Goal: Task Accomplishment & Management: Complete application form

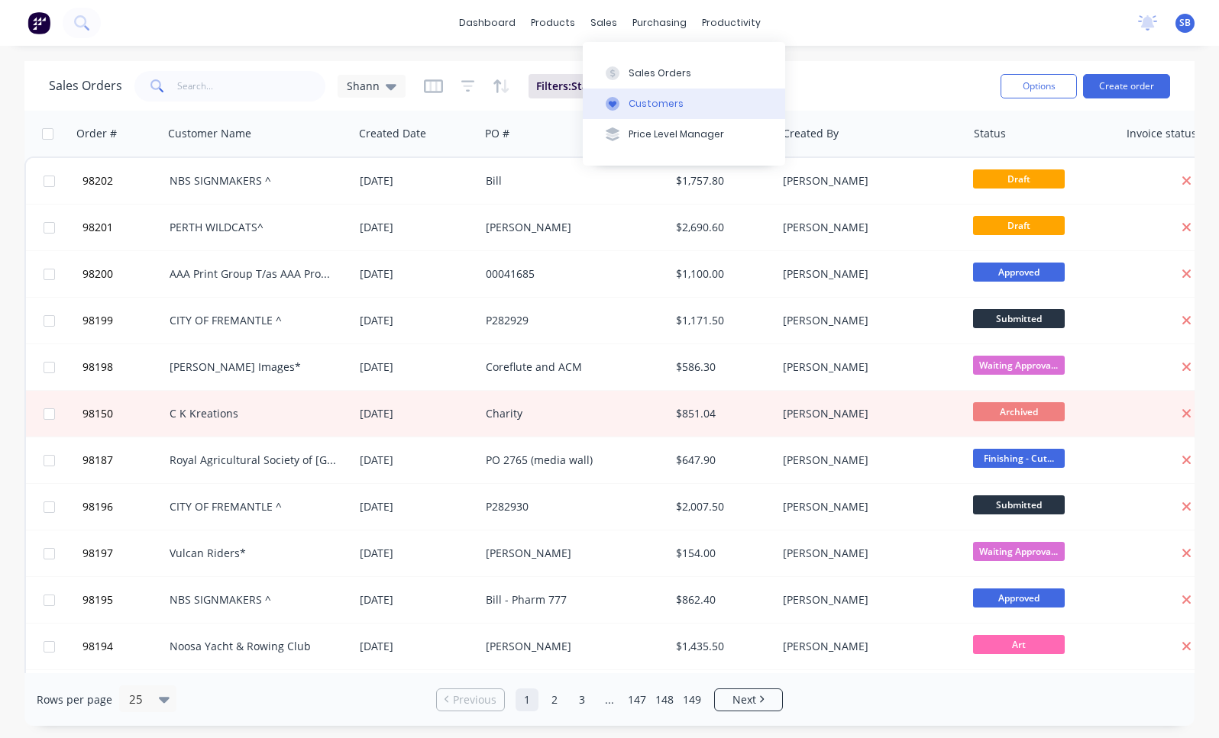
click at [648, 106] on div "Customers" at bounding box center [655, 104] width 55 height 14
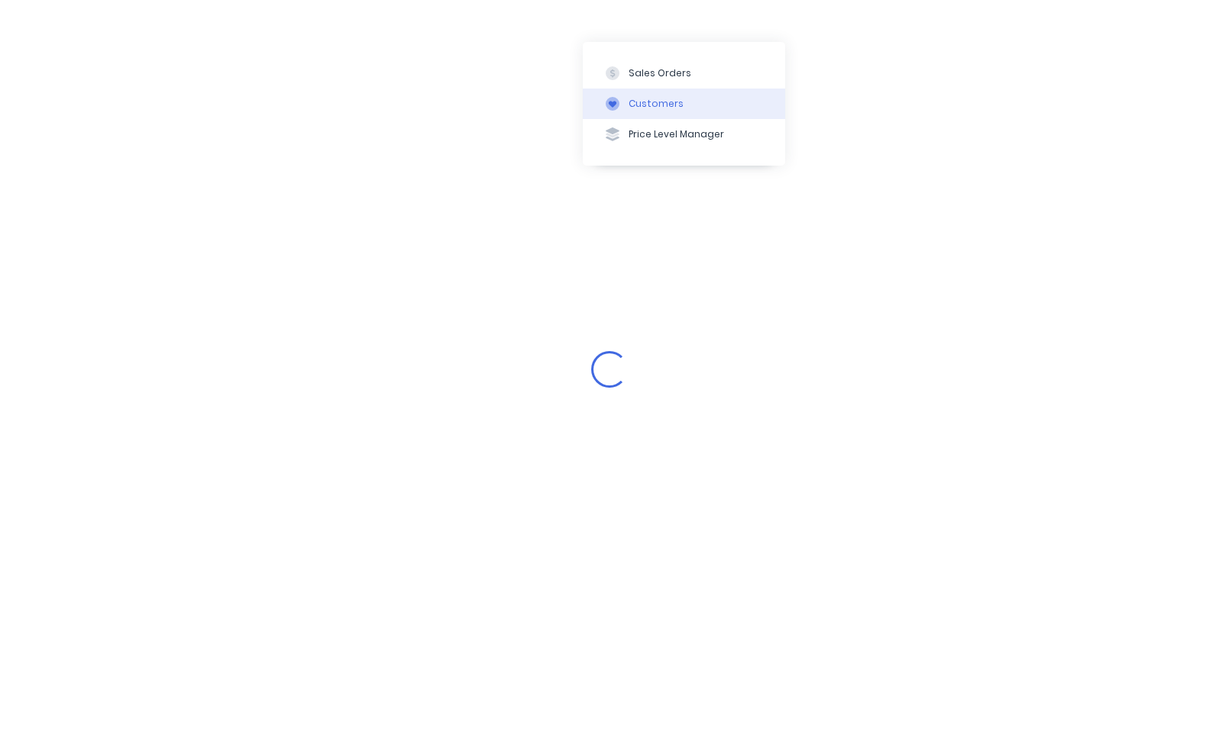
click at [680, 105] on button "Customers" at bounding box center [684, 104] width 202 height 31
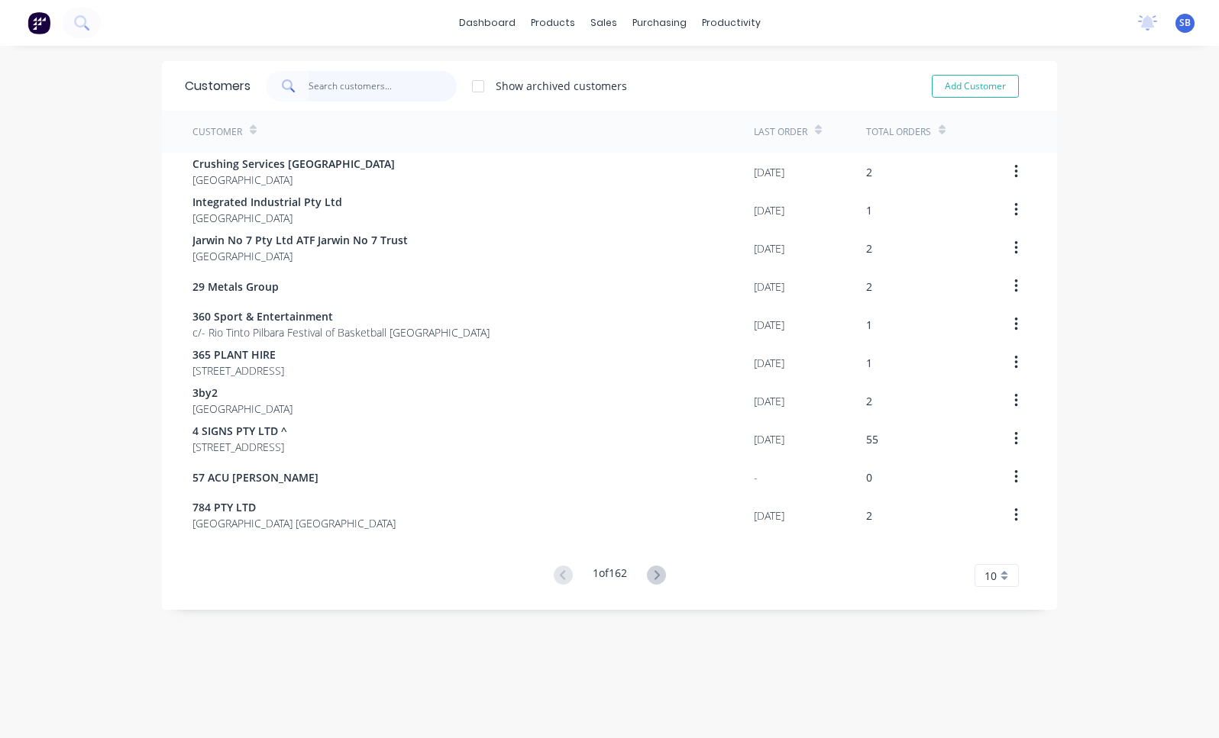
click at [373, 91] on input "text" at bounding box center [383, 86] width 149 height 31
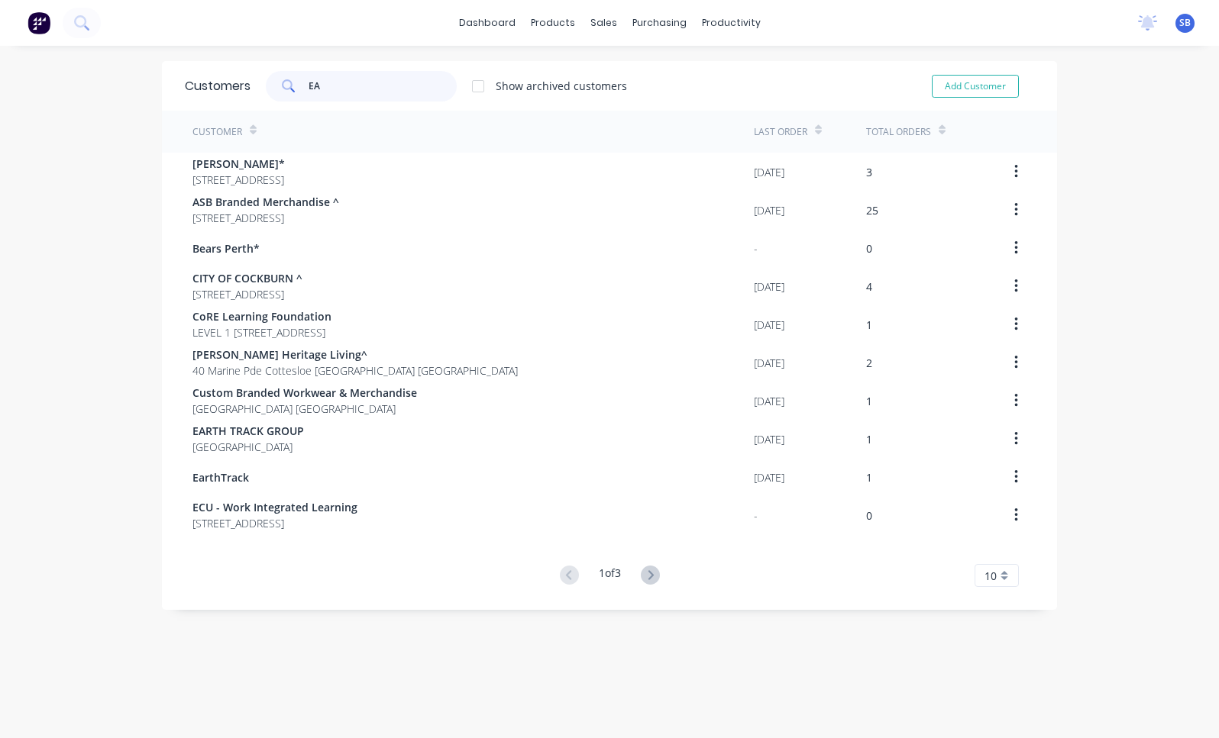
type input "E"
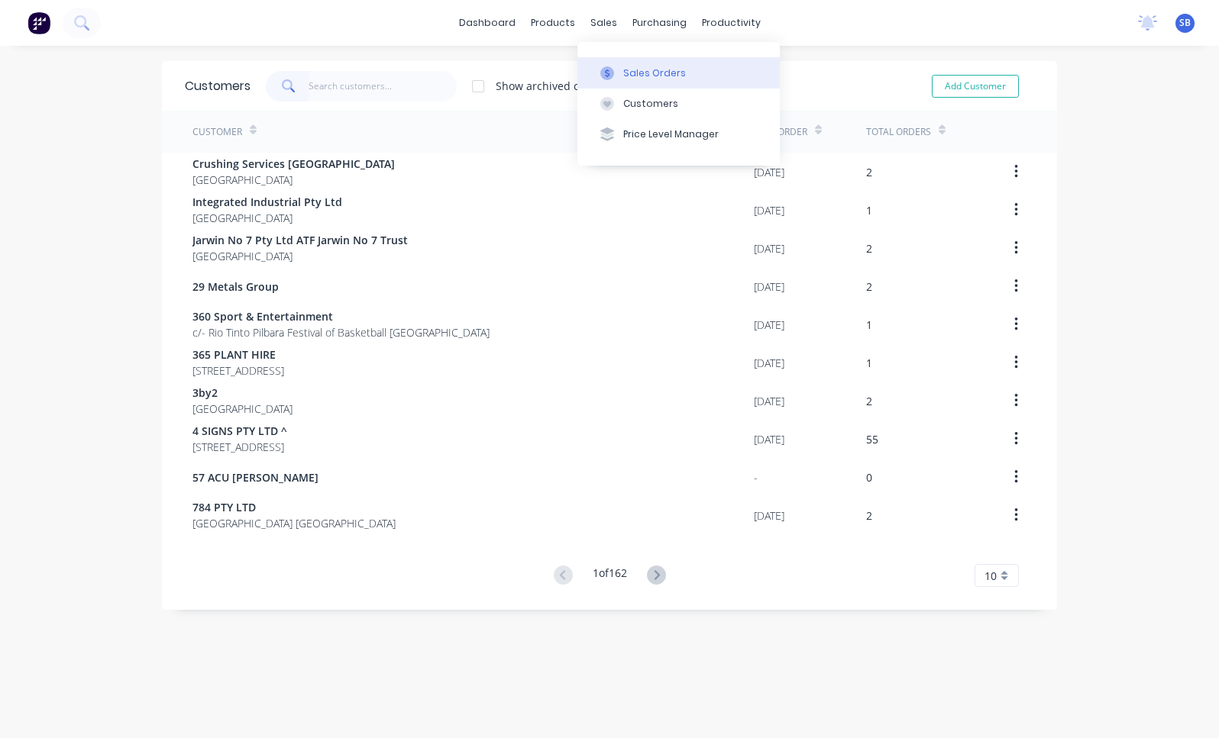
click at [622, 67] on button "Sales Orders" at bounding box center [678, 72] width 202 height 31
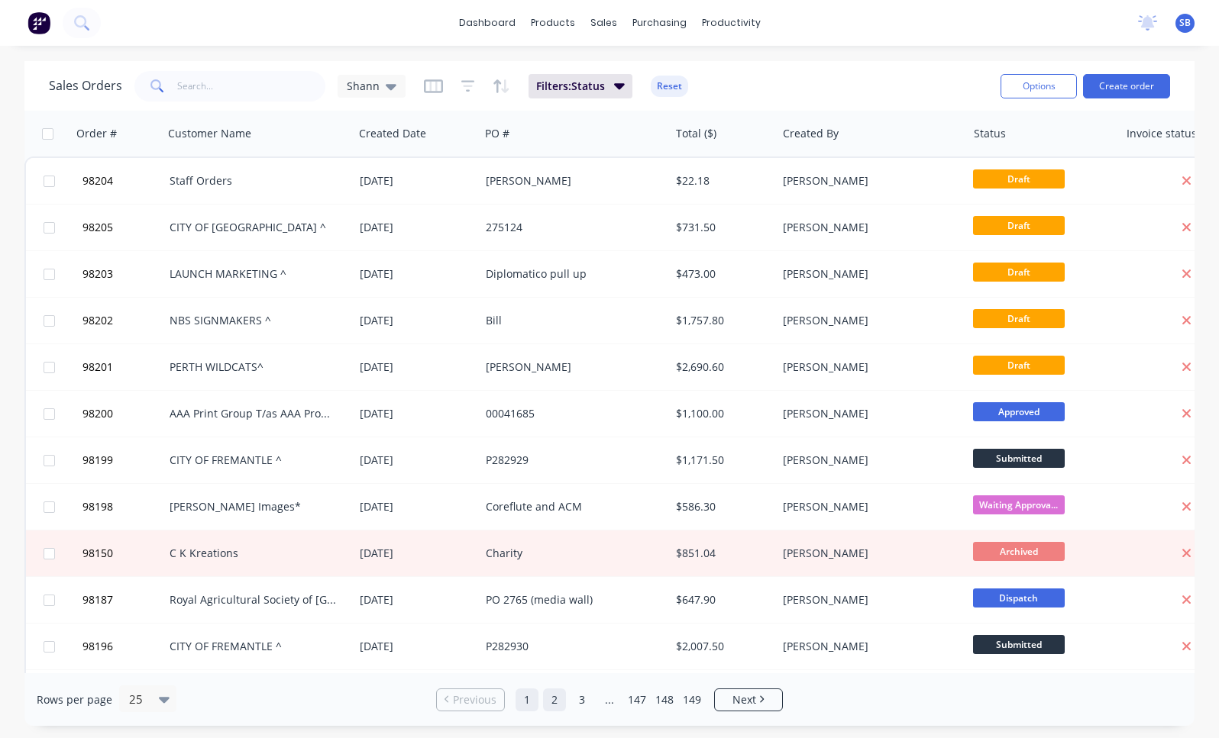
click at [556, 697] on link "2" at bounding box center [554, 700] width 23 height 23
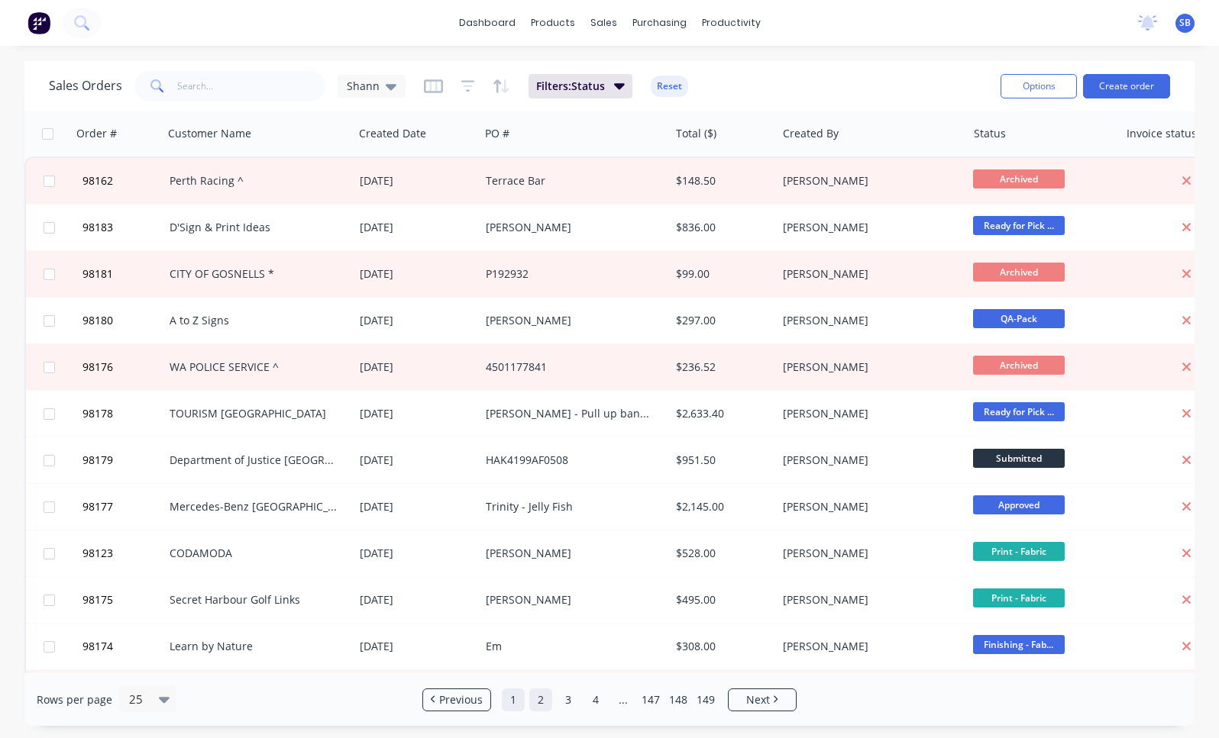
click at [508, 704] on link "1" at bounding box center [513, 700] width 23 height 23
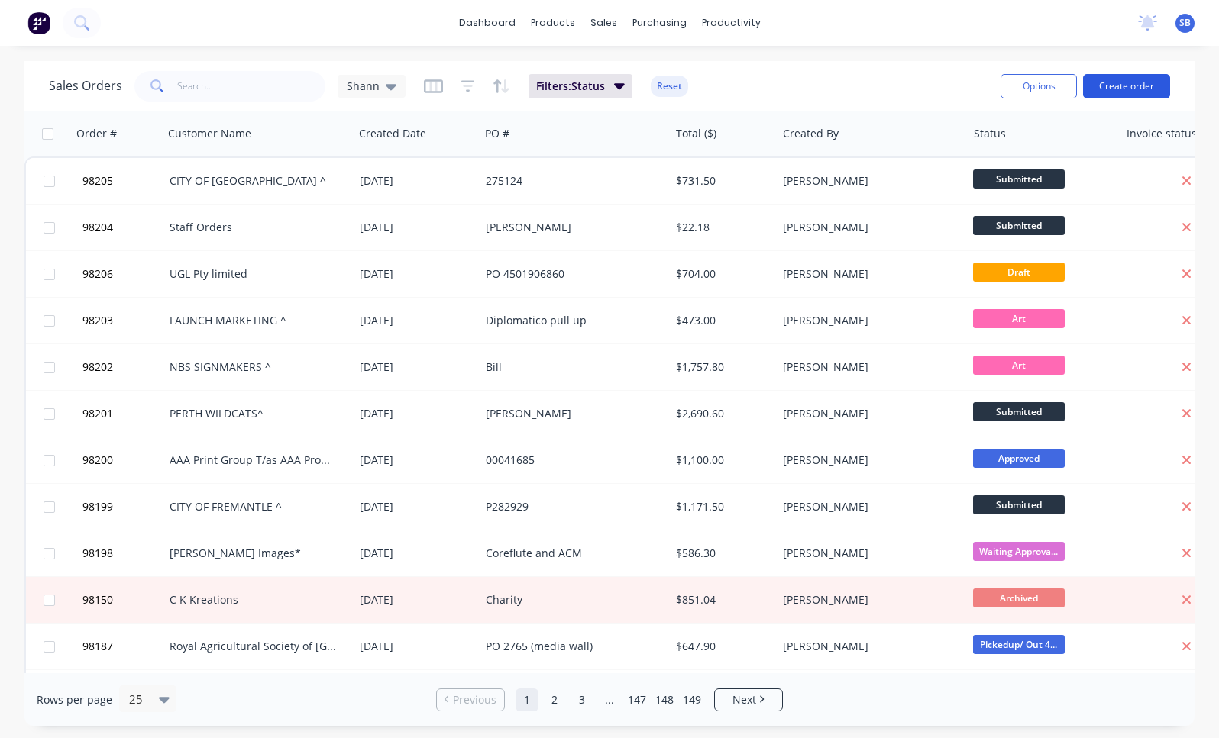
click at [1129, 84] on button "Create order" at bounding box center [1126, 86] width 87 height 24
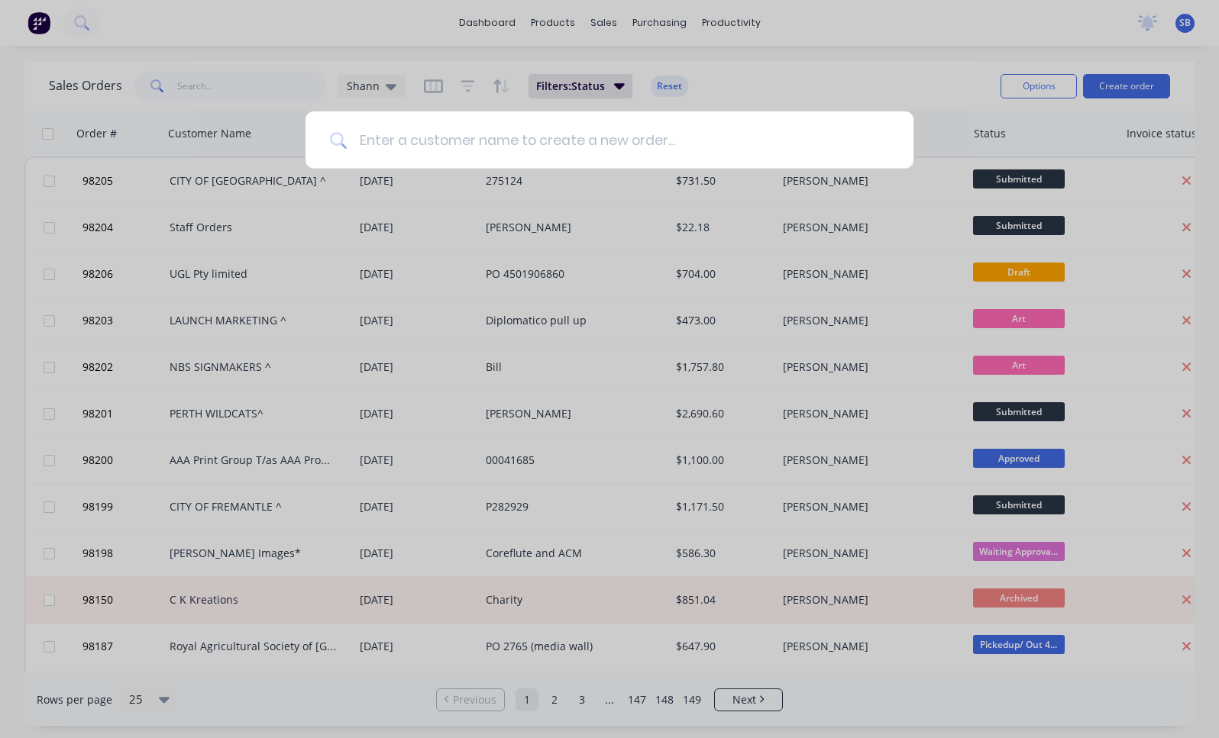
click at [606, 142] on input at bounding box center [618, 139] width 542 height 57
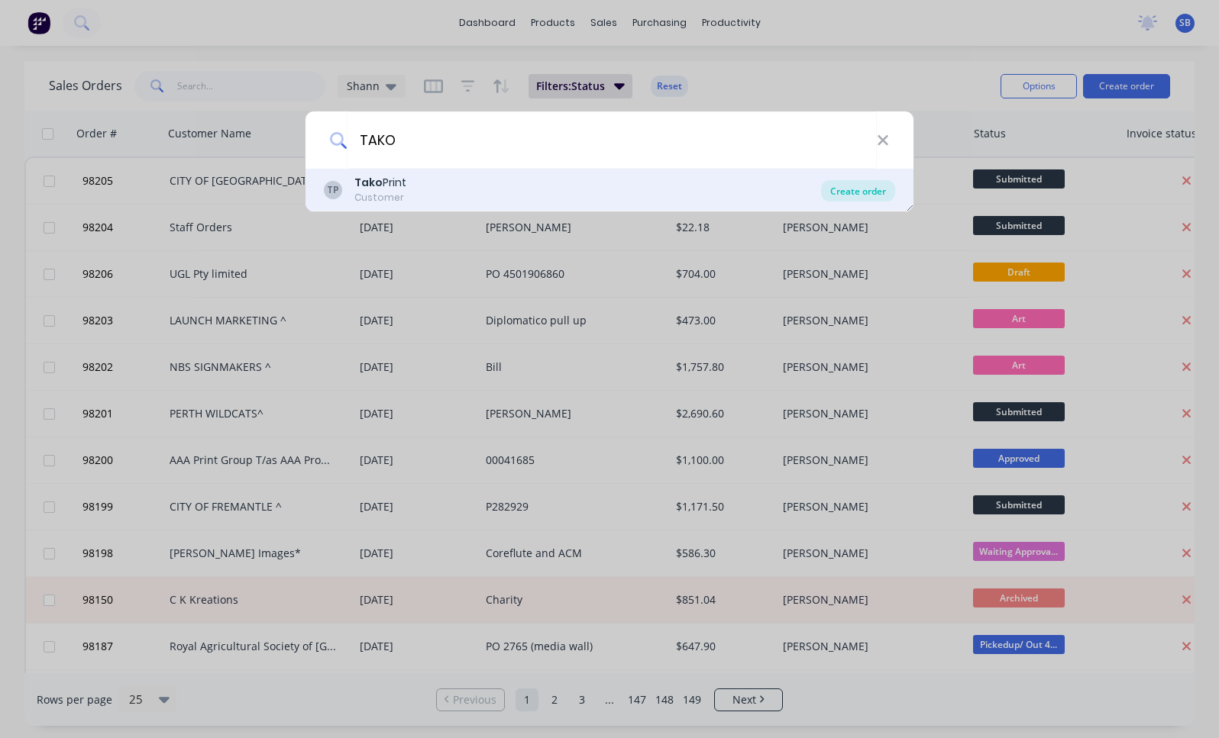
type input "TAKO"
click at [855, 190] on div "Create order" at bounding box center [858, 190] width 74 height 21
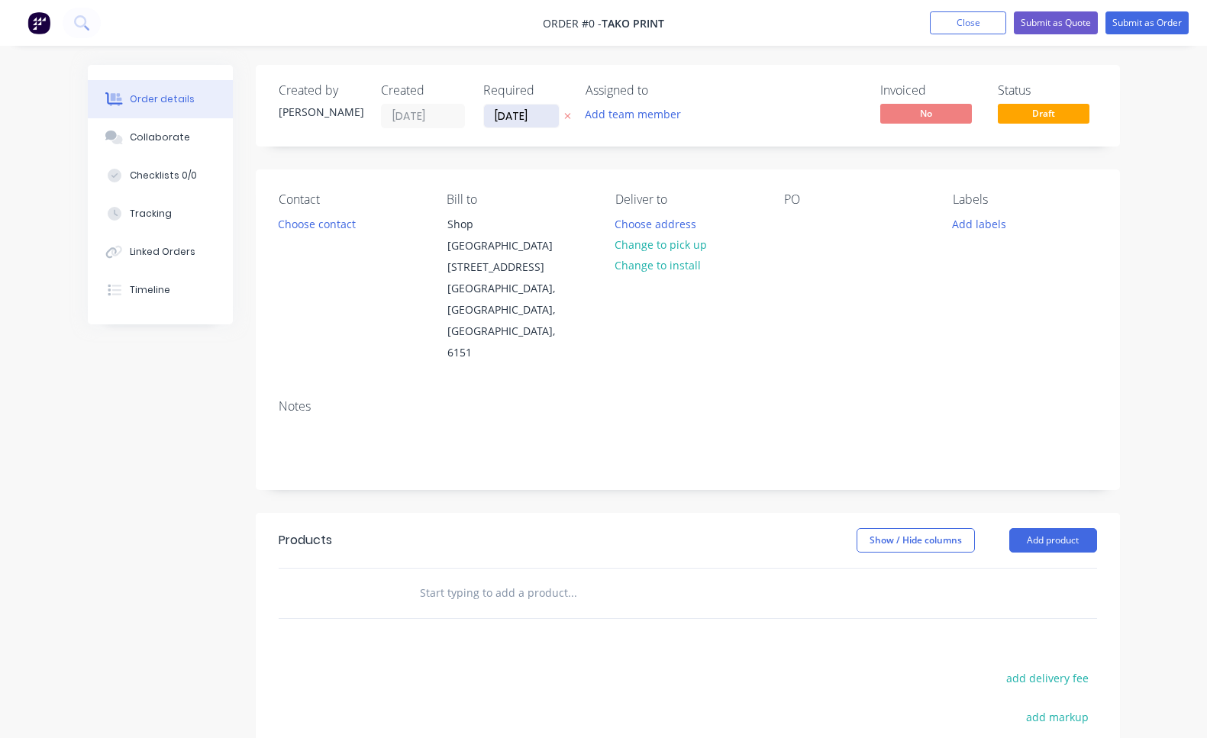
click at [525, 124] on input "[DATE]" at bounding box center [521, 116] width 75 height 23
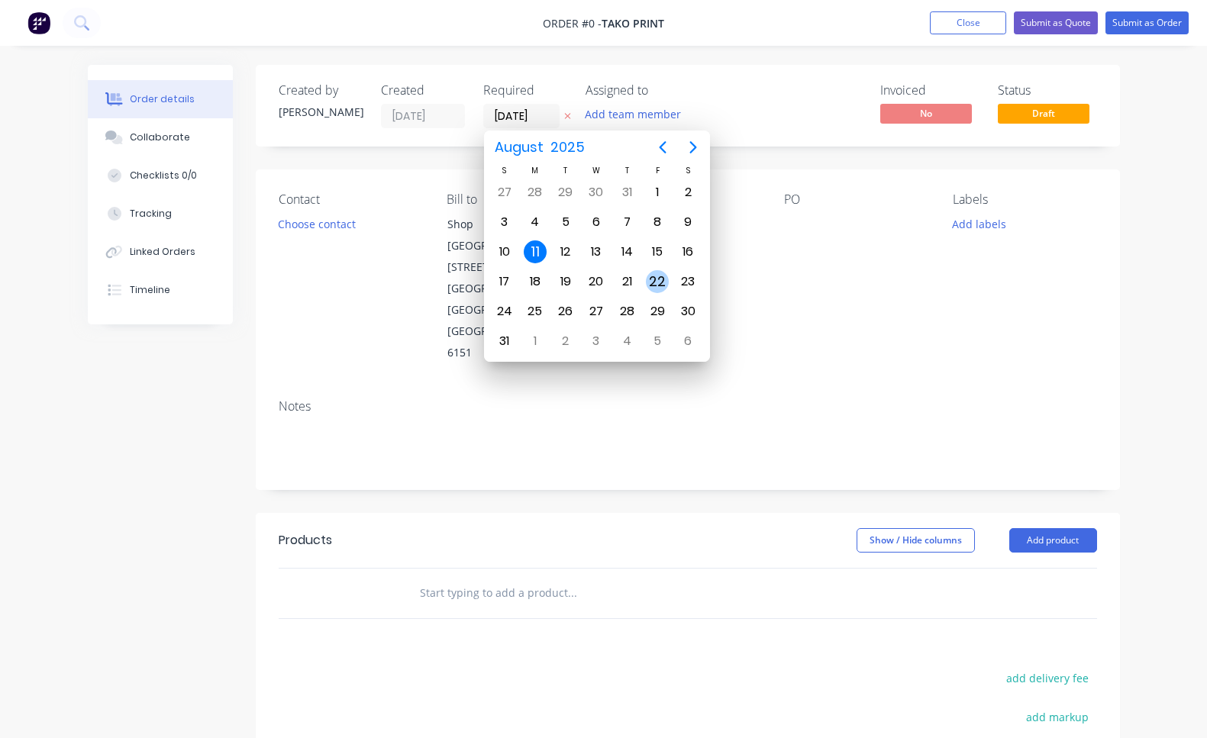
click at [655, 281] on div "22" at bounding box center [657, 281] width 23 height 23
type input "[DATE]"
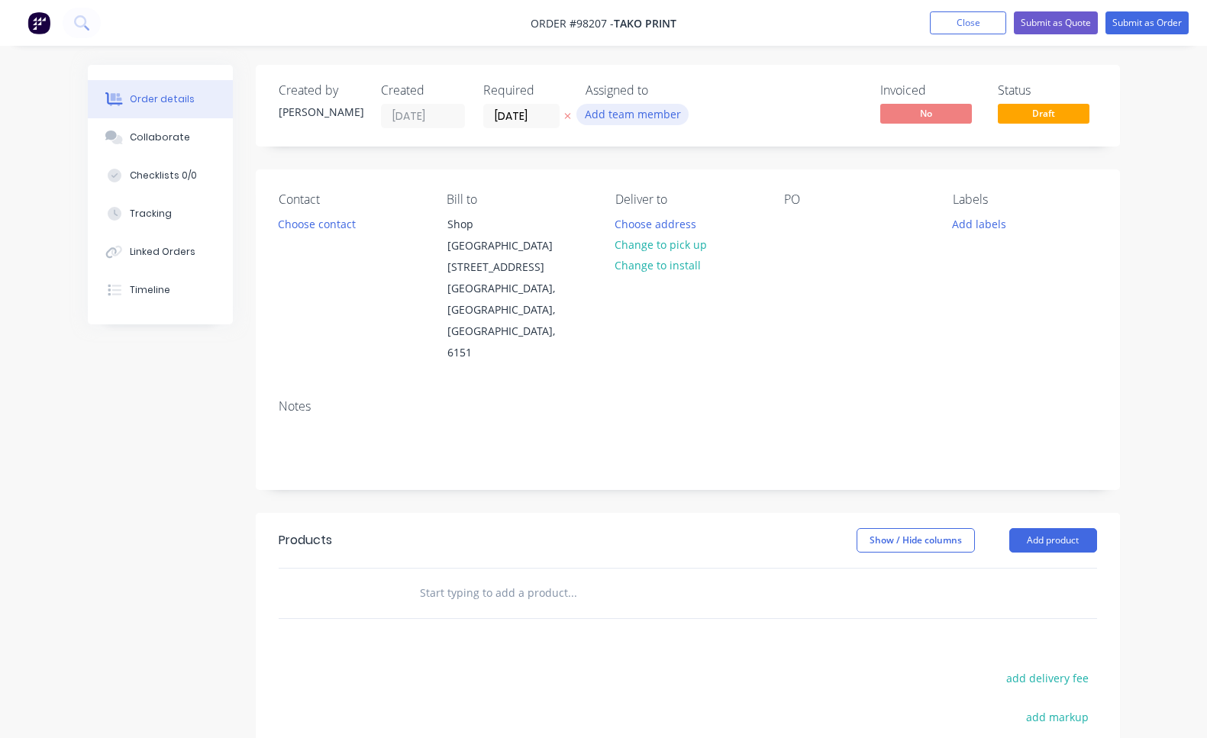
click at [667, 113] on button "Add team member" at bounding box center [633, 114] width 112 height 21
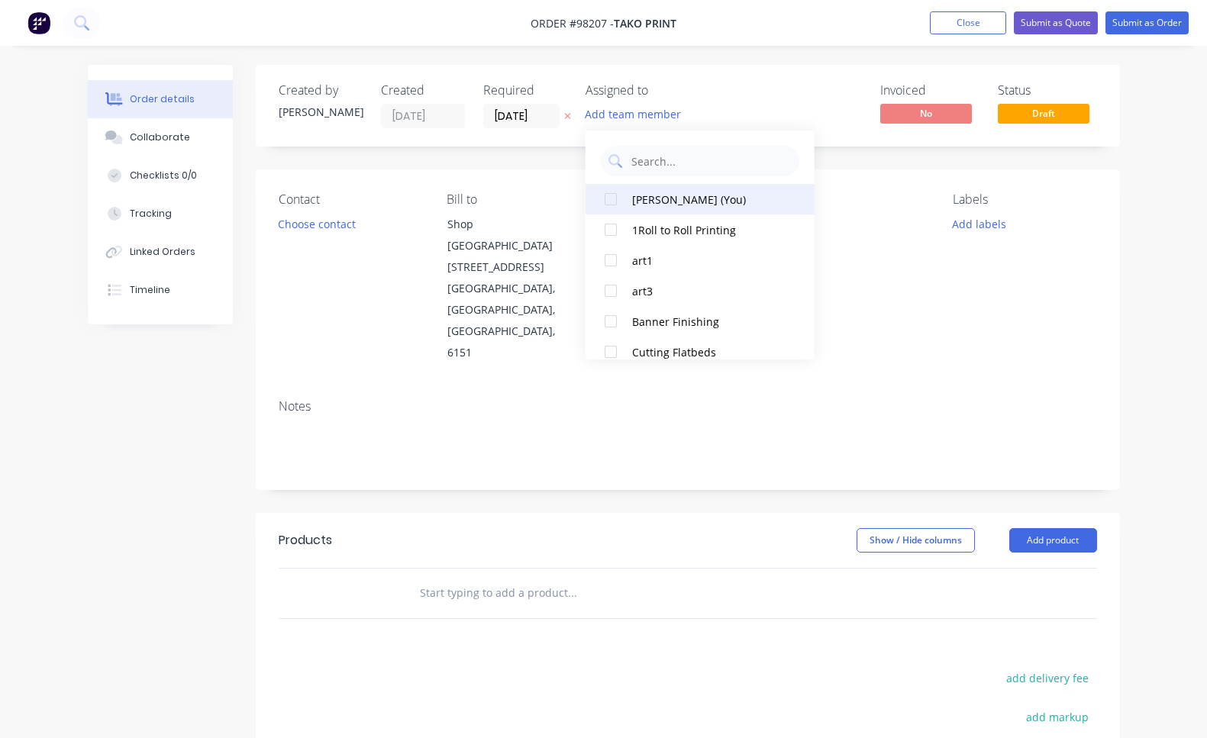
click at [676, 201] on div "[PERSON_NAME] (You)" at bounding box center [708, 200] width 153 height 16
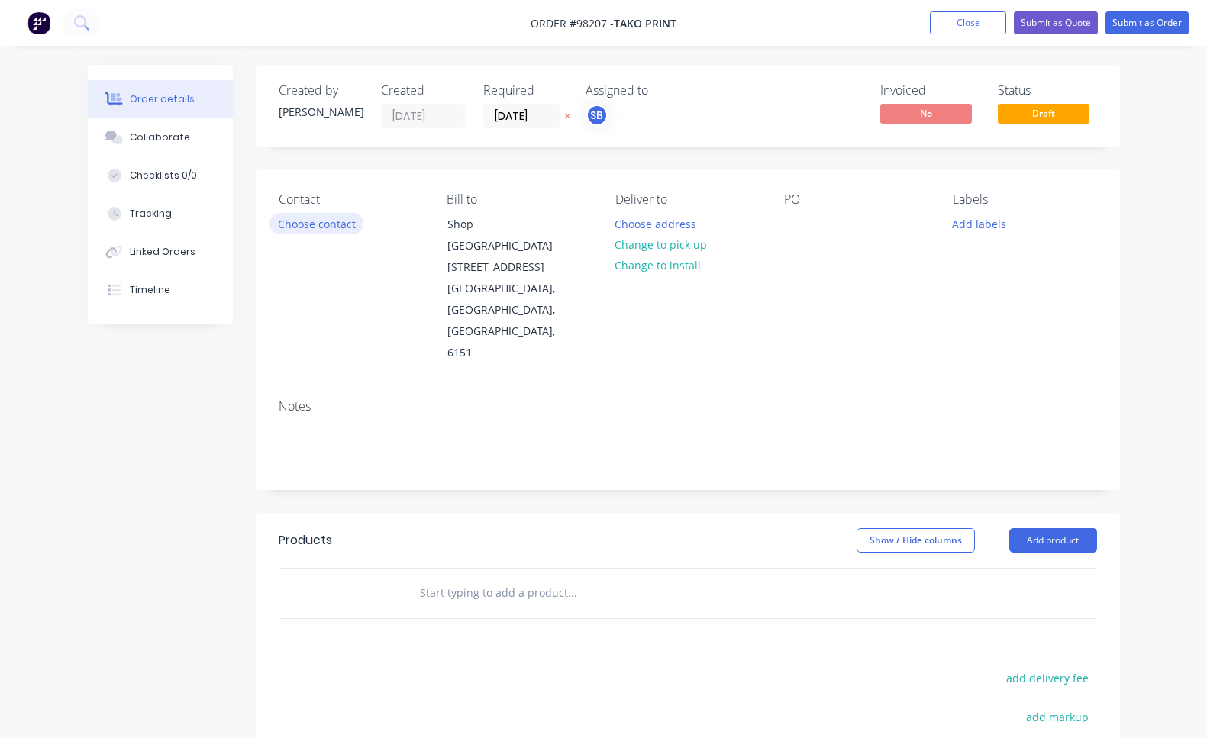
click at [341, 231] on button "Choose contact" at bounding box center [317, 223] width 94 height 21
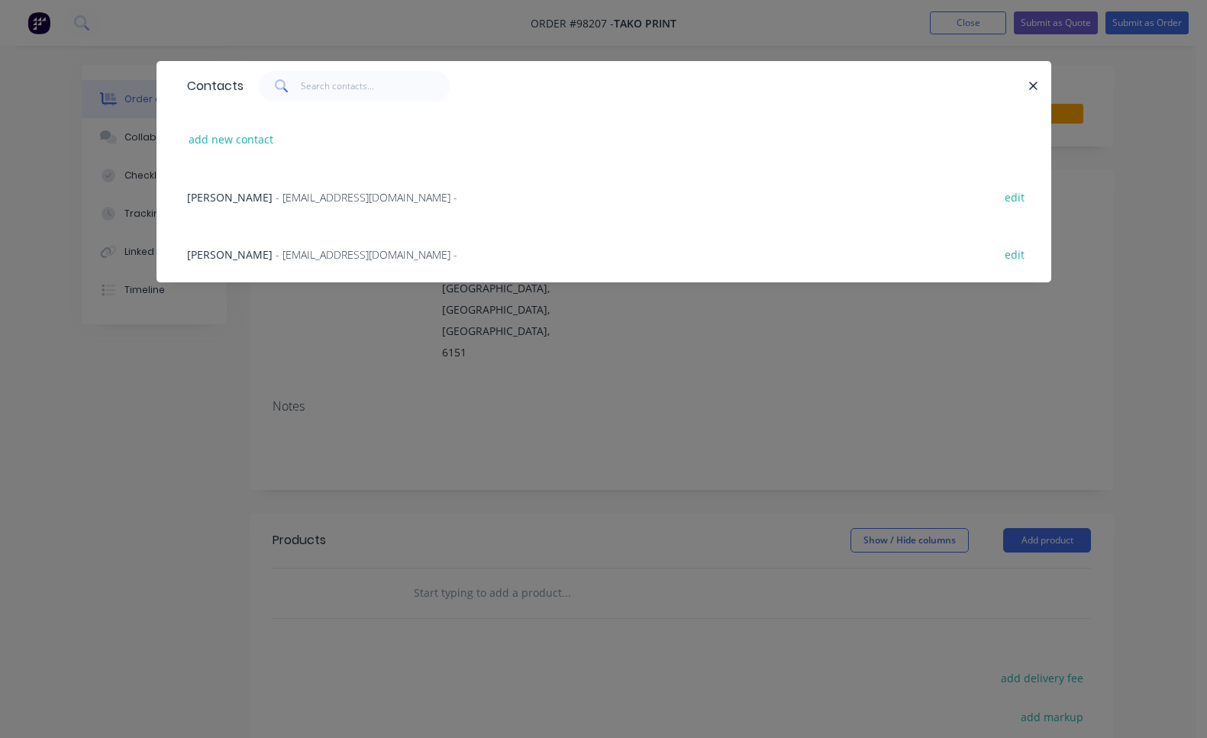
click at [333, 198] on span "- [EMAIL_ADDRESS][DOMAIN_NAME] -" at bounding box center [367, 197] width 182 height 15
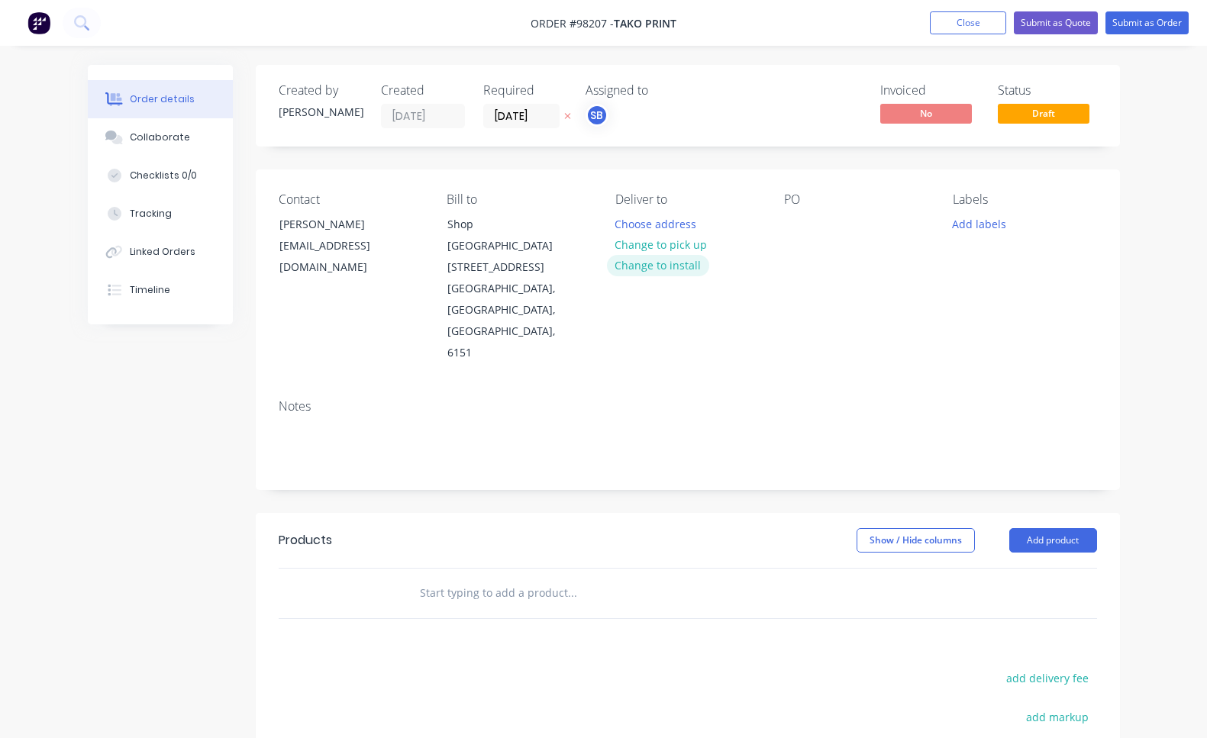
click at [657, 263] on button "Change to install" at bounding box center [658, 265] width 102 height 21
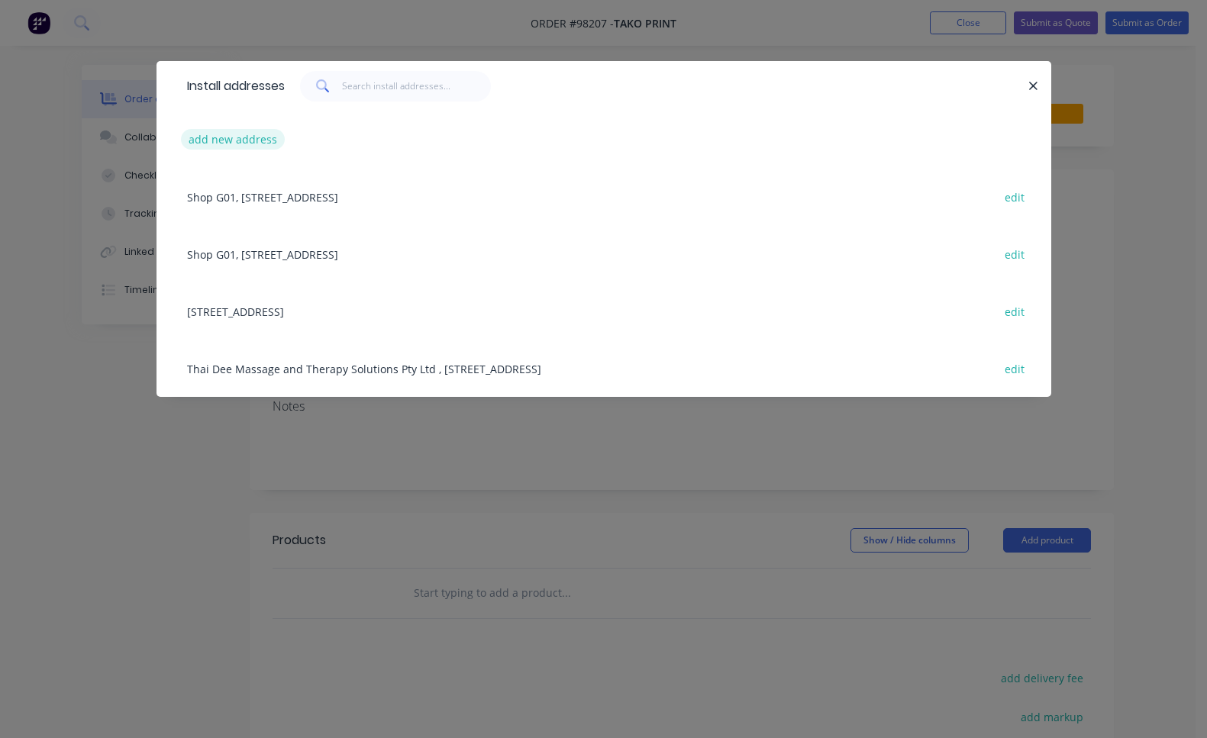
click at [244, 149] on button "add new address" at bounding box center [233, 139] width 105 height 21
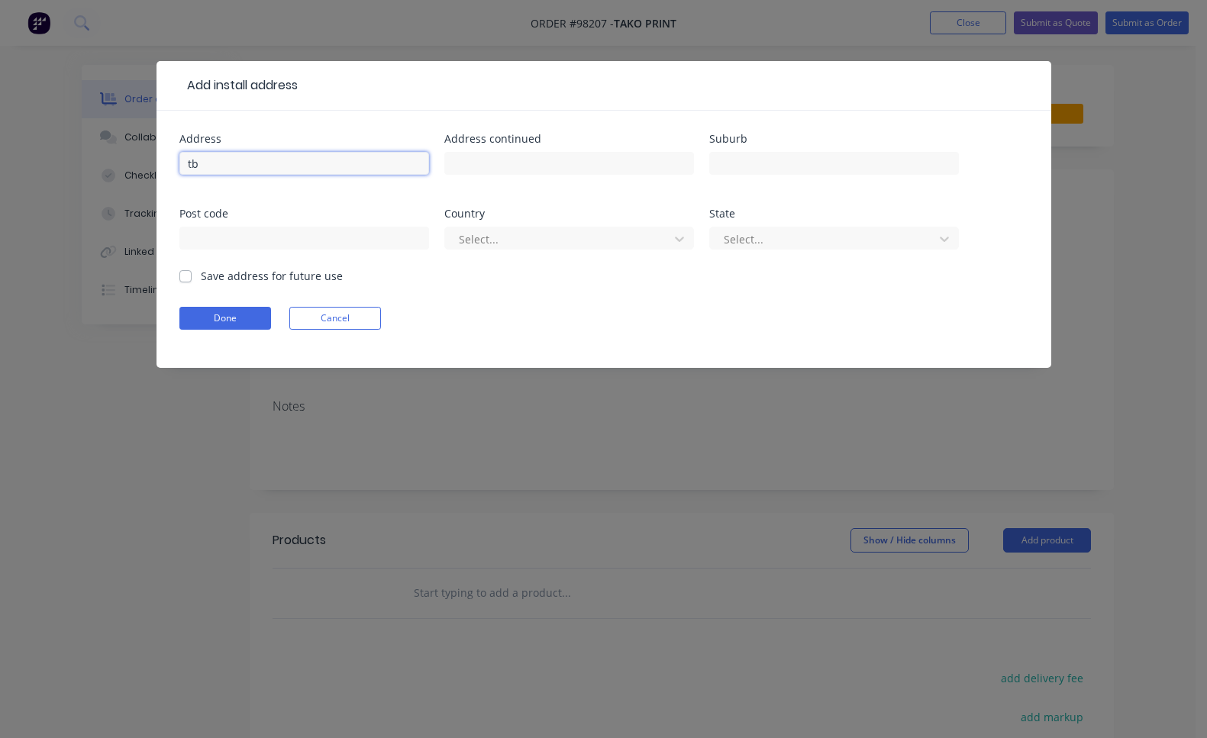
type input "t"
type input "TBA"
click at [201, 277] on label "Save address for future use" at bounding box center [272, 276] width 142 height 16
click at [185, 277] on input "Save address for future use" at bounding box center [185, 275] width 12 height 15
checkbox input "true"
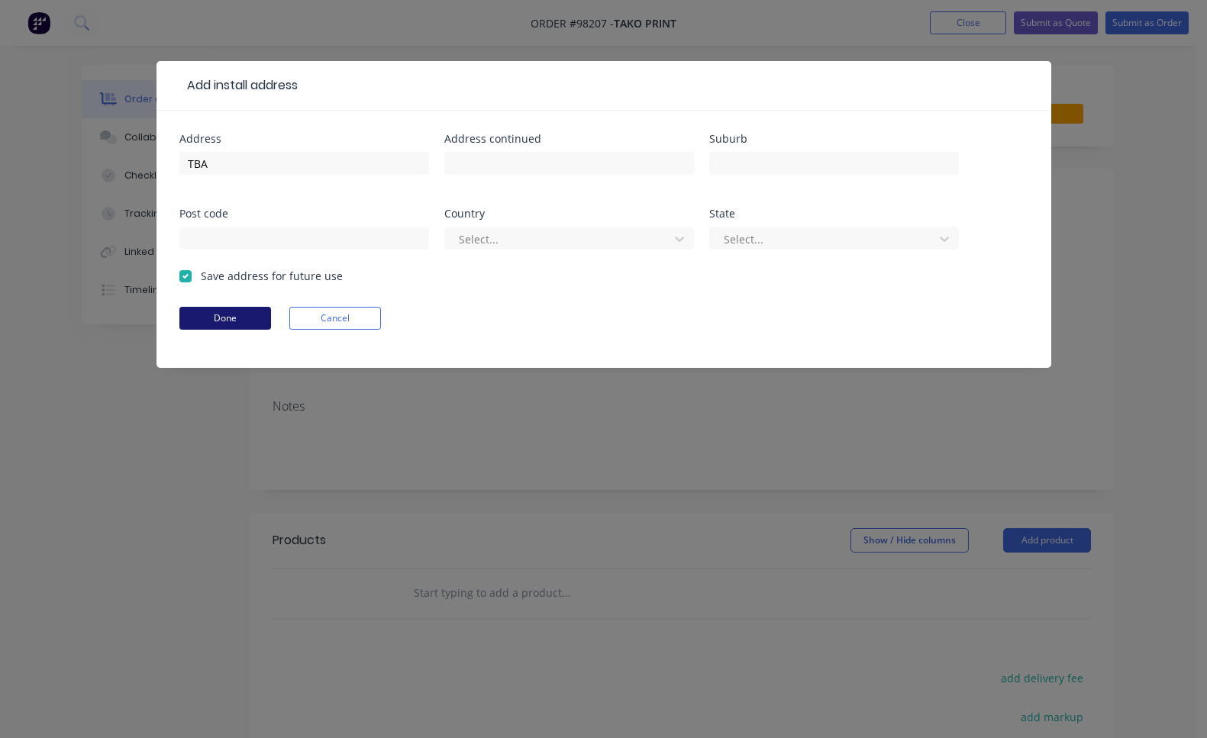
click at [218, 319] on button "Done" at bounding box center [225, 318] width 92 height 23
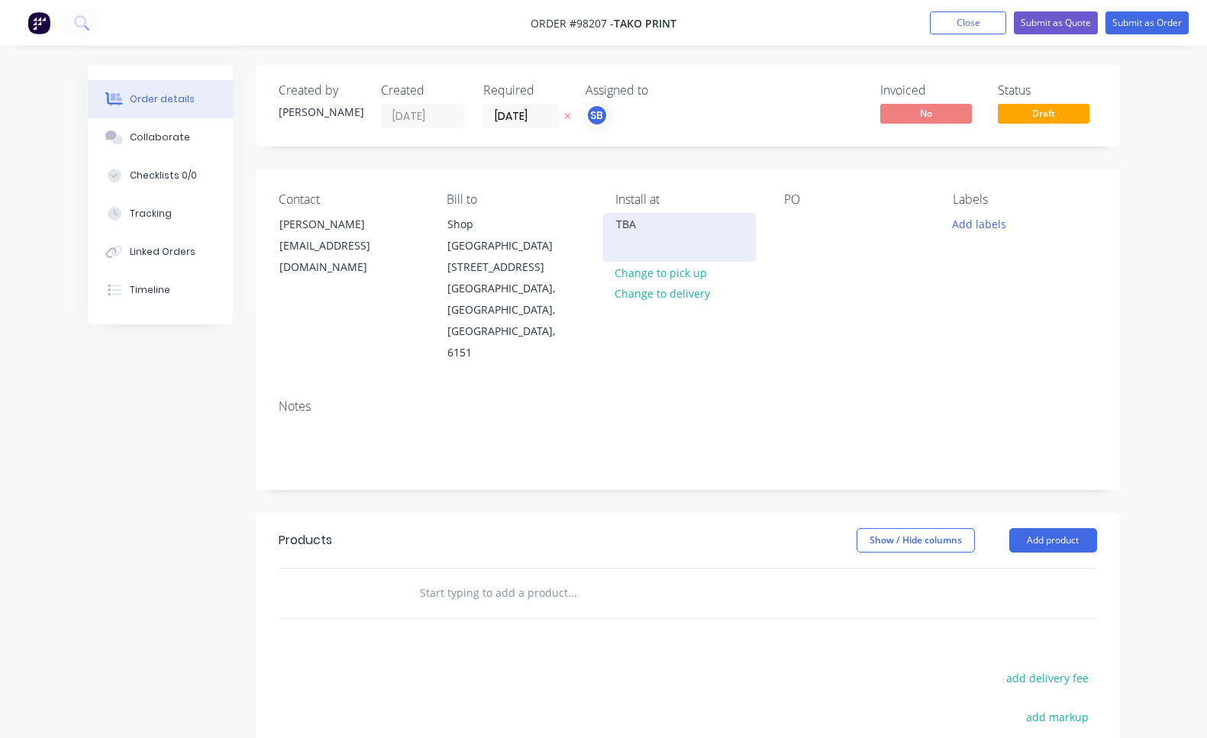
click at [652, 229] on div "TBA" at bounding box center [679, 224] width 127 height 21
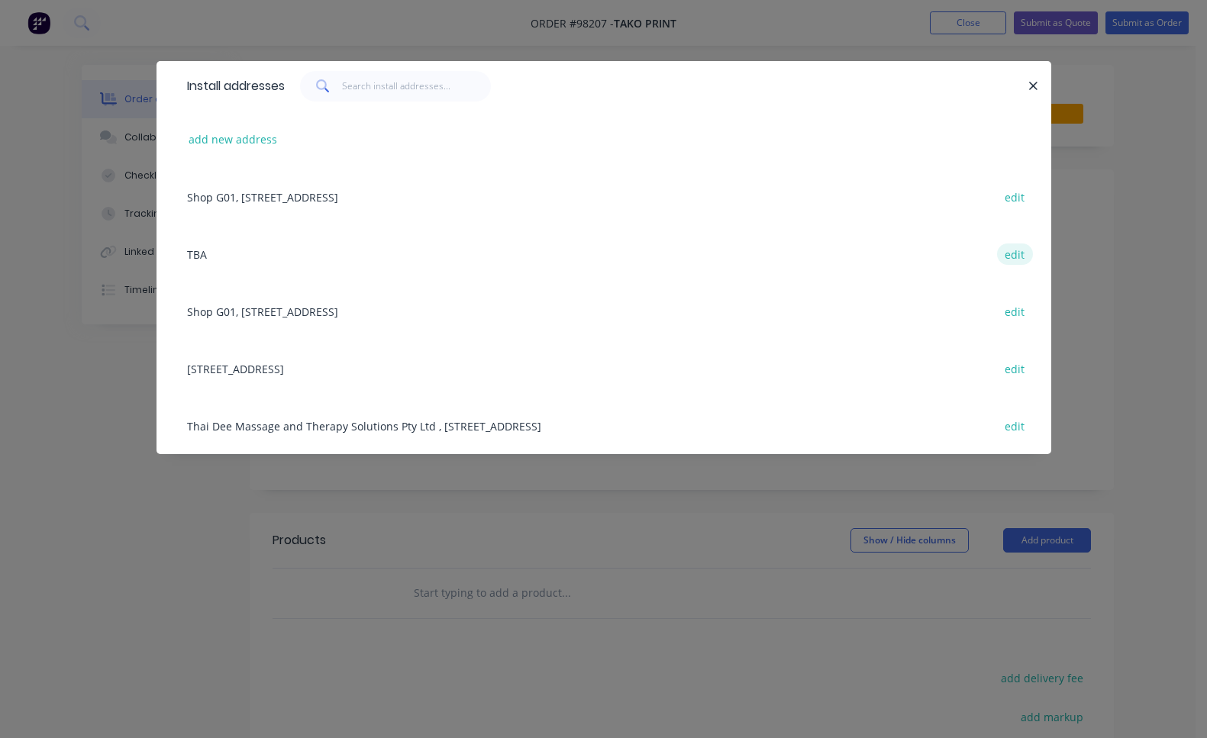
click at [1004, 253] on button "edit" at bounding box center [1015, 254] width 36 height 21
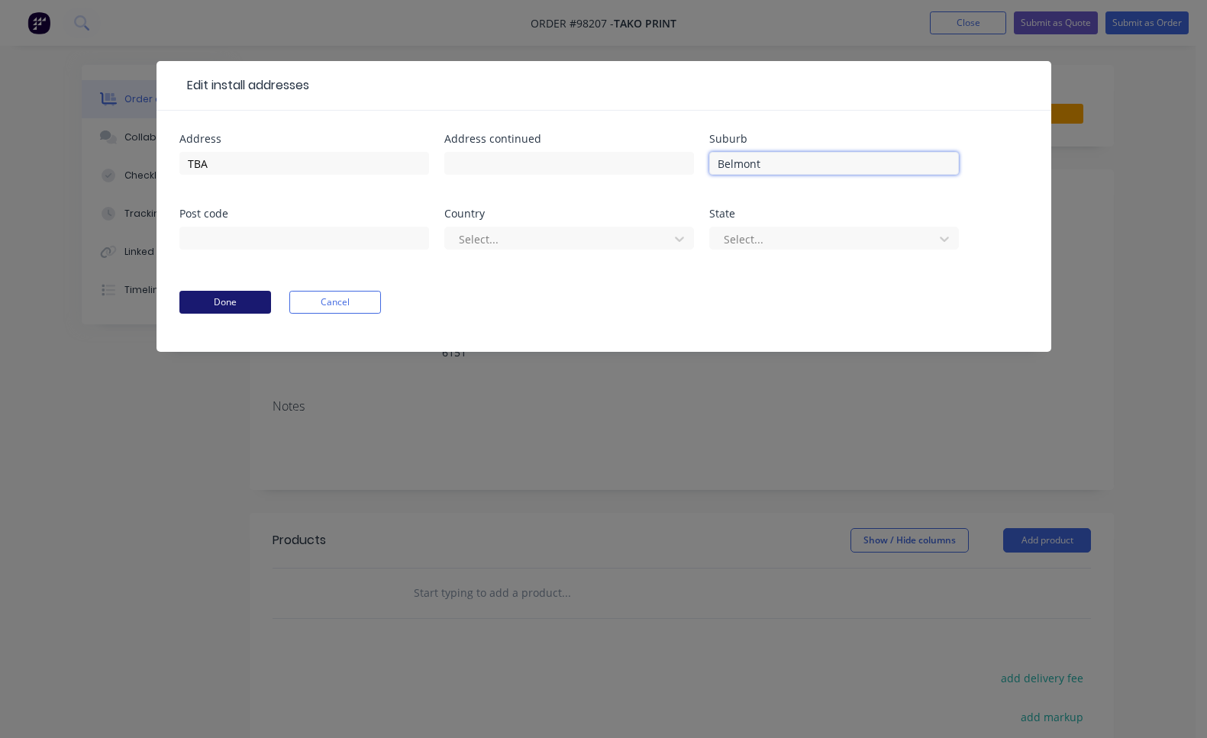
type input "Belmont"
click at [257, 299] on button "Done" at bounding box center [225, 302] width 92 height 23
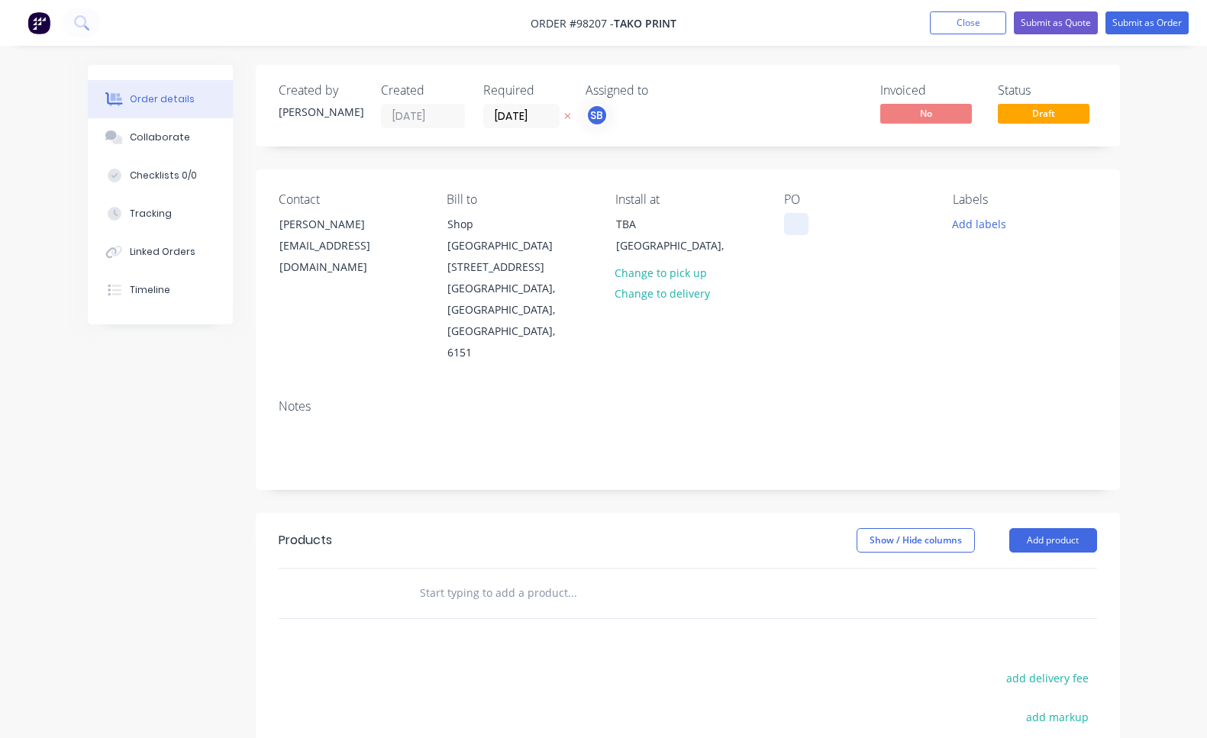
click at [792, 225] on div at bounding box center [796, 224] width 24 height 22
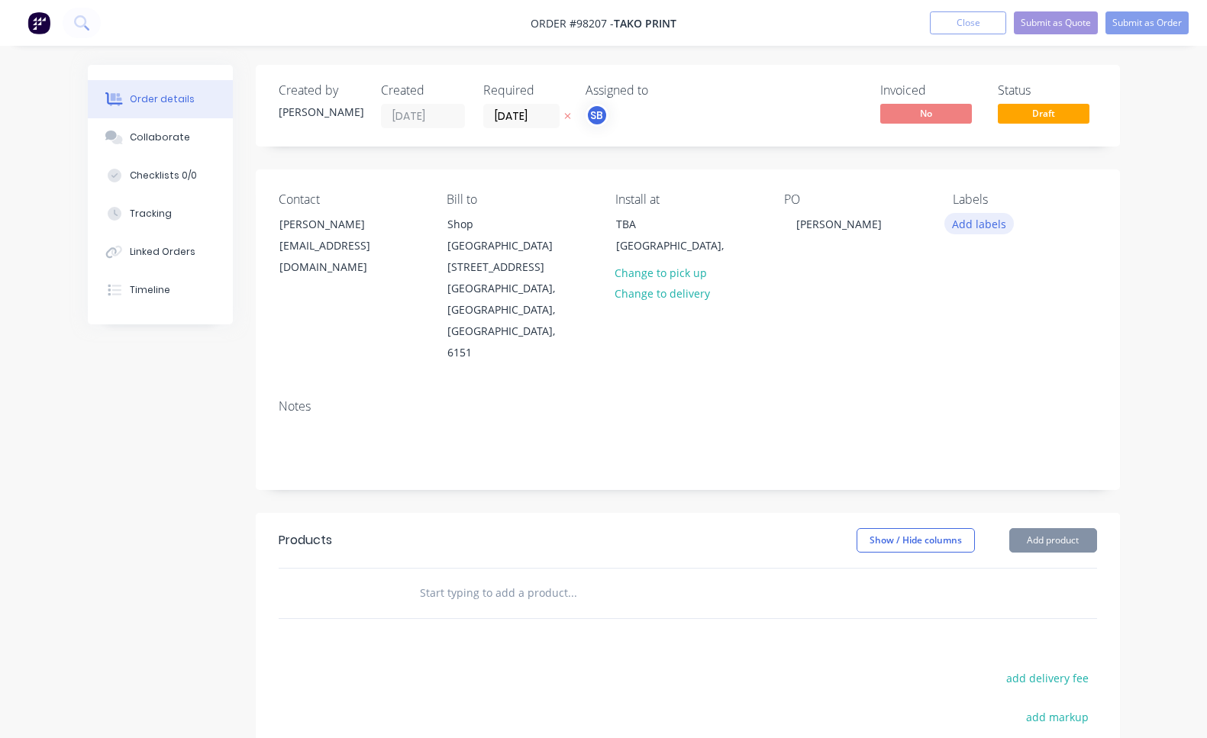
click at [991, 226] on button "Add labels" at bounding box center [980, 223] width 70 height 21
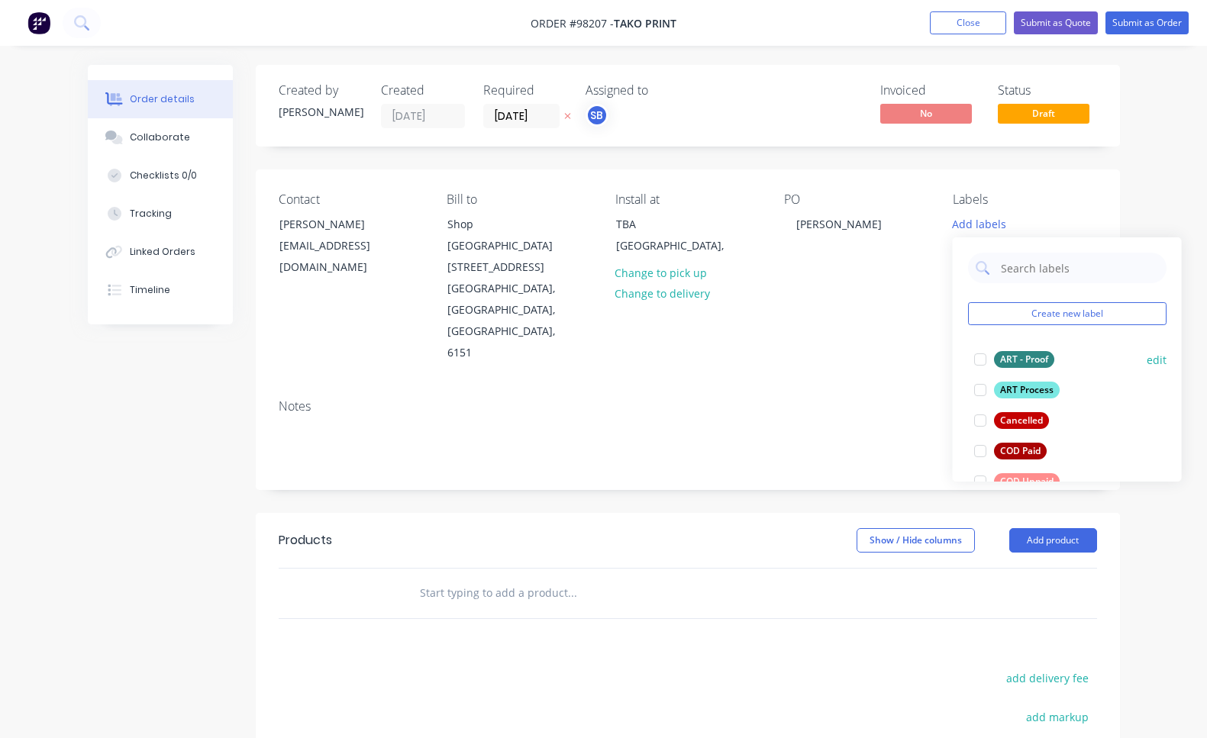
click at [977, 363] on div at bounding box center [980, 359] width 31 height 31
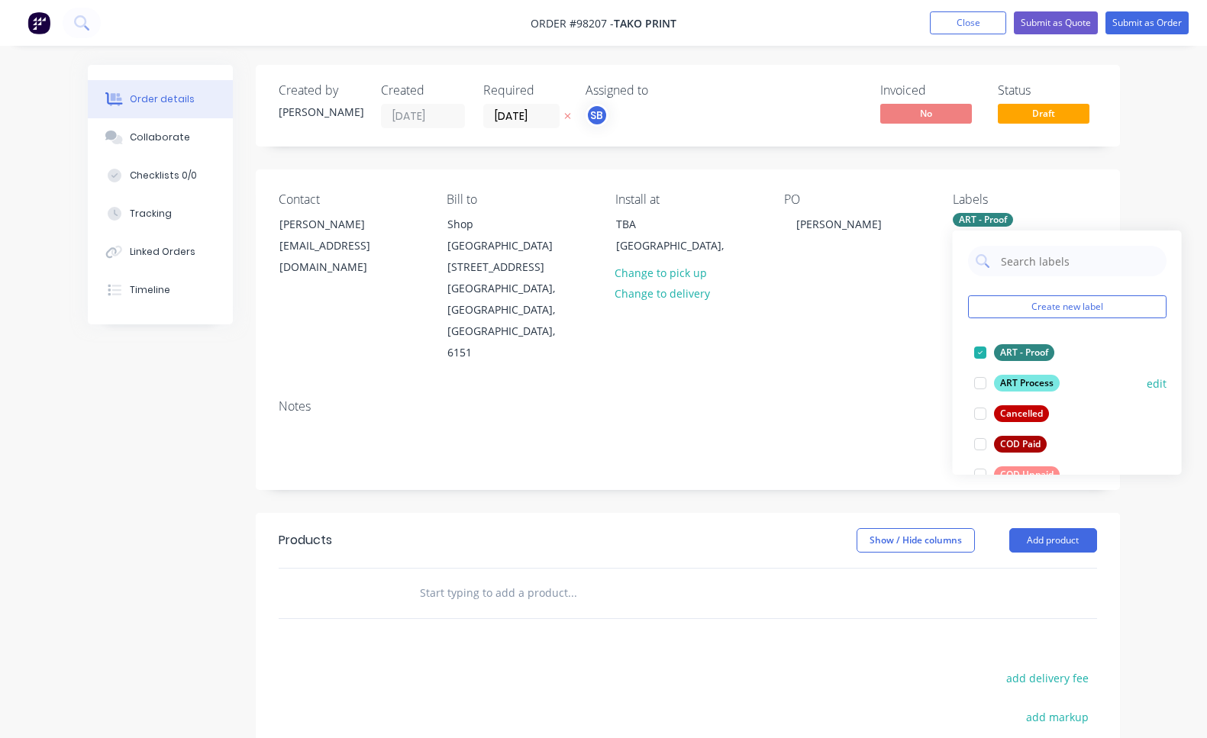
click at [982, 383] on div at bounding box center [980, 383] width 31 height 31
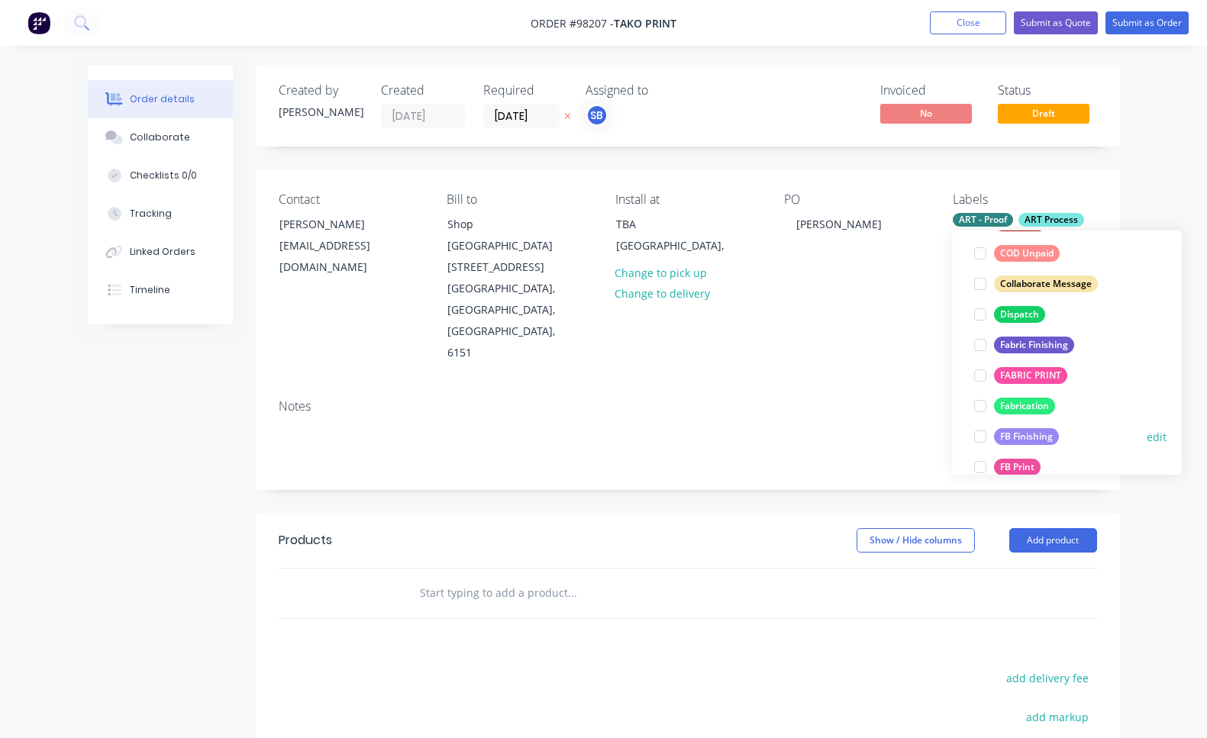
scroll to position [248, 0]
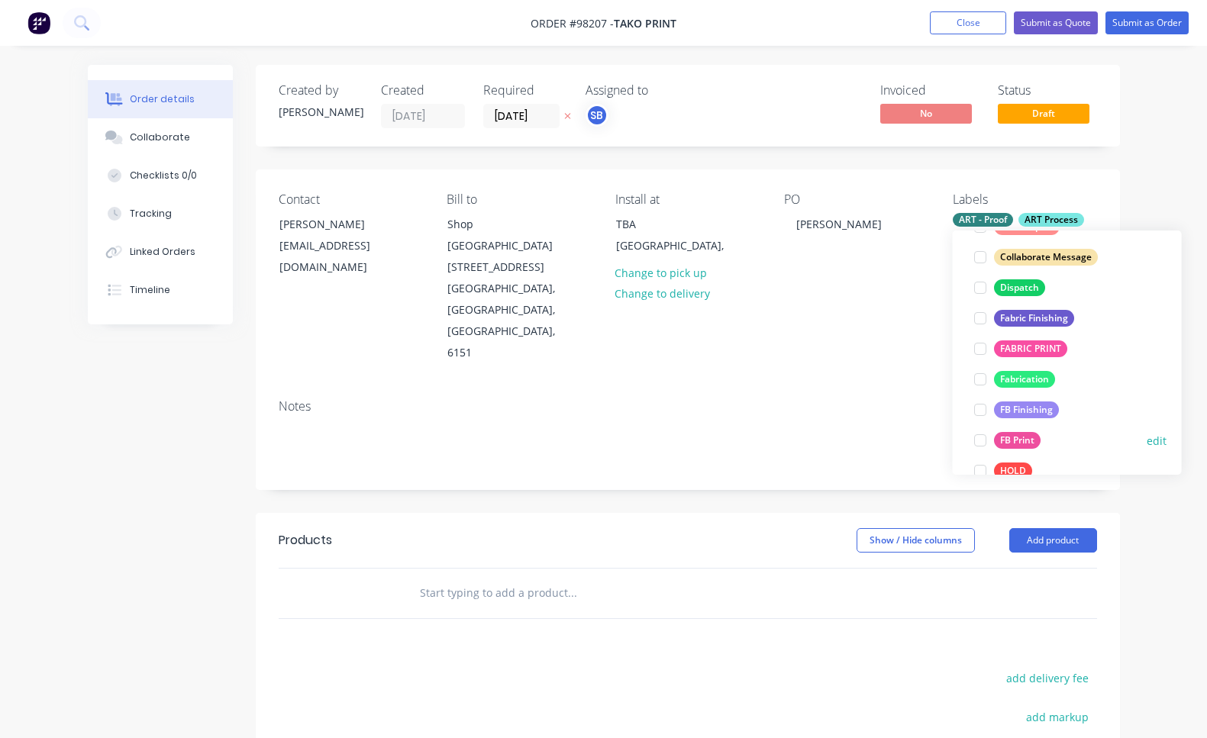
click at [981, 442] on div at bounding box center [980, 440] width 31 height 31
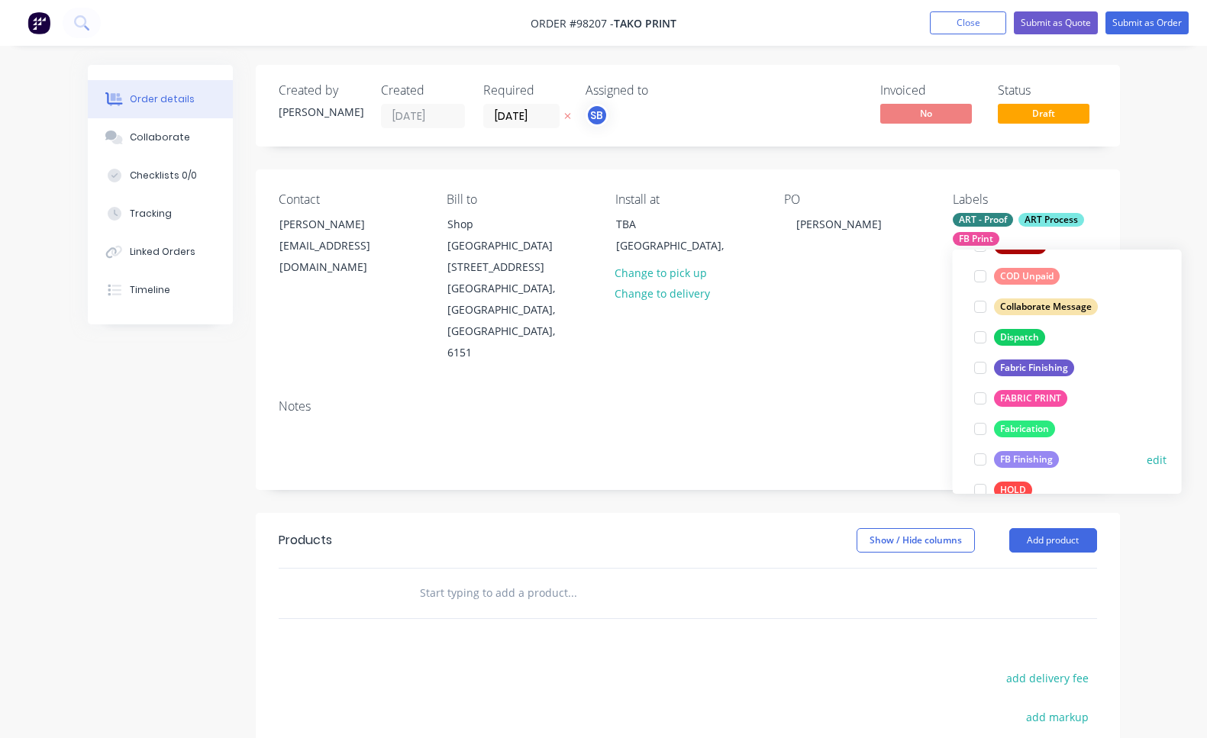
click at [982, 461] on div at bounding box center [980, 459] width 31 height 31
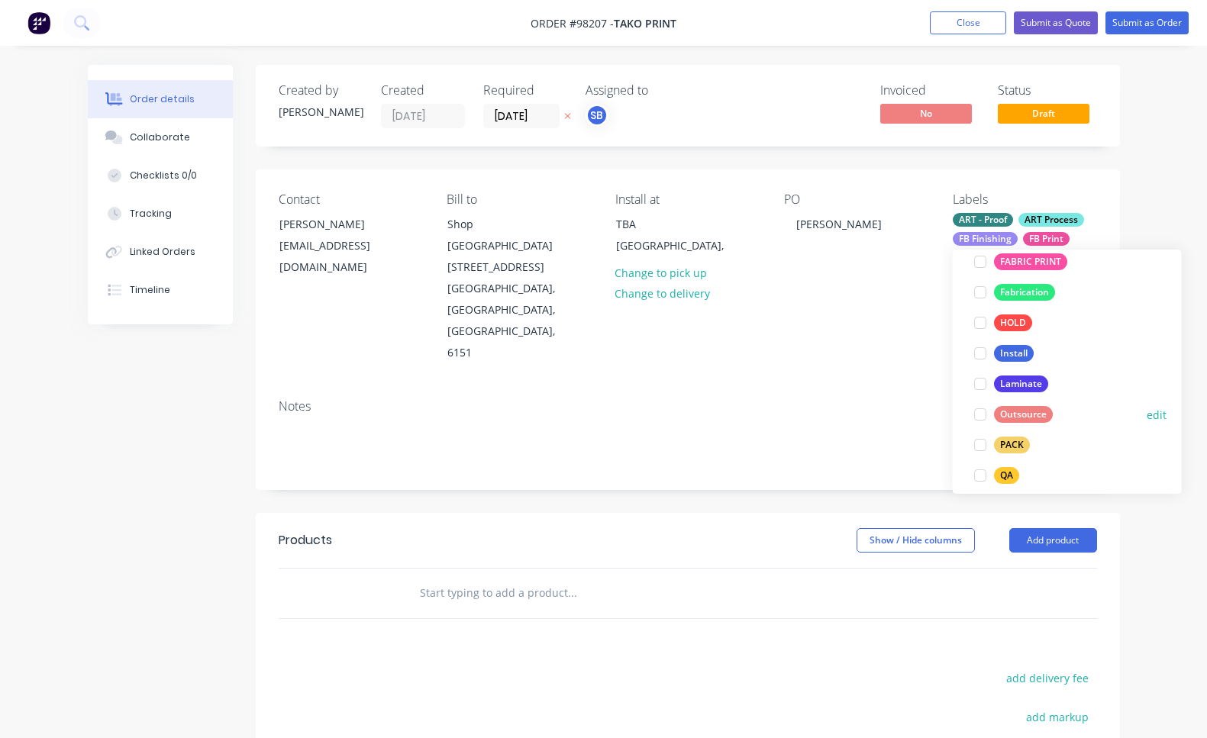
scroll to position [447, 0]
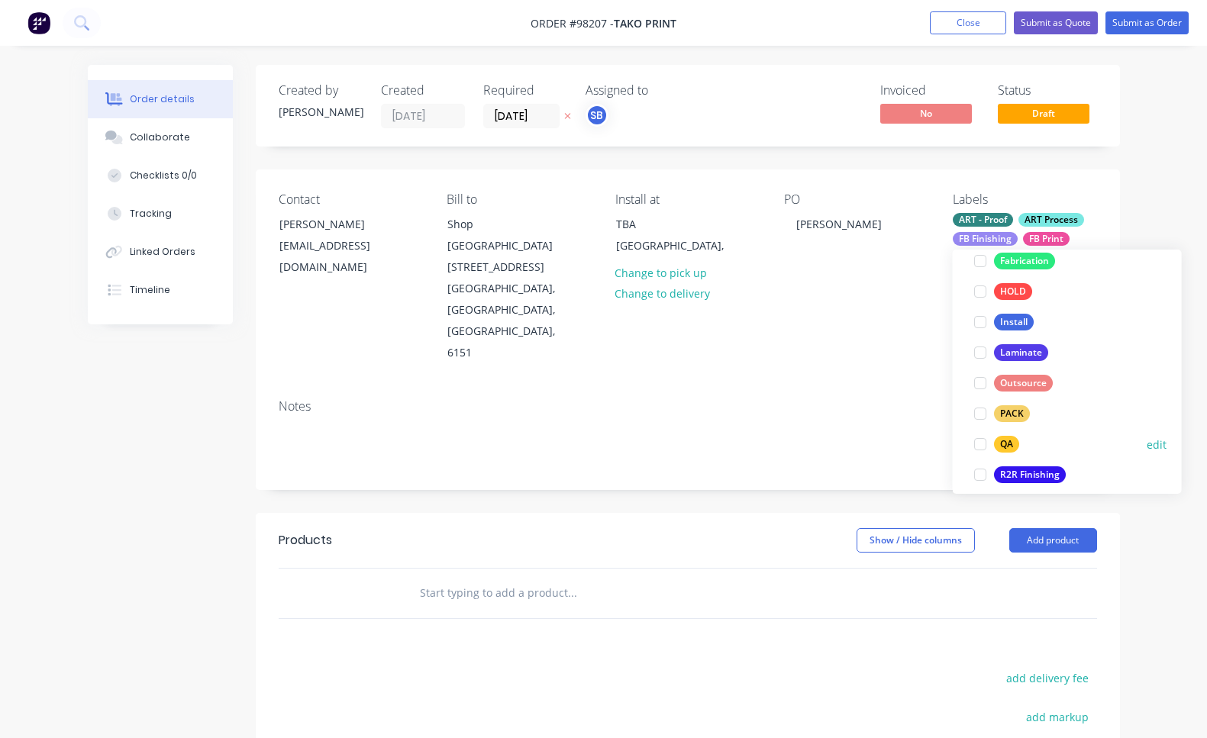
click at [983, 445] on div at bounding box center [980, 444] width 31 height 31
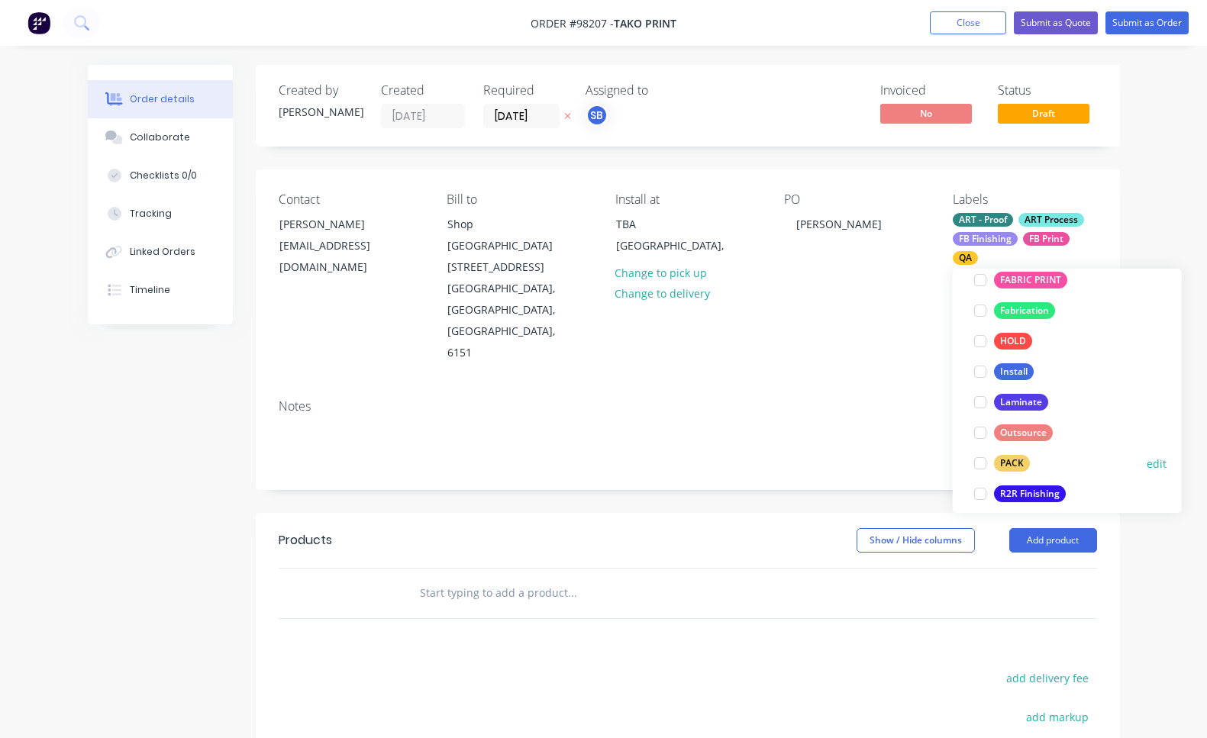
click at [981, 461] on div at bounding box center [980, 463] width 31 height 31
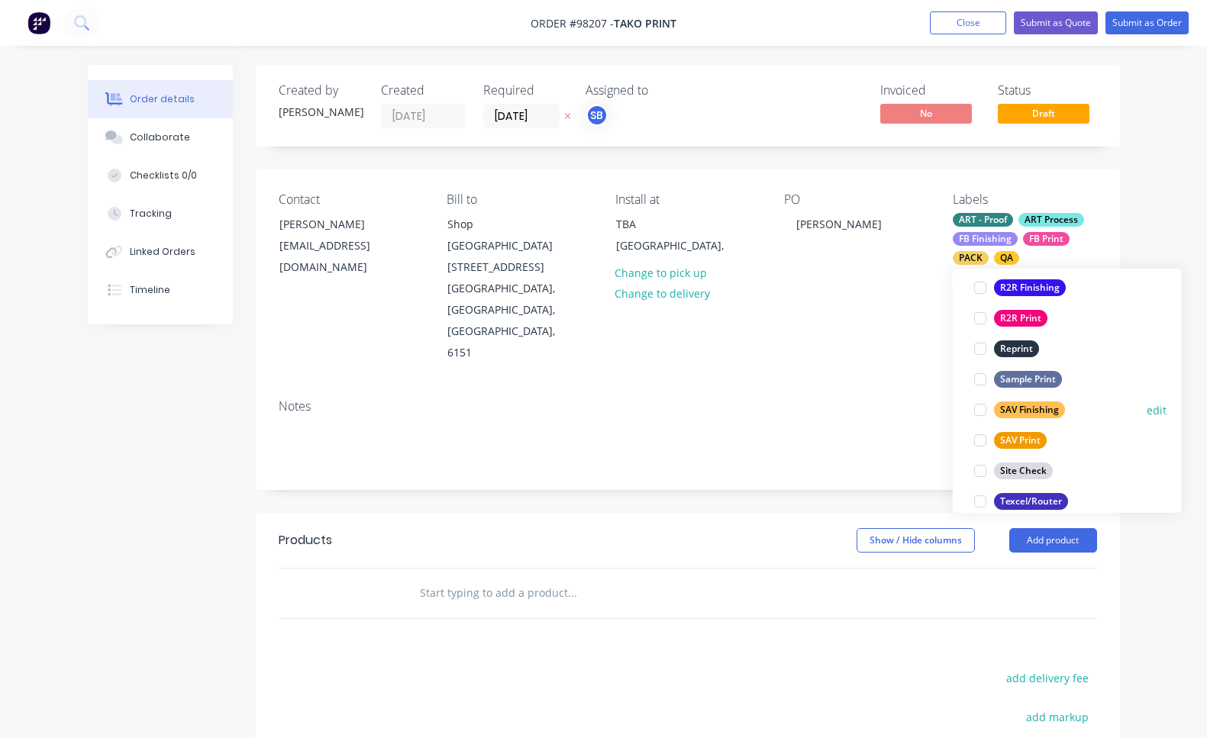
scroll to position [682, 0]
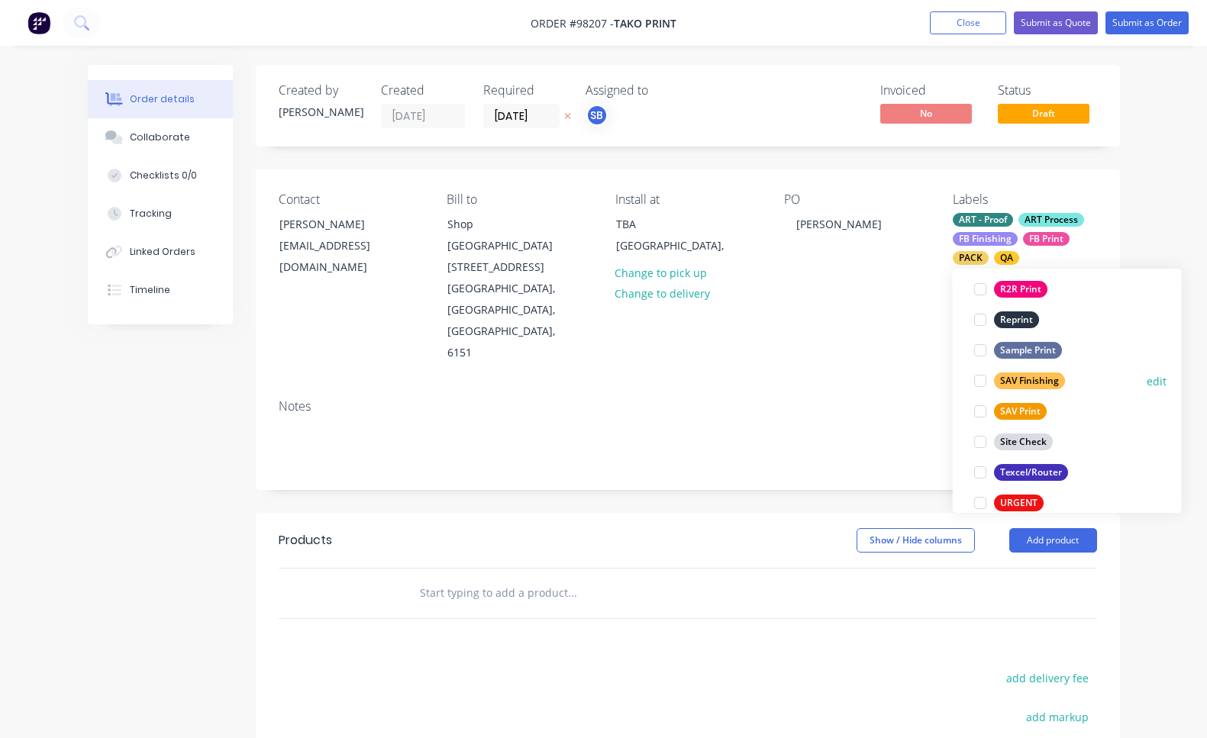
click at [983, 383] on div at bounding box center [980, 381] width 31 height 31
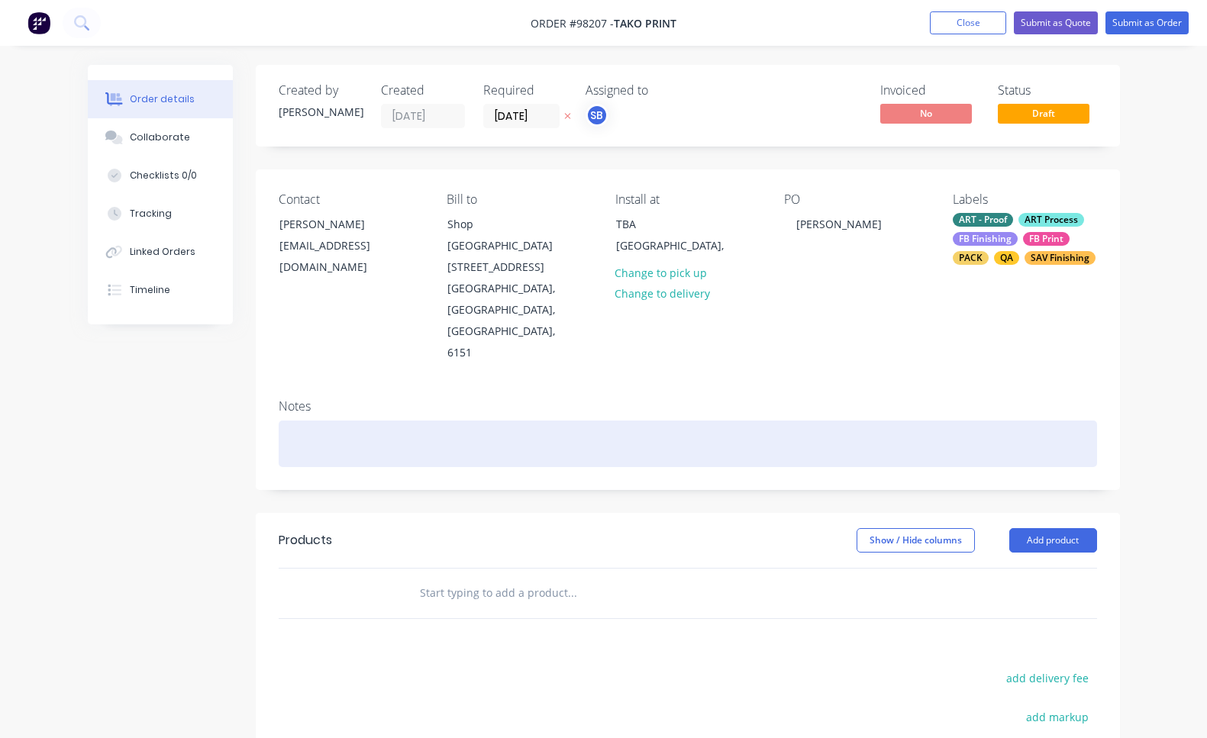
click at [590, 421] on div at bounding box center [688, 444] width 819 height 47
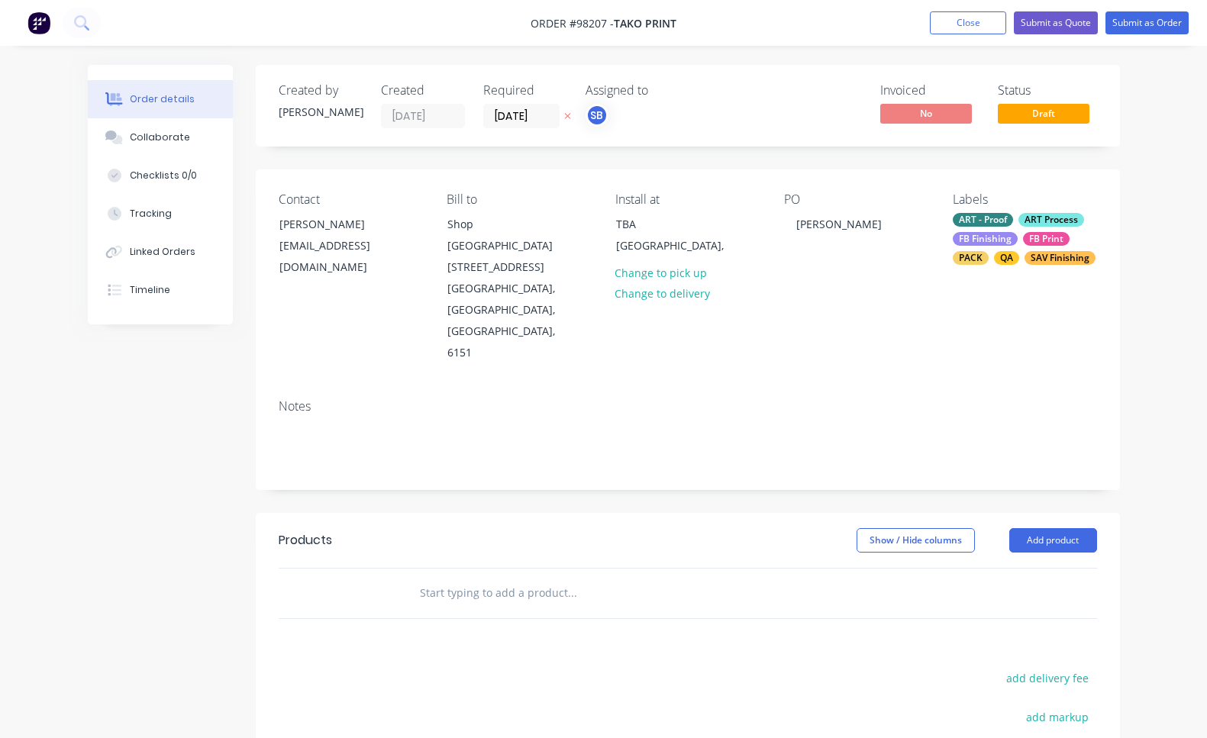
click at [1010, 234] on div "FB Finishing" at bounding box center [985, 239] width 65 height 14
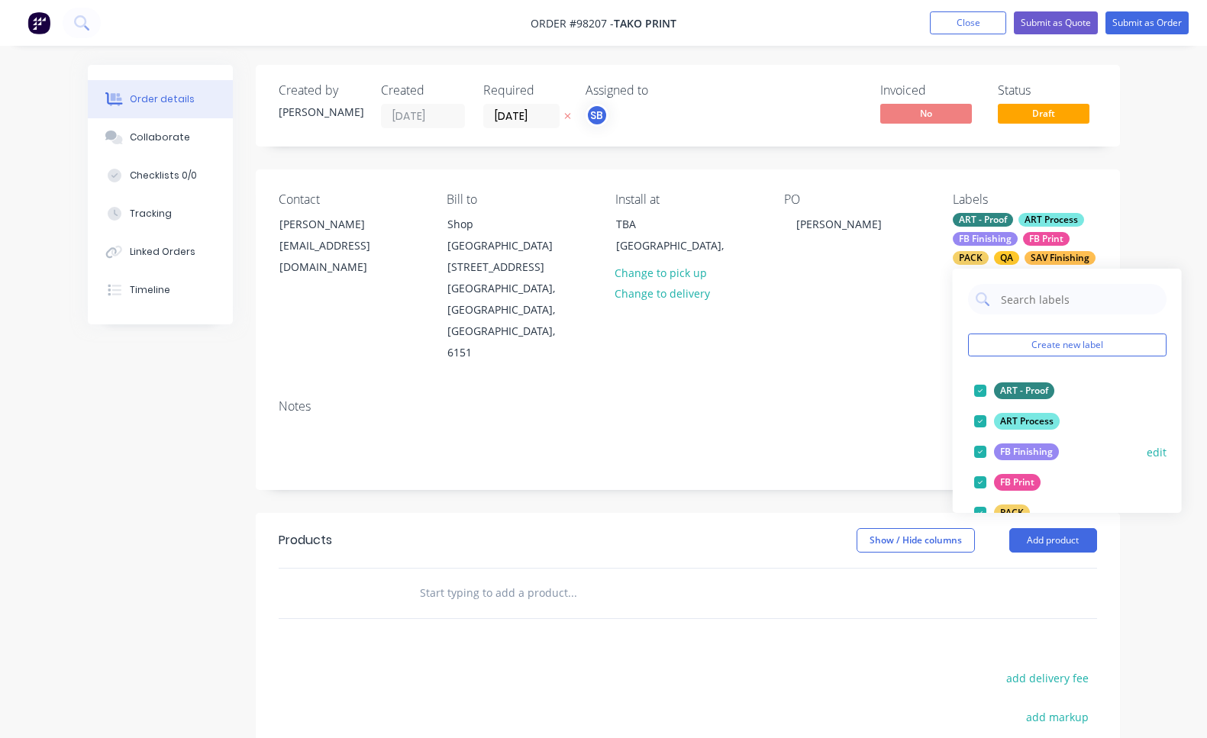
click at [980, 449] on div at bounding box center [980, 452] width 31 height 31
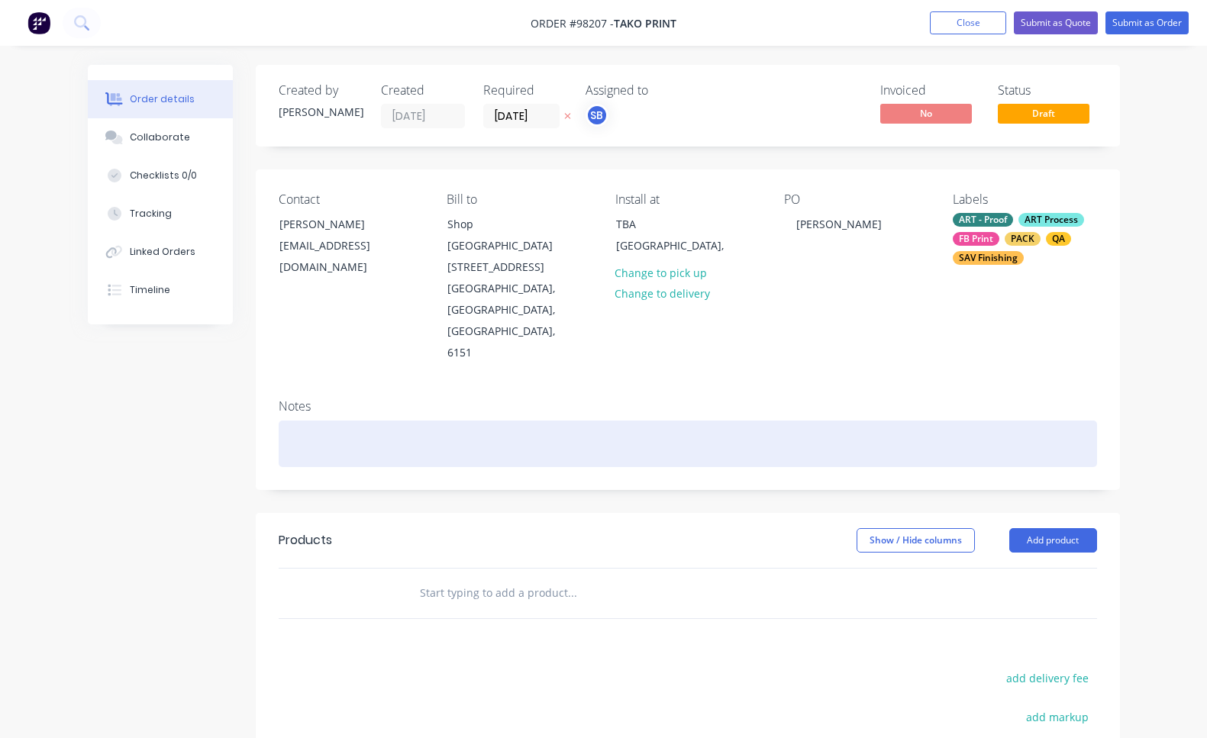
click at [780, 421] on div at bounding box center [688, 444] width 819 height 47
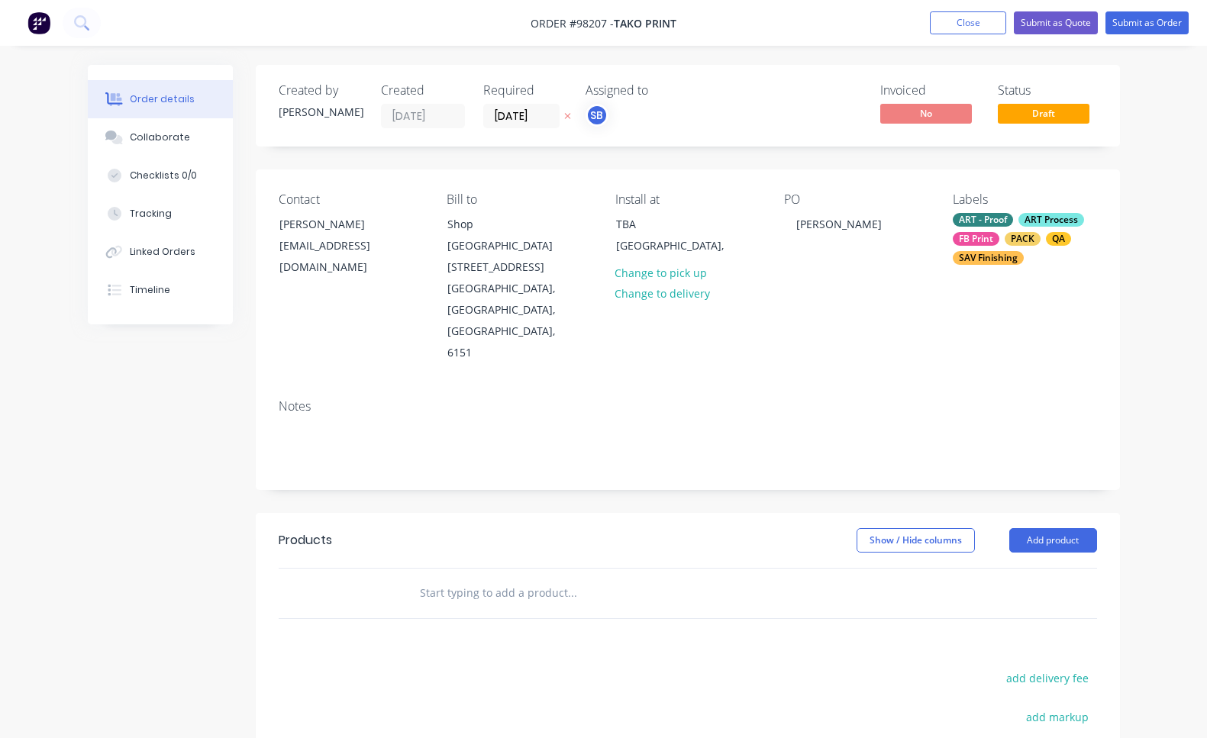
click at [999, 257] on div "SAV Finishing" at bounding box center [988, 258] width 71 height 14
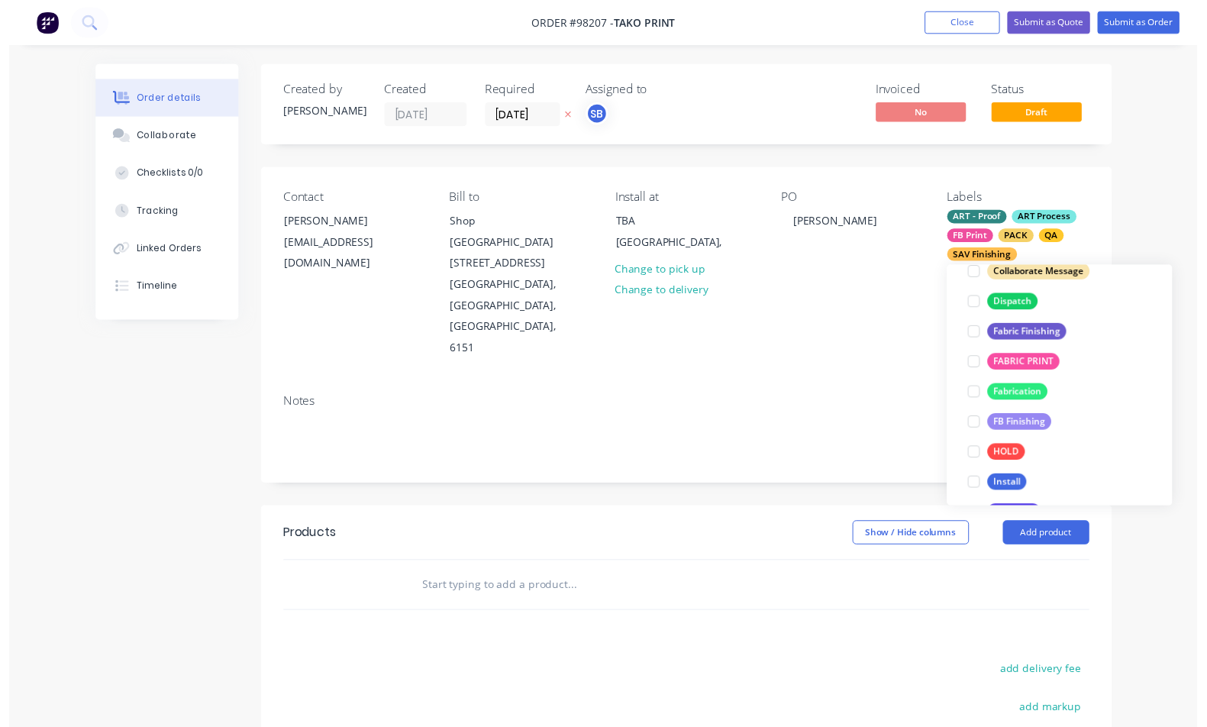
scroll to position [535, 0]
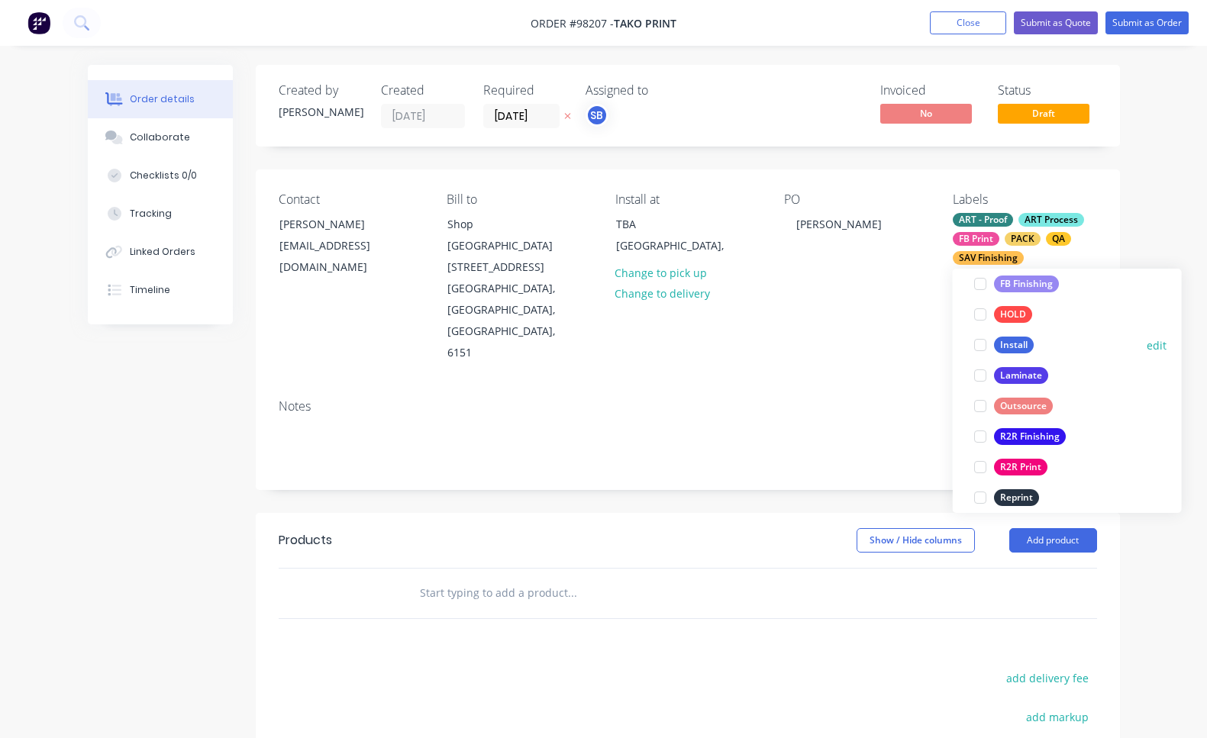
click at [983, 346] on div at bounding box center [980, 345] width 31 height 31
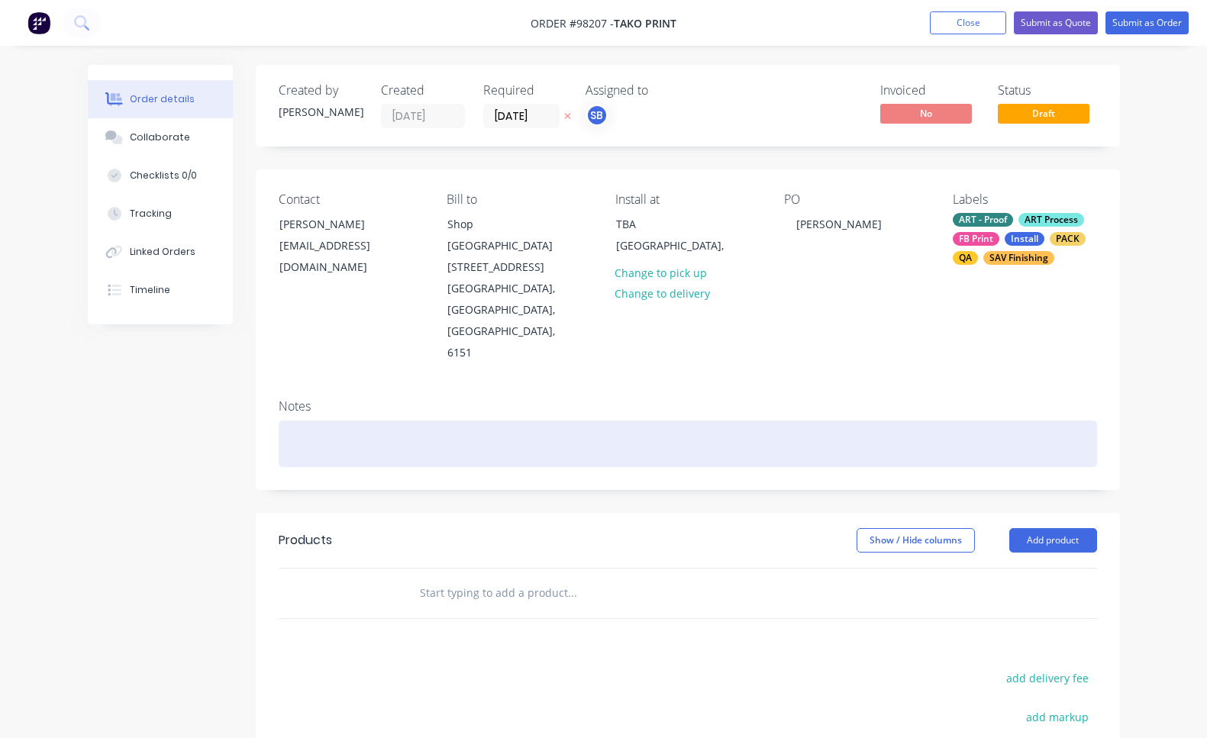
click at [819, 421] on div at bounding box center [688, 444] width 819 height 47
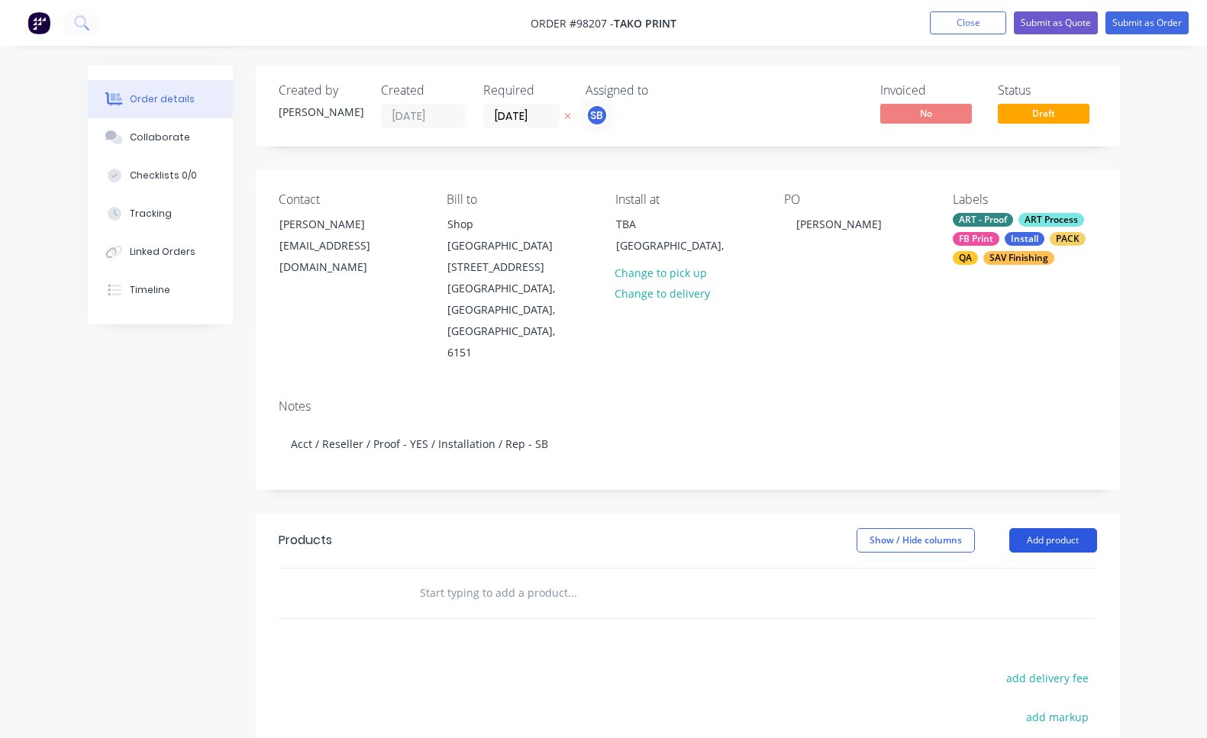
click at [1079, 528] on button "Add product" at bounding box center [1054, 540] width 88 height 24
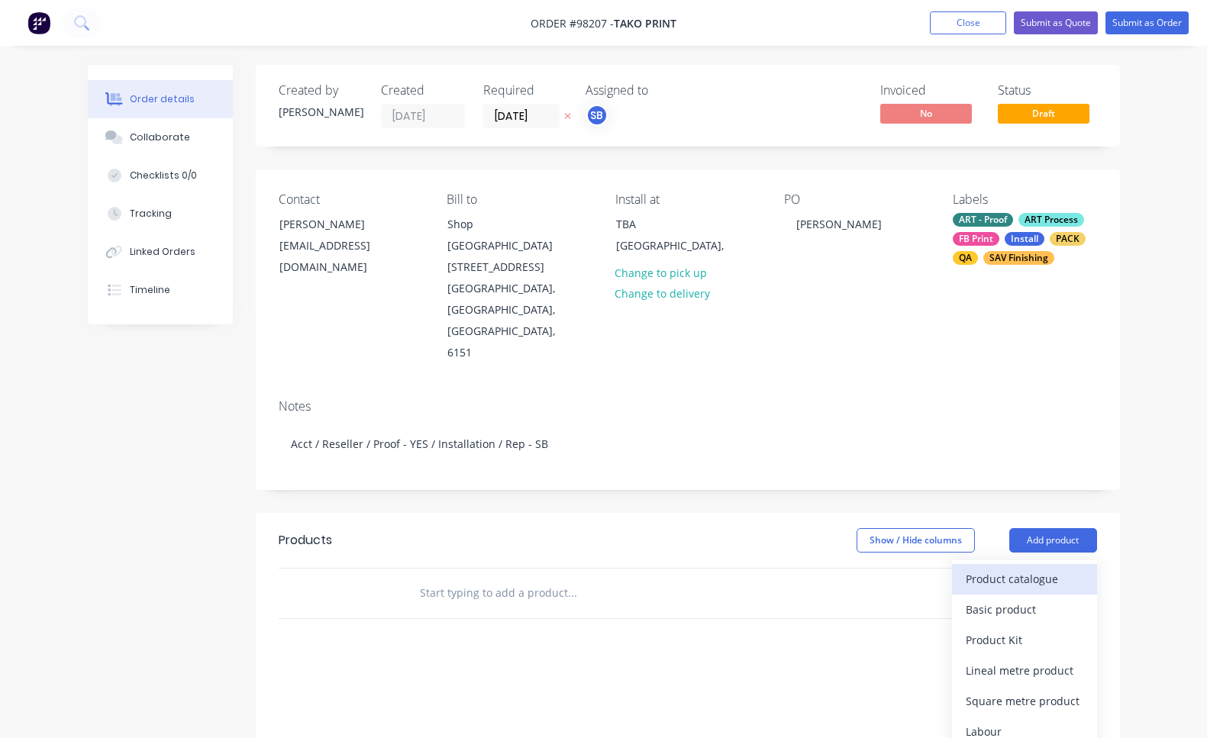
click at [1072, 568] on div "Product catalogue" at bounding box center [1025, 579] width 118 height 22
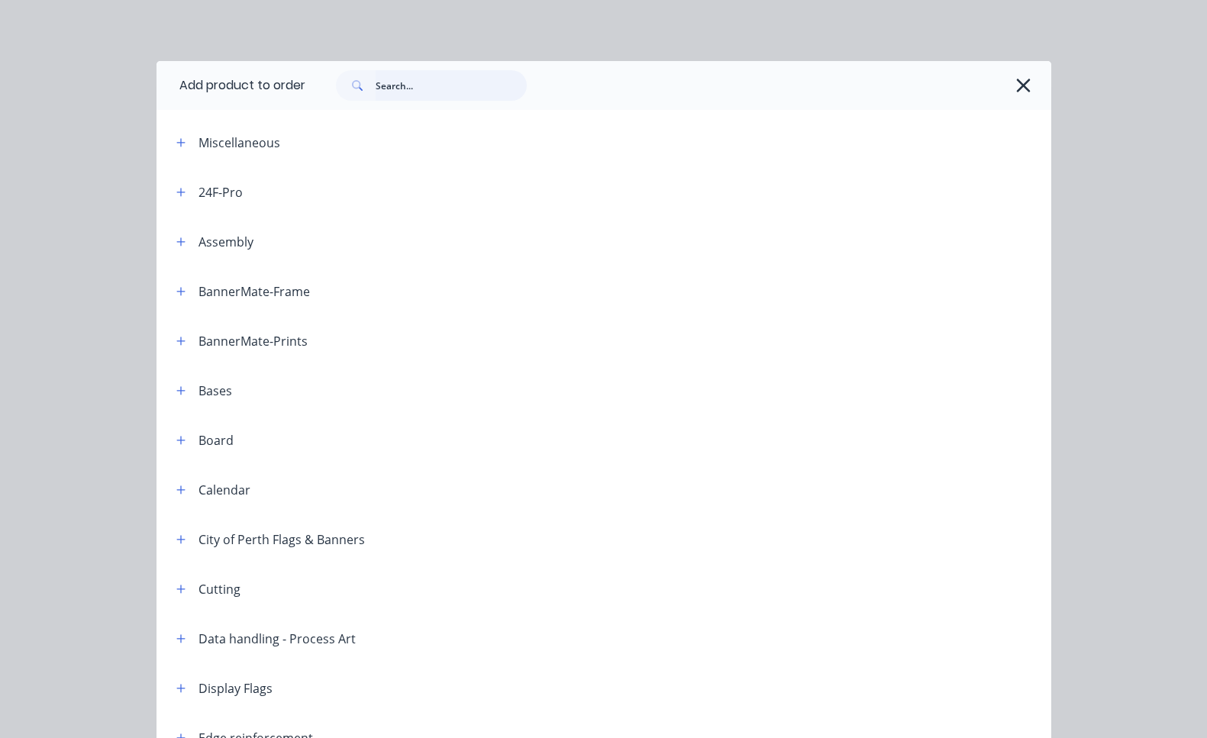
click at [497, 86] on input "text" at bounding box center [451, 85] width 151 height 31
click at [1023, 87] on icon "button" at bounding box center [1024, 85] width 16 height 21
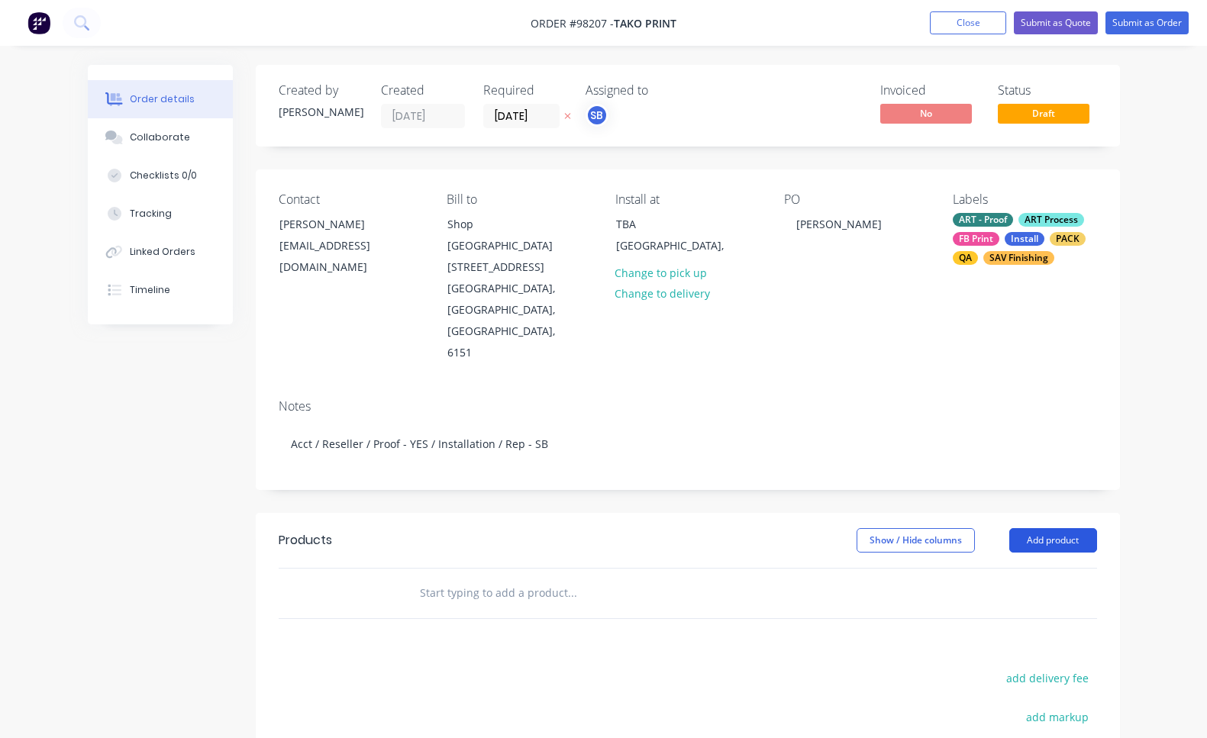
click at [1042, 528] on button "Add product" at bounding box center [1054, 540] width 88 height 24
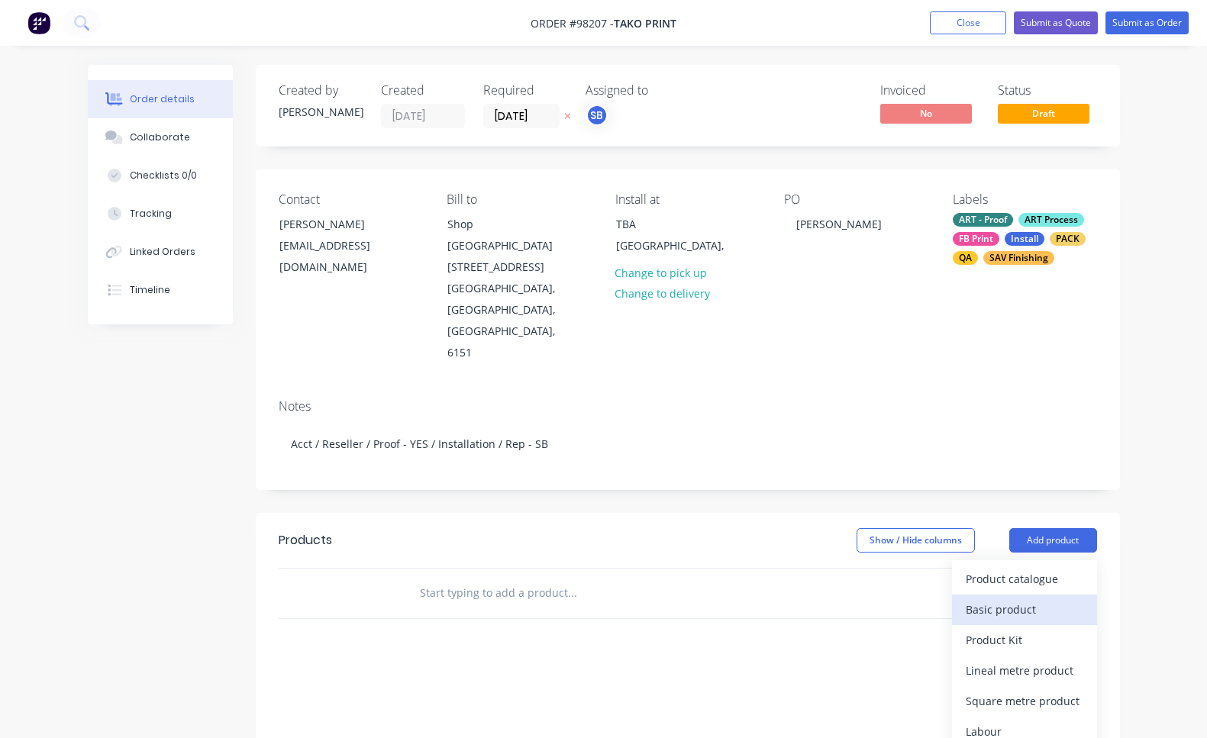
click at [1024, 599] on div "Basic product" at bounding box center [1025, 610] width 118 height 22
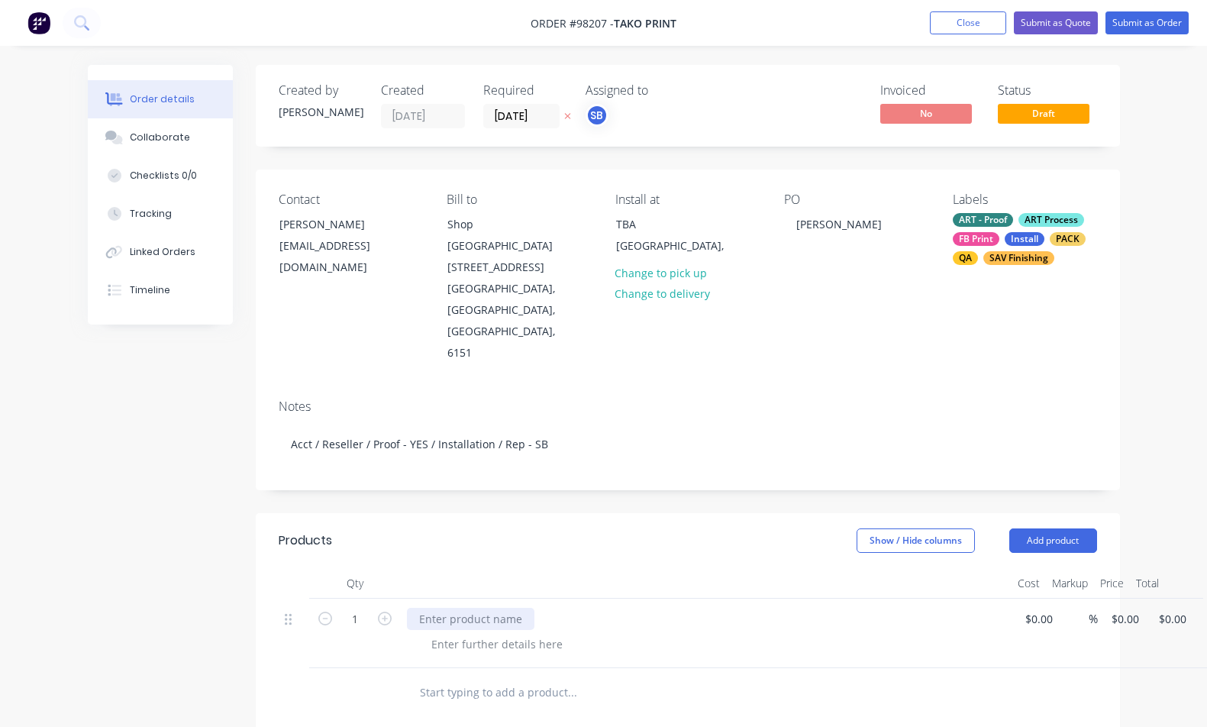
click at [473, 608] on div at bounding box center [471, 619] width 128 height 22
paste div
type input "0"
click at [1097, 599] on div "1 Window Graphics 1160mm (width) x 2615mm (height) direct printed on opti-clear…" at bounding box center [688, 633] width 819 height 69
type input "$145.00"
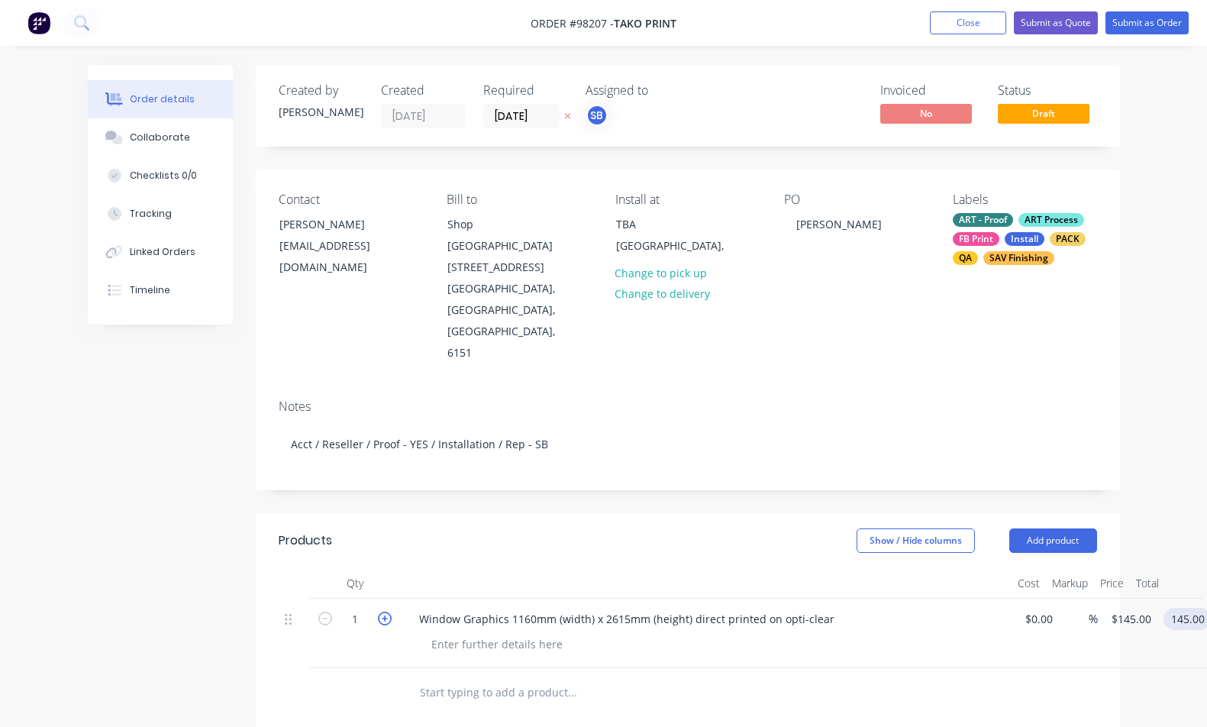
type input "$145.00"
click at [384, 612] on icon "button" at bounding box center [385, 619] width 14 height 14
type input "2"
type input "$290.00"
click at [385, 612] on icon "button" at bounding box center [385, 619] width 14 height 14
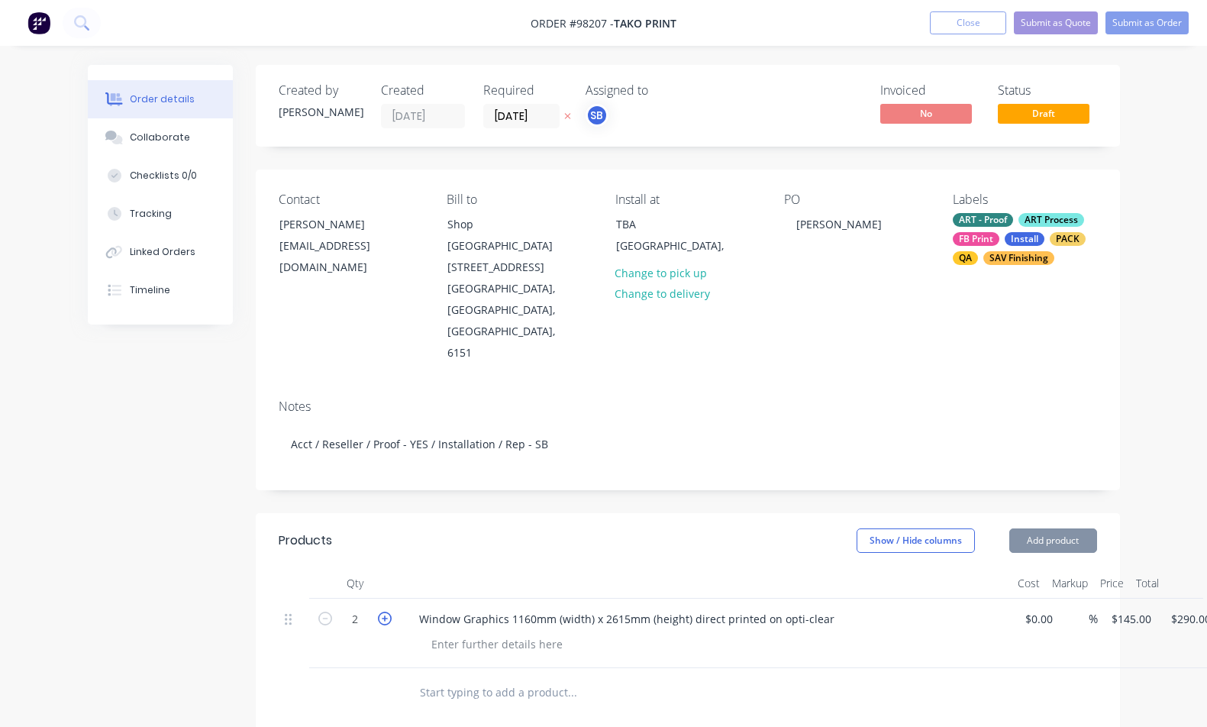
type input "3"
type input "$435.00"
click at [385, 612] on icon "button" at bounding box center [385, 619] width 14 height 14
type input "4"
type input "$580.00"
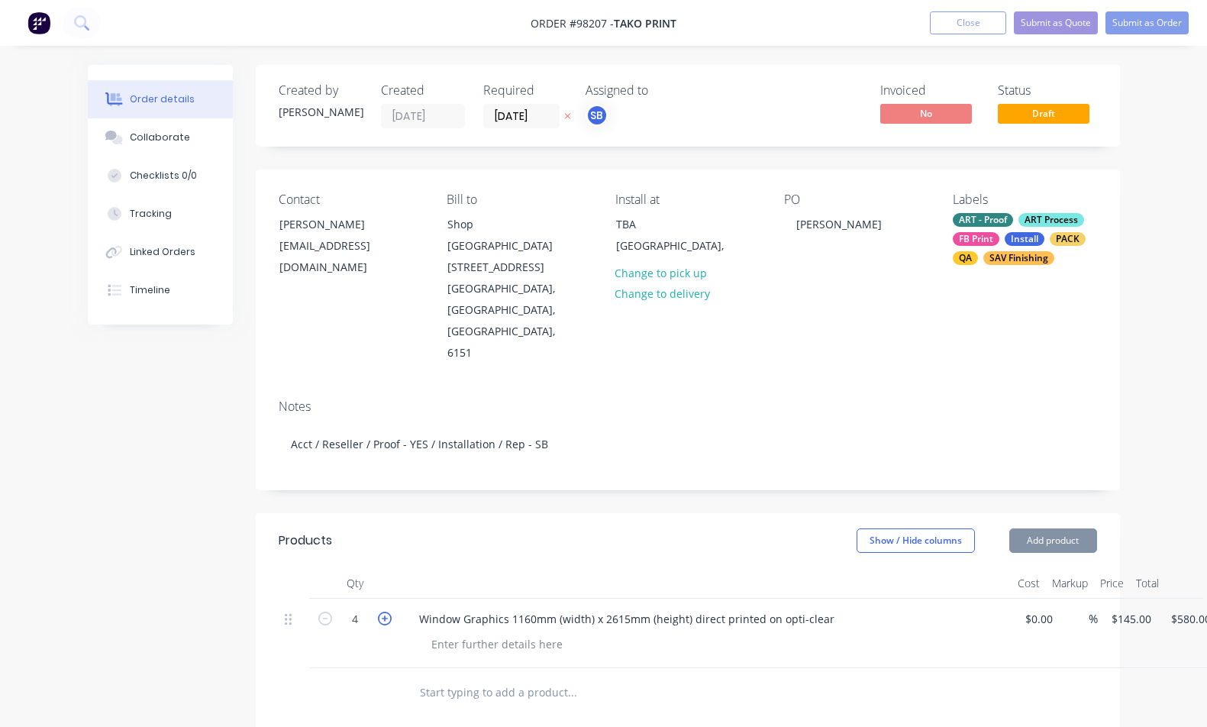
click at [385, 612] on icon "button" at bounding box center [385, 619] width 14 height 14
type input "5"
type input "$725.00"
click at [385, 612] on icon "button" at bounding box center [385, 619] width 14 height 14
type input "6"
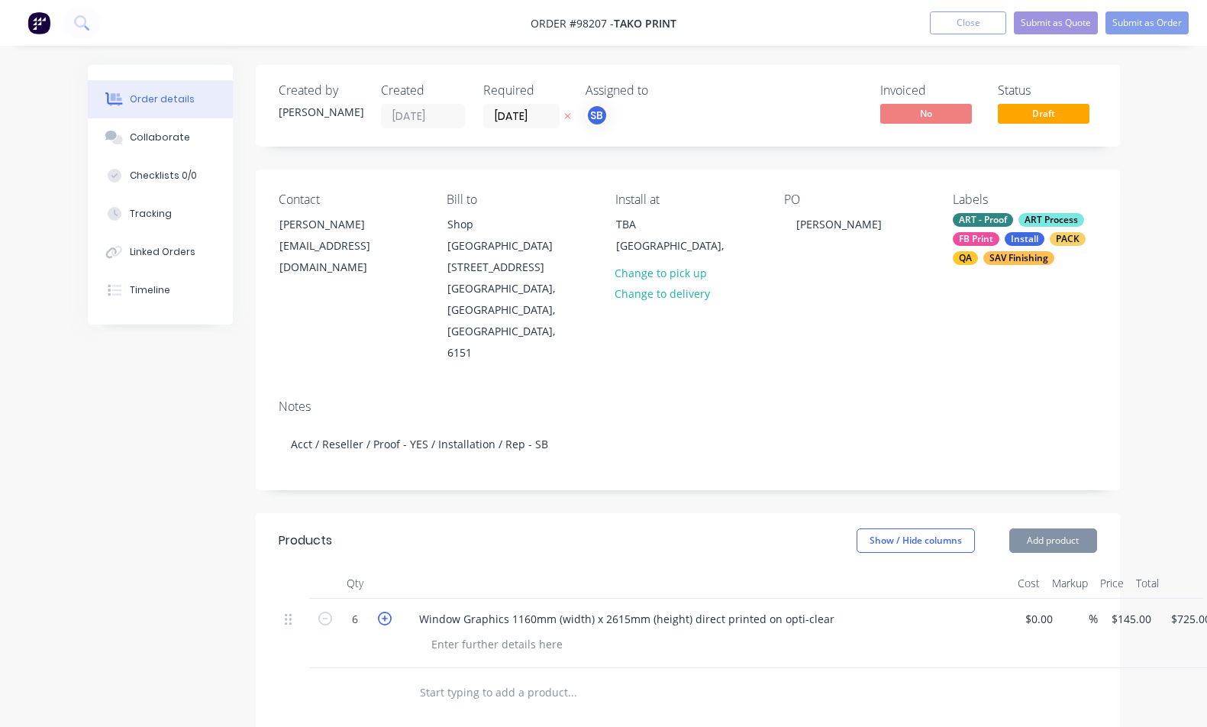
type input "$870.00"
click at [1054, 528] on button "Add product" at bounding box center [1054, 540] width 88 height 24
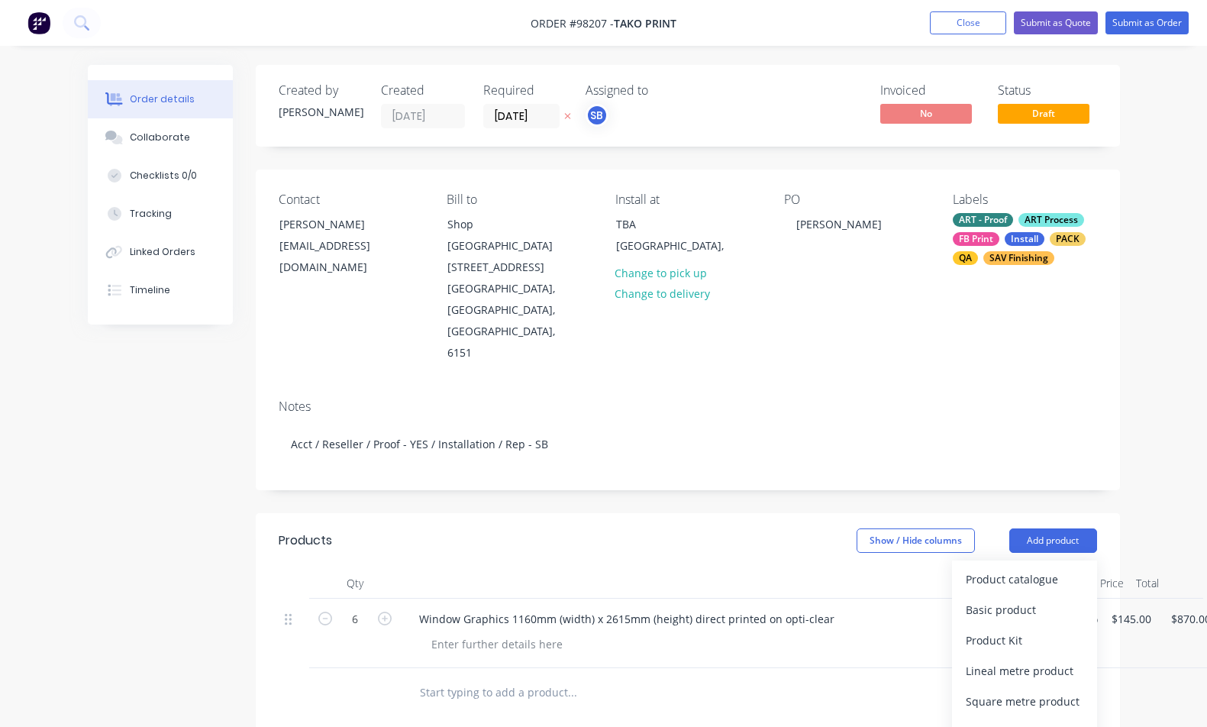
drag, startPoint x: 1061, startPoint y: 541, endPoint x: 1034, endPoint y: 539, distance: 26.8
click at [1060, 599] on div "Basic product" at bounding box center [1025, 610] width 118 height 22
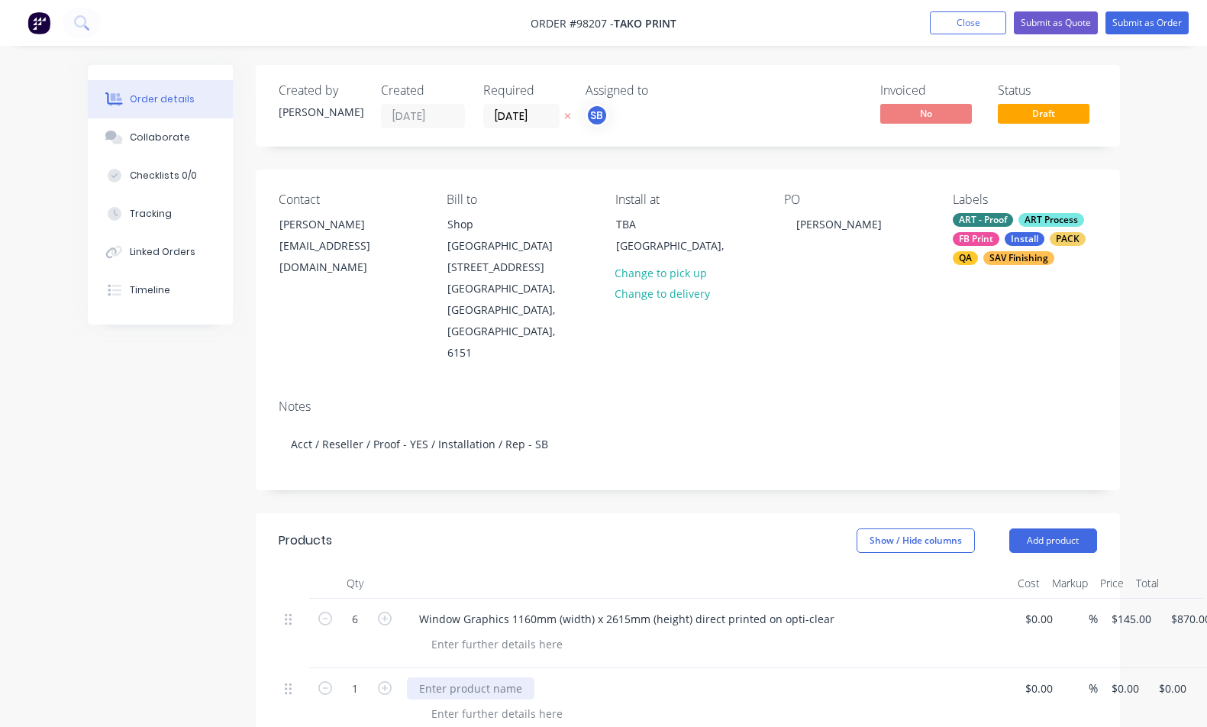
click at [514, 677] on div at bounding box center [471, 688] width 128 height 22
paste div
click at [386, 681] on icon "button" at bounding box center [385, 688] width 14 height 14
type input "2"
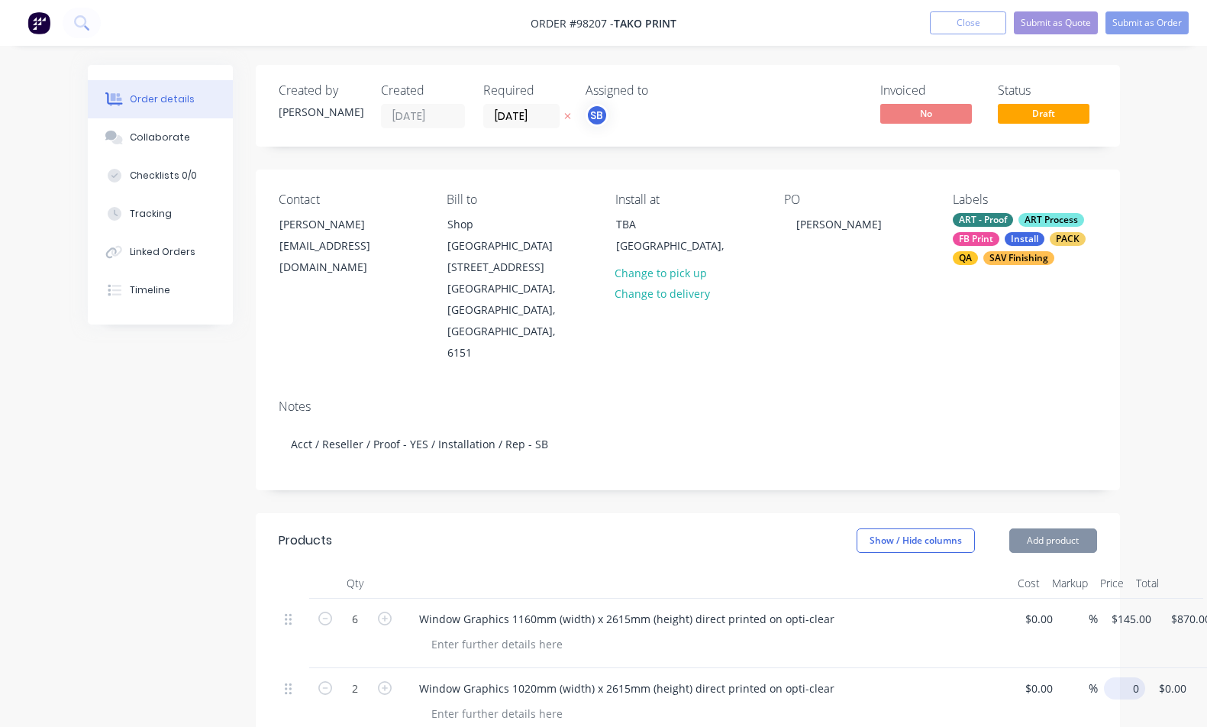
click at [1097, 668] on div "2 Window Graphics 1020mm (width) x 2615mm (height) direct printed on opti-clear…" at bounding box center [688, 702] width 819 height 69
type input "$125.00"
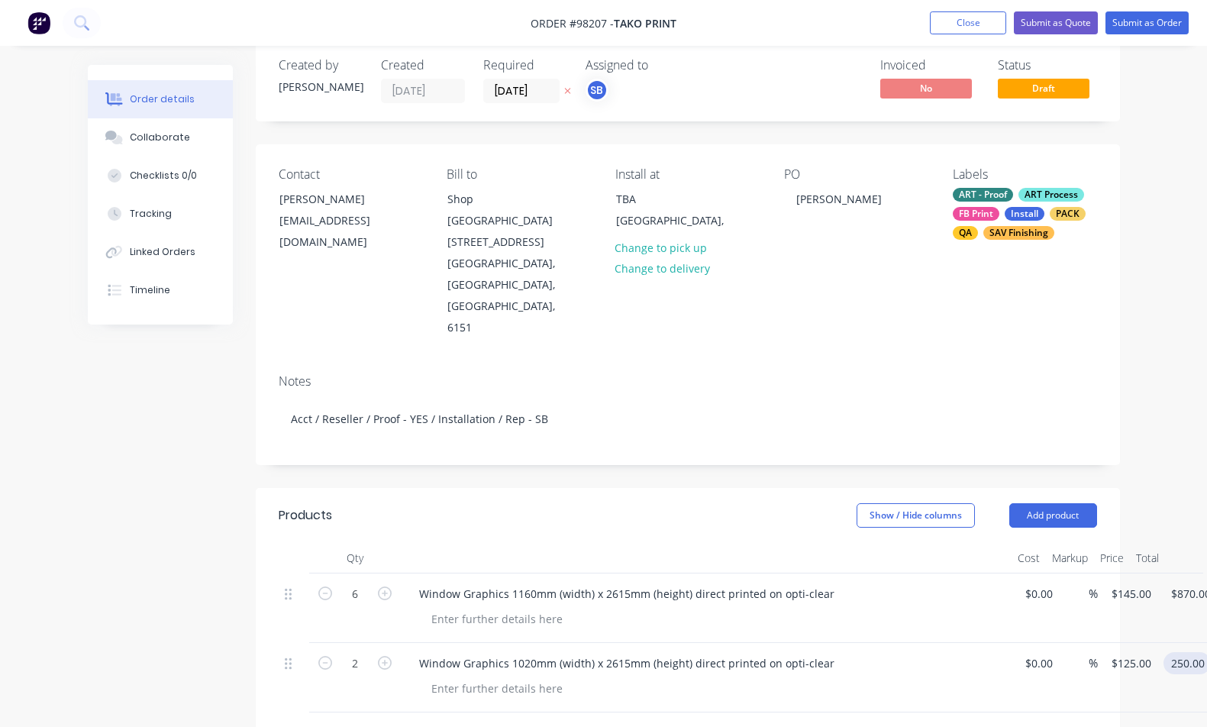
scroll to position [28, 0]
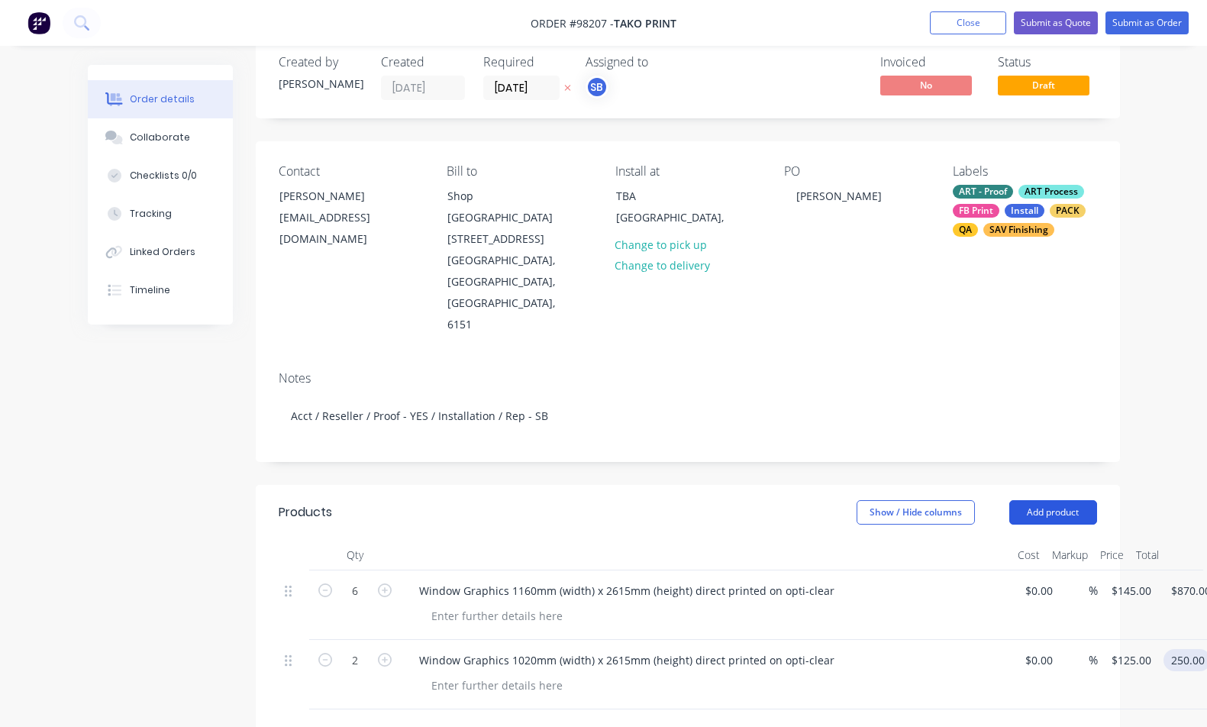
type input "$250.00"
click at [1042, 500] on button "Add product" at bounding box center [1054, 512] width 88 height 24
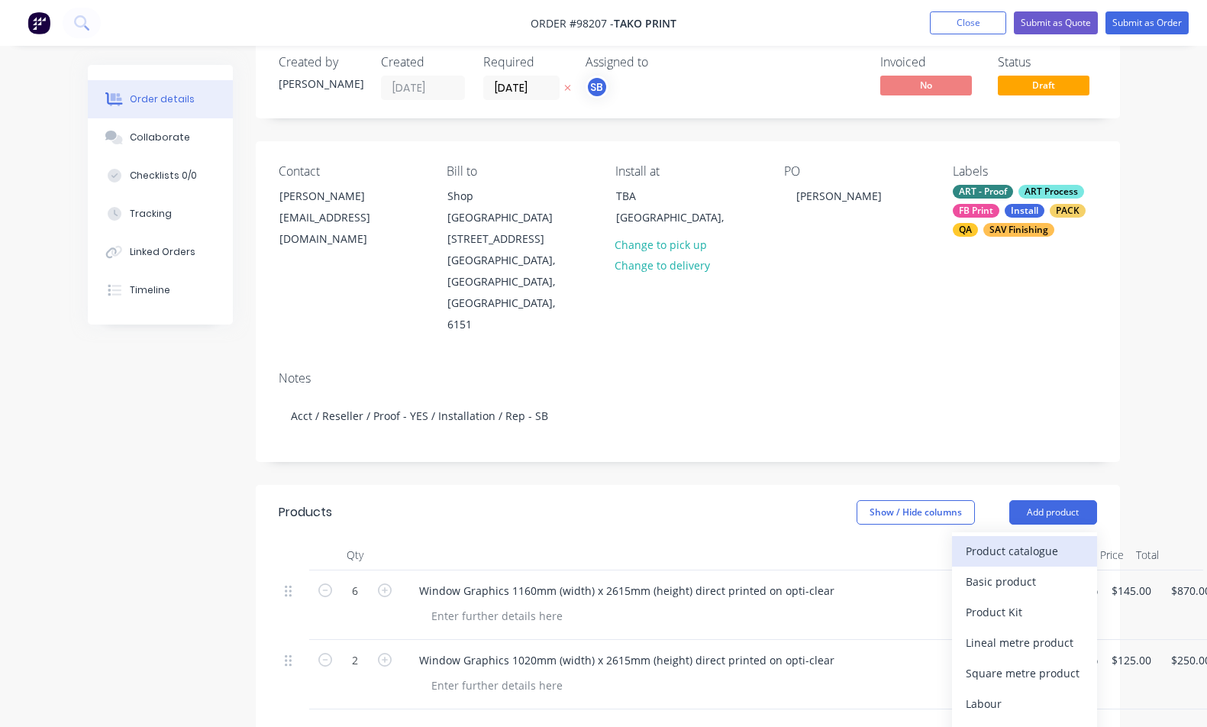
click at [1048, 540] on div "Product catalogue" at bounding box center [1025, 551] width 118 height 22
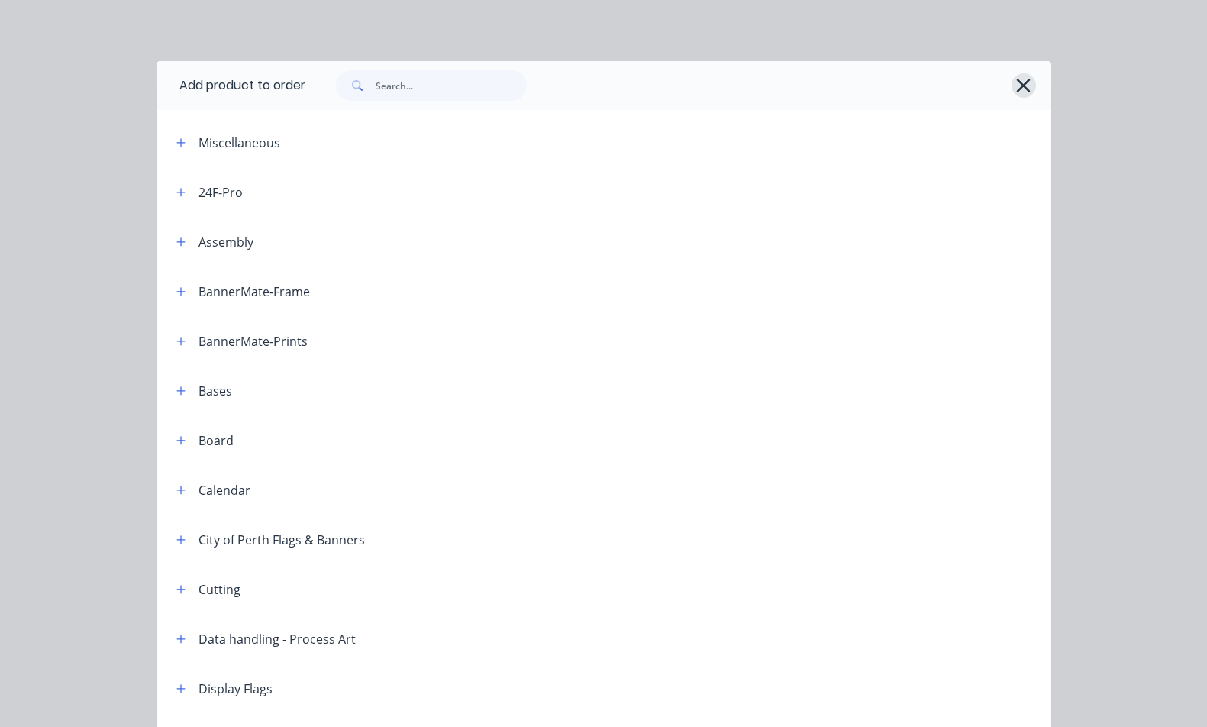
click at [1021, 85] on icon "button" at bounding box center [1024, 85] width 16 height 21
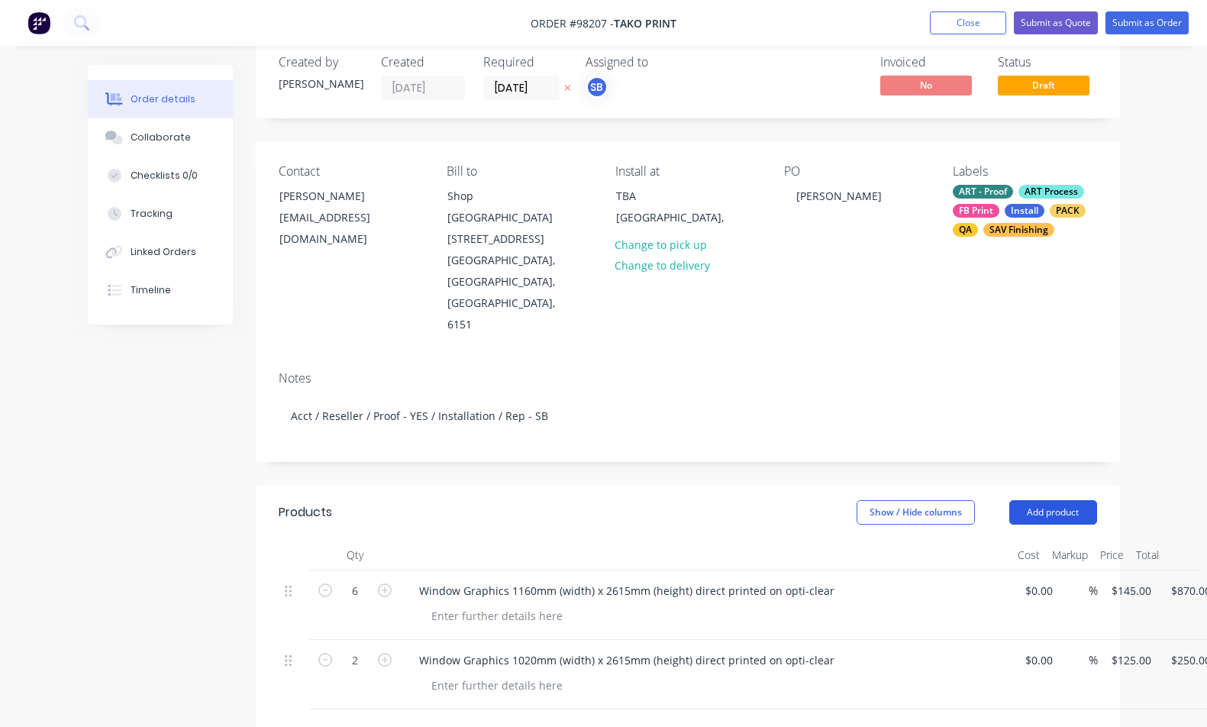
click at [1085, 500] on button "Add product" at bounding box center [1054, 512] width 88 height 24
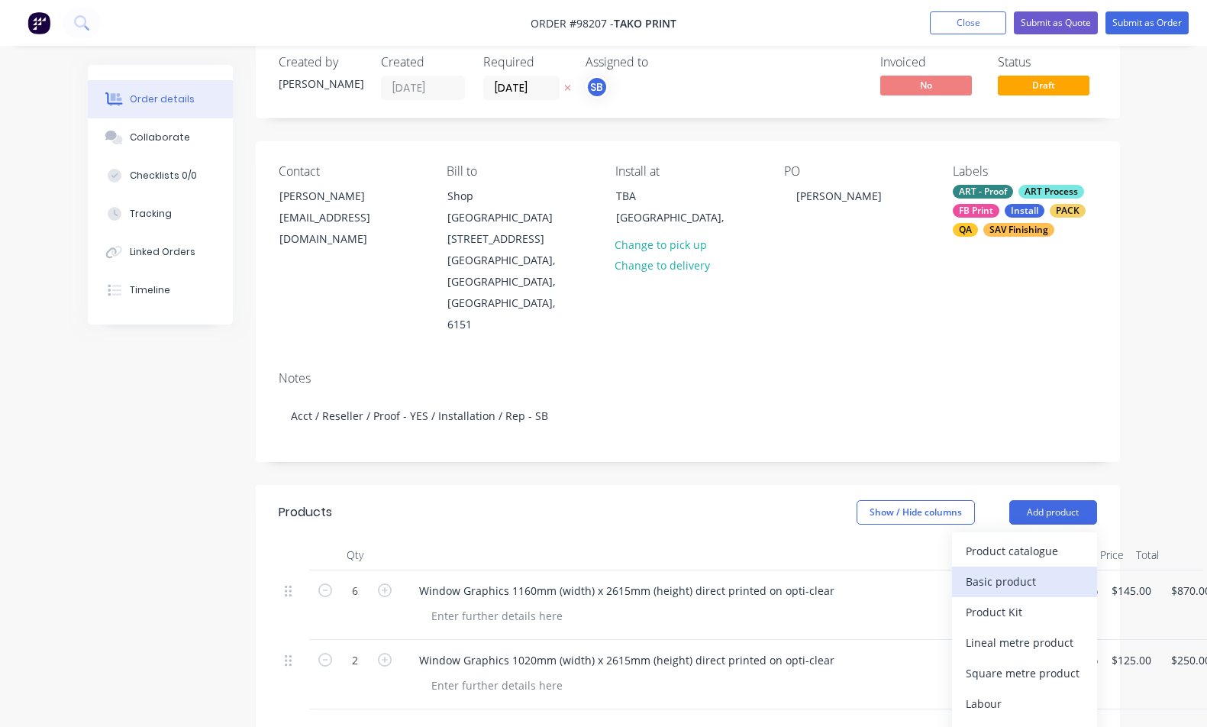
click at [1056, 570] on div "Basic product" at bounding box center [1025, 581] width 118 height 22
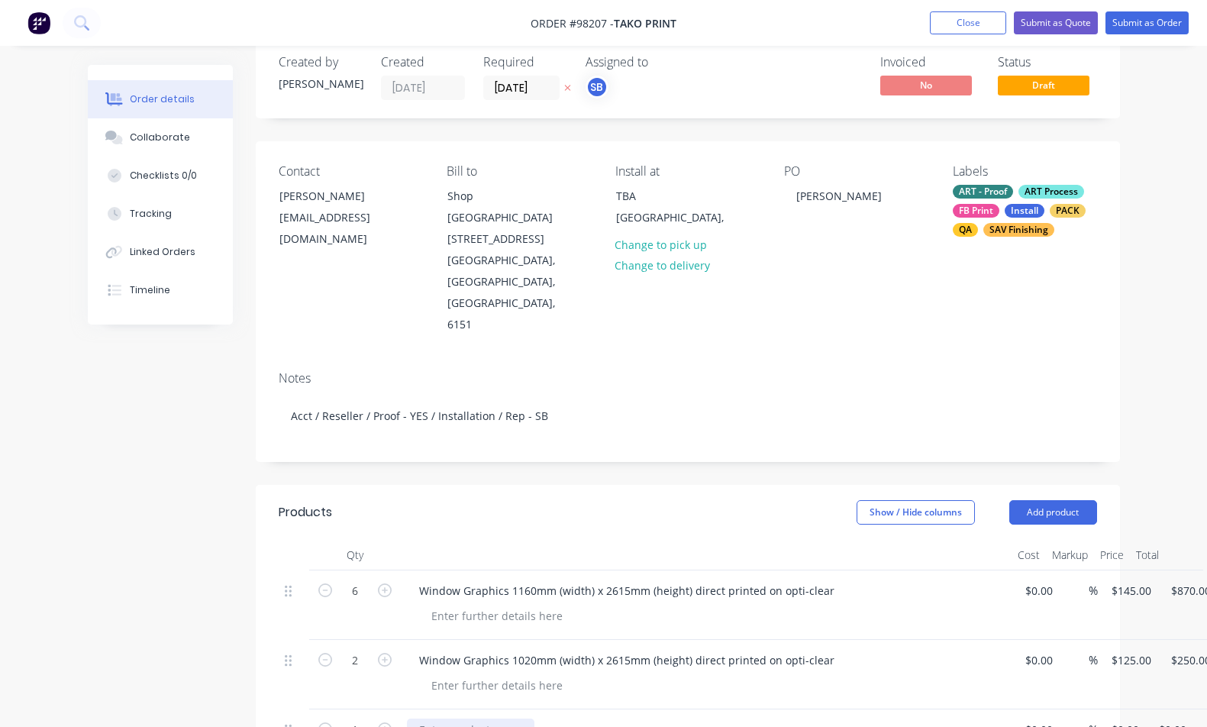
click at [484, 719] on div at bounding box center [471, 730] width 128 height 22
paste div
type input "$95.00"
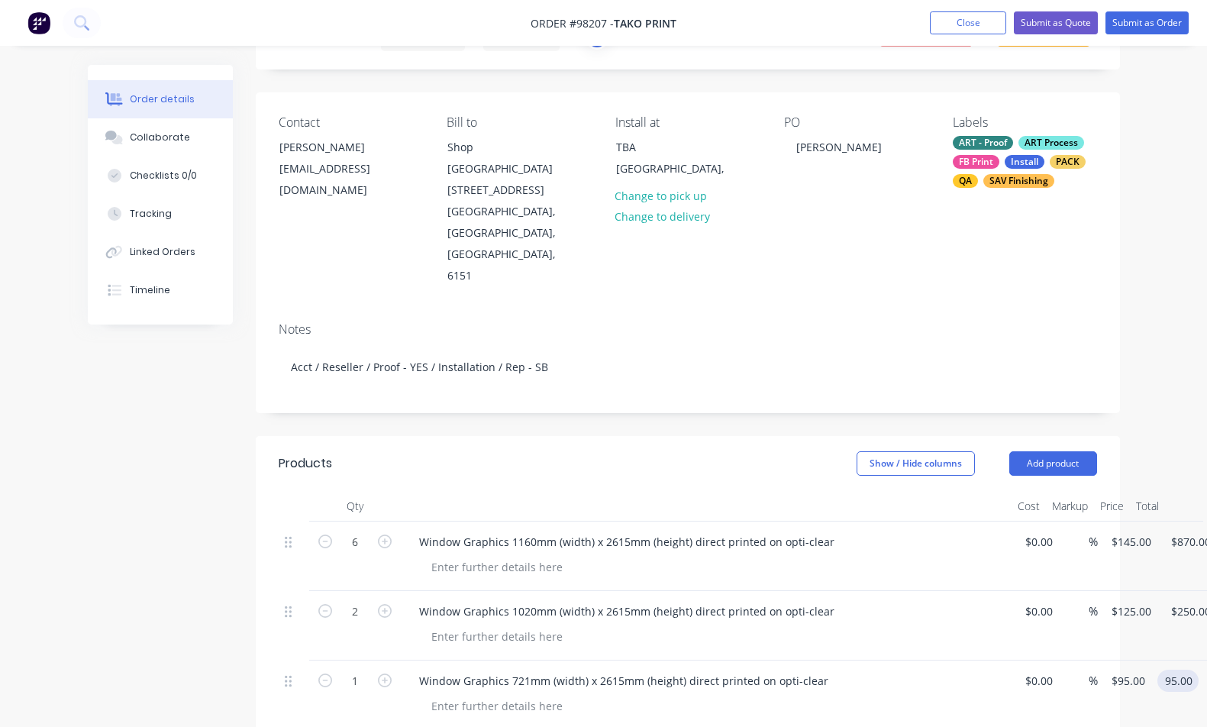
scroll to position [112, 0]
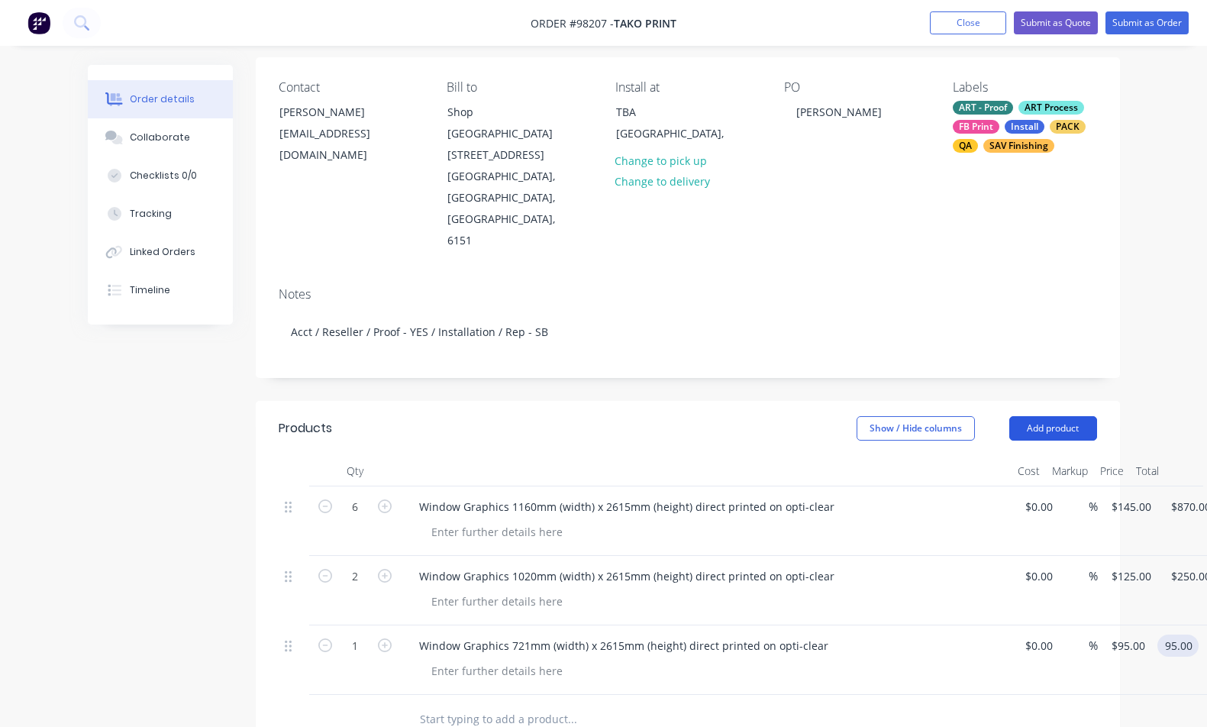
type input "$95.00"
click at [1040, 416] on button "Add product" at bounding box center [1054, 428] width 88 height 24
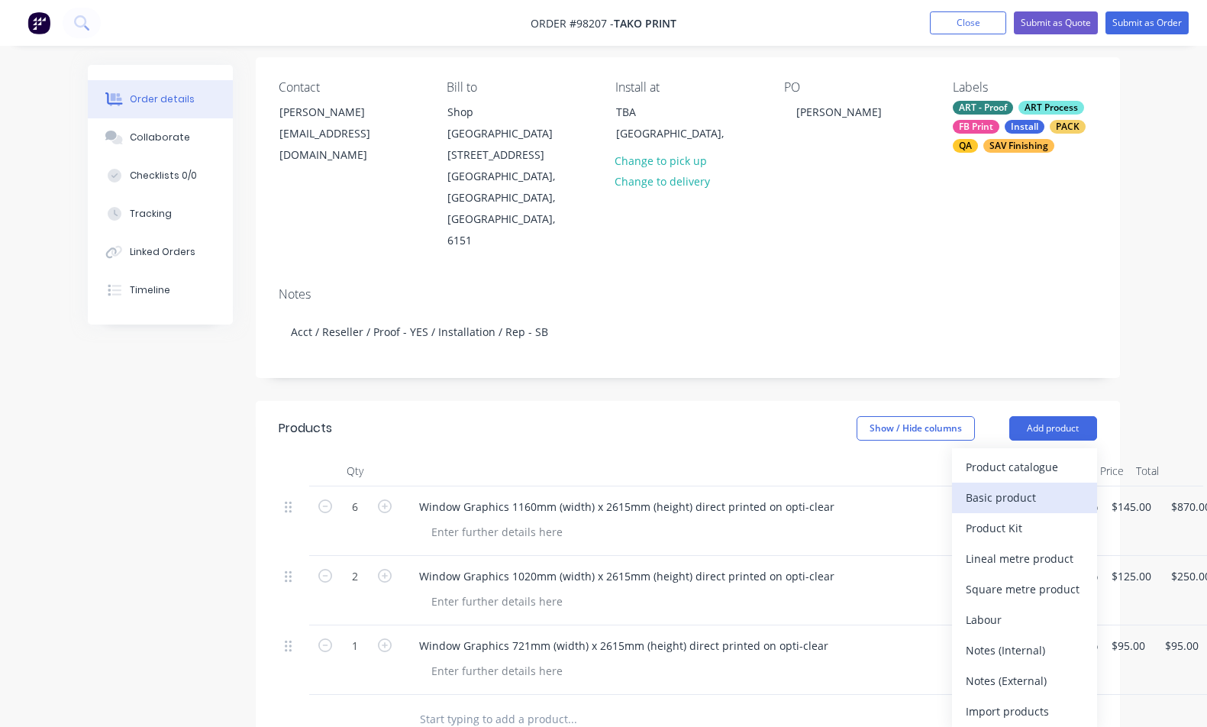
click at [1055, 486] on div "Basic product" at bounding box center [1025, 497] width 118 height 22
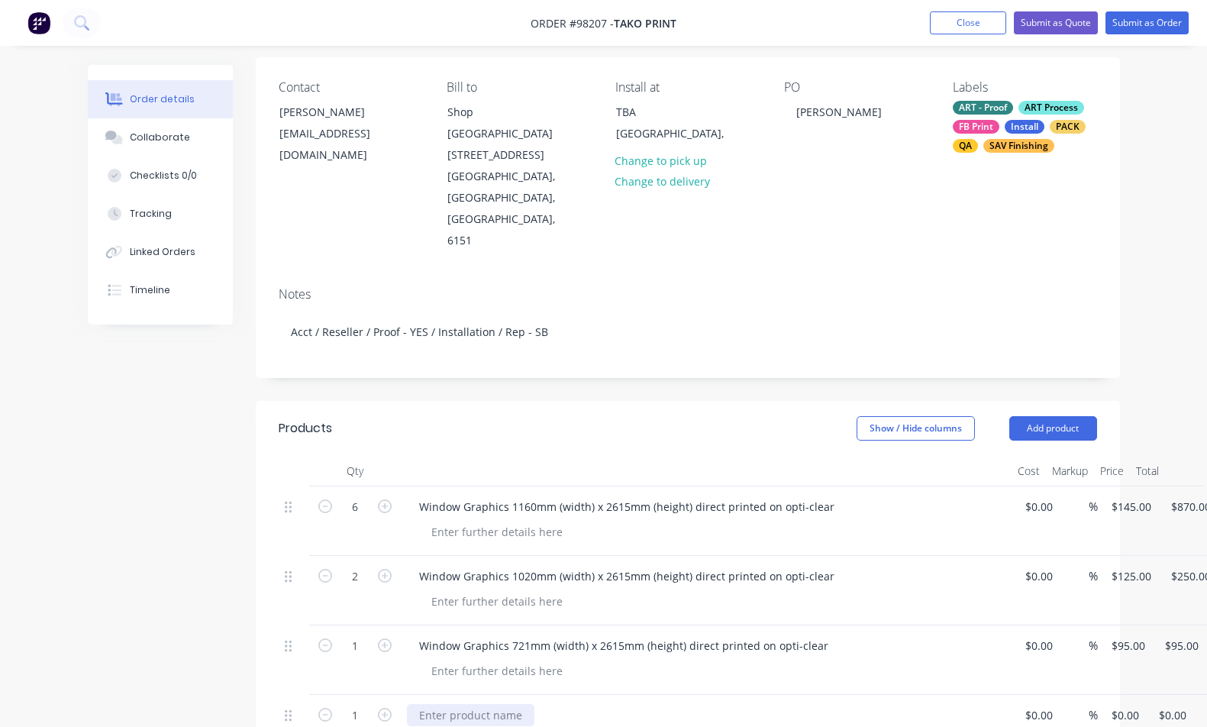
click at [512, 704] on div at bounding box center [471, 715] width 128 height 22
paste div
click at [1126, 704] on input "0" at bounding box center [1127, 715] width 35 height 22
type input "$45.00"
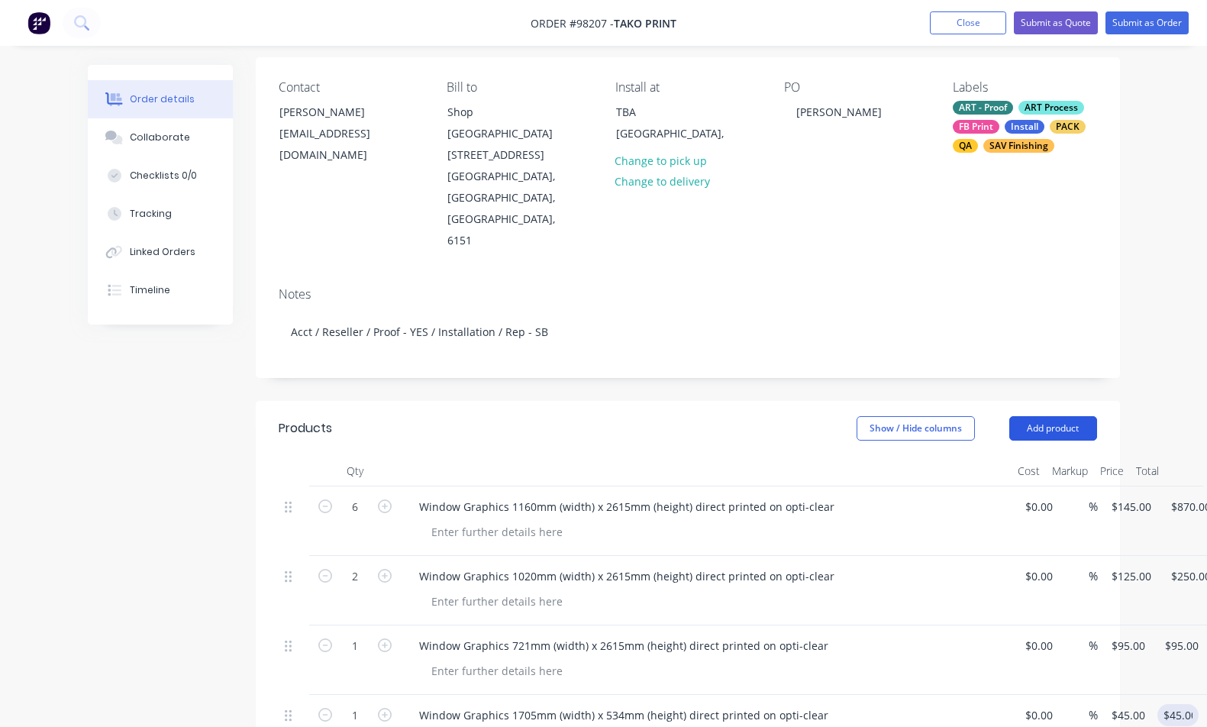
click at [1059, 416] on button "Add product" at bounding box center [1054, 428] width 88 height 24
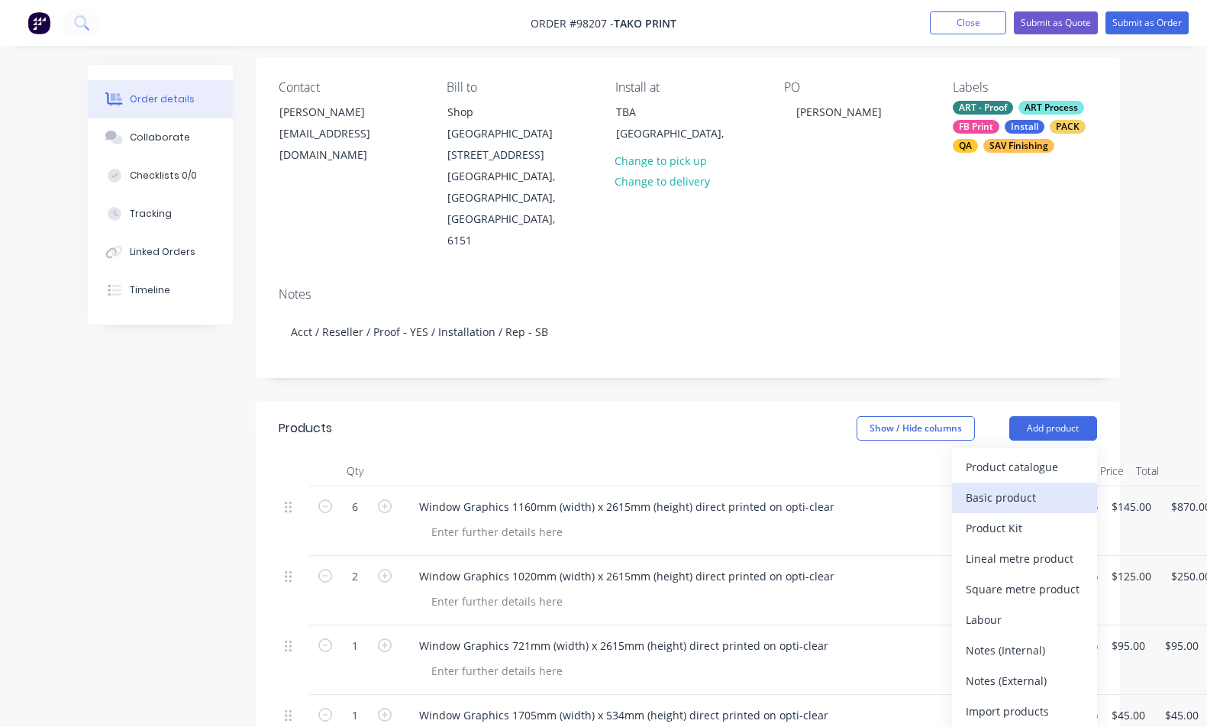
click at [1065, 486] on div "Basic product" at bounding box center [1025, 497] width 118 height 22
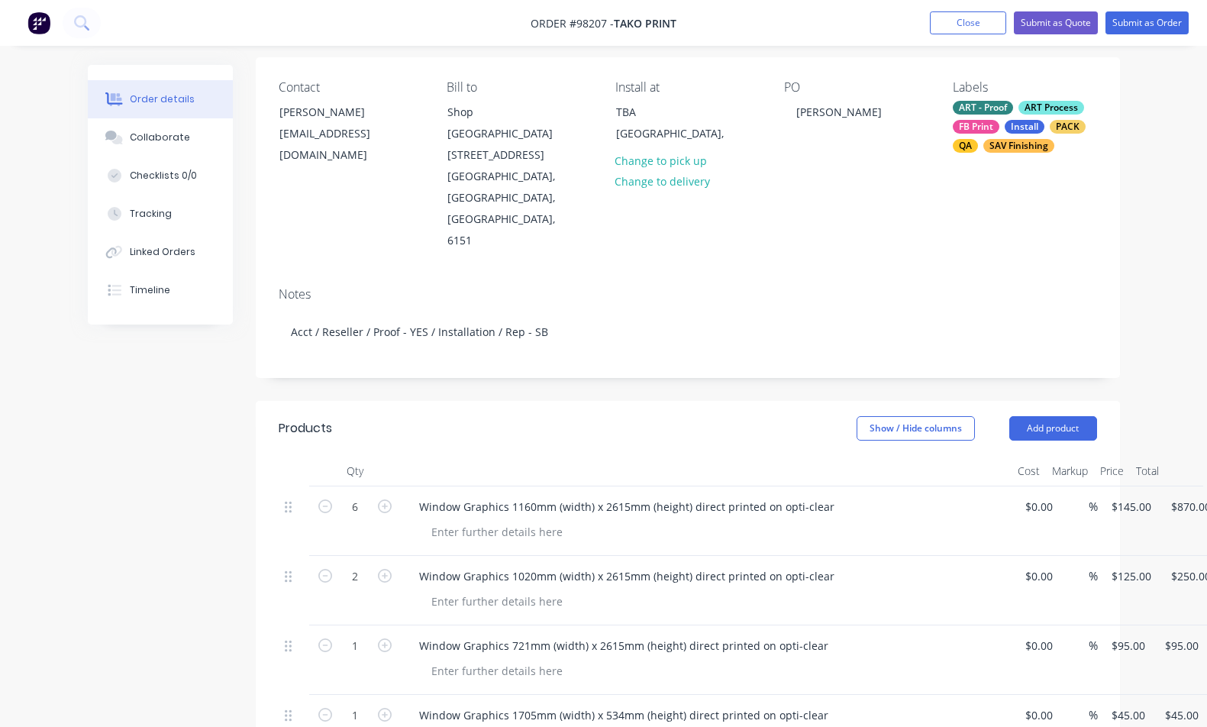
scroll to position [137, 0]
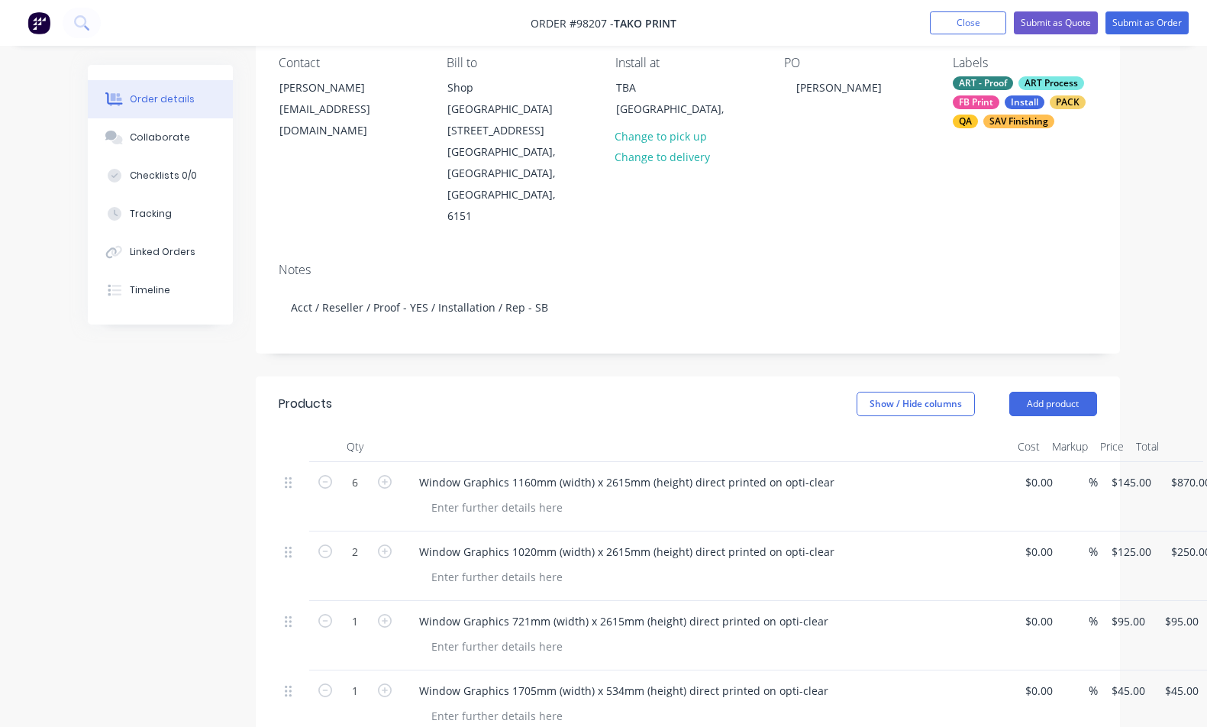
paste div
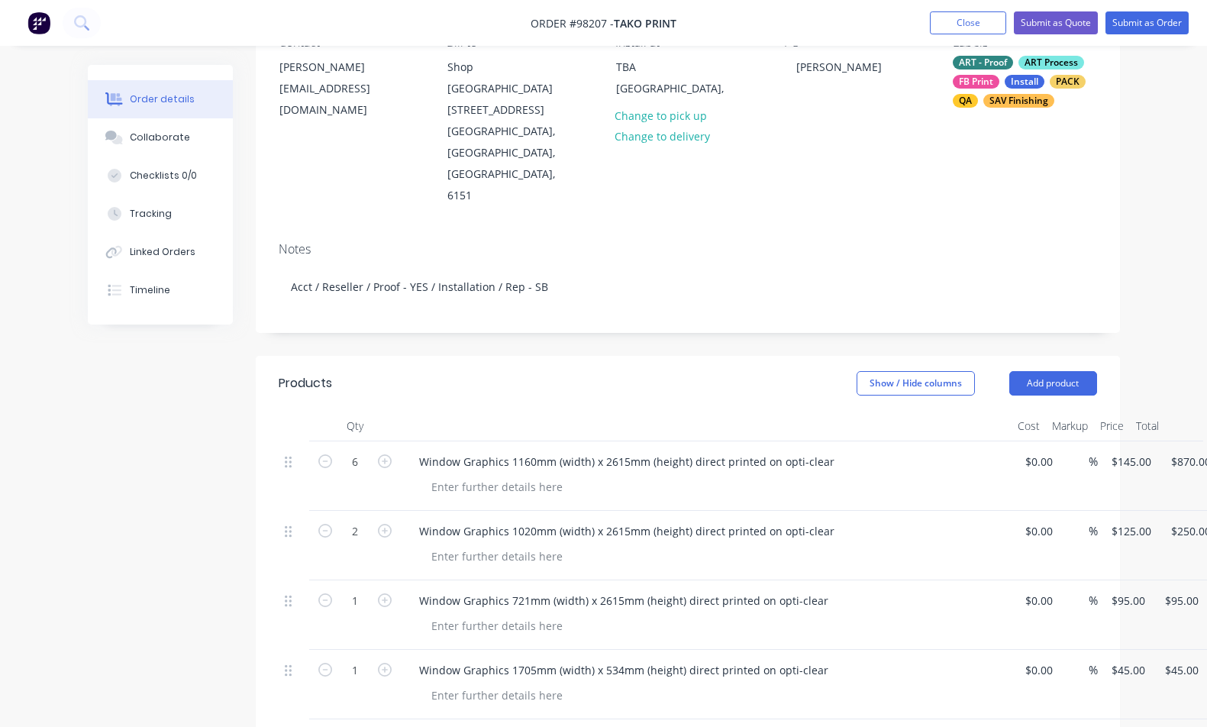
scroll to position [192, 0]
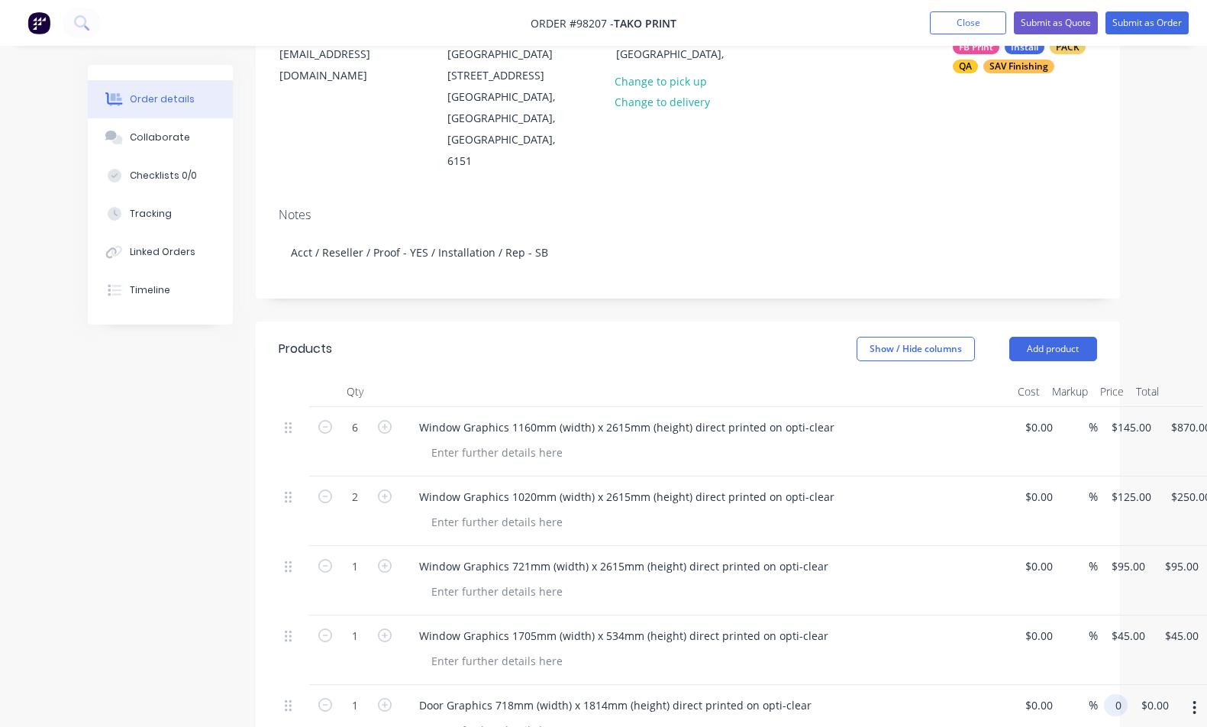
click at [1097, 685] on div "1 Door Graphics 718mm (width) x 1814mm (height) direct printed on opti-clear $0…" at bounding box center [688, 719] width 819 height 69
type input "$65.00"
click at [386, 698] on icon "button" at bounding box center [385, 705] width 14 height 14
type input "2"
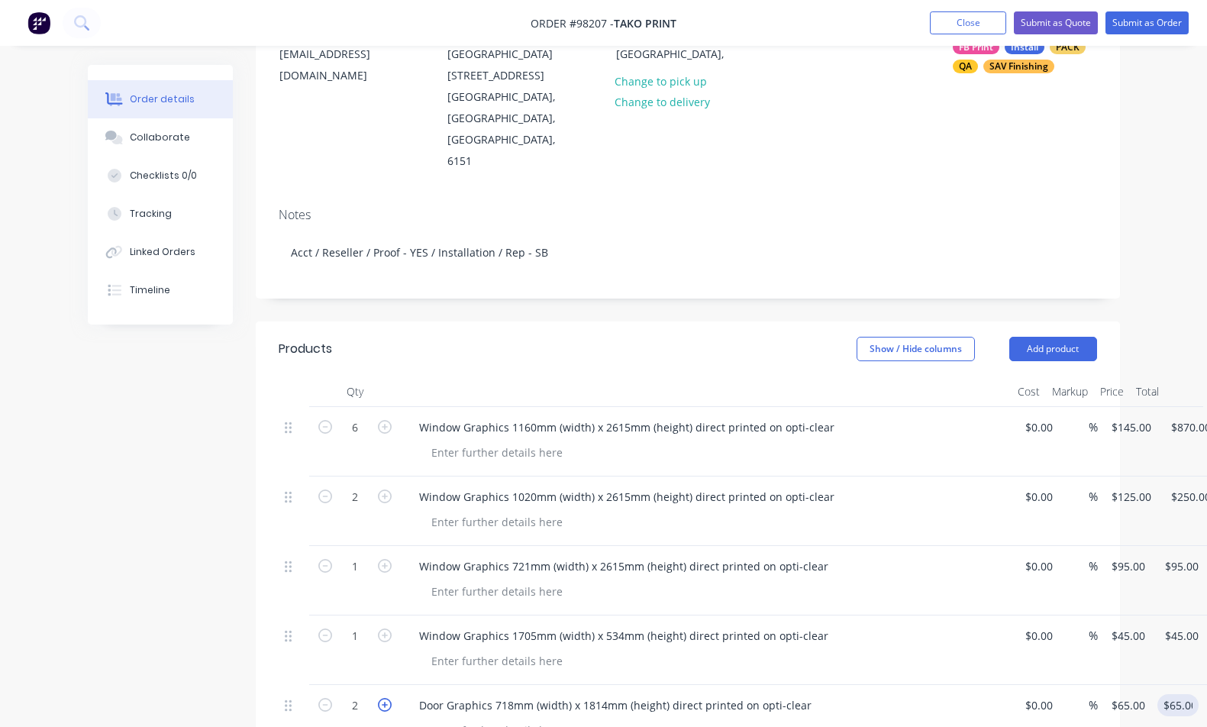
type input "$130.00"
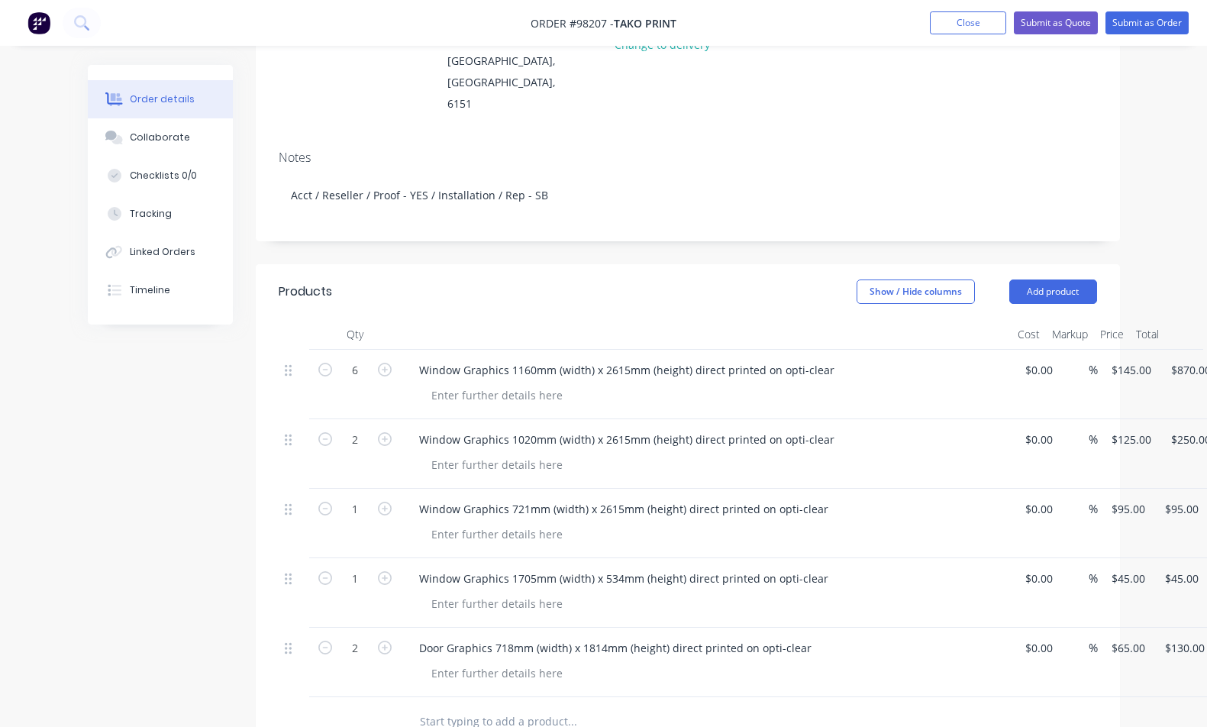
scroll to position [282, 0]
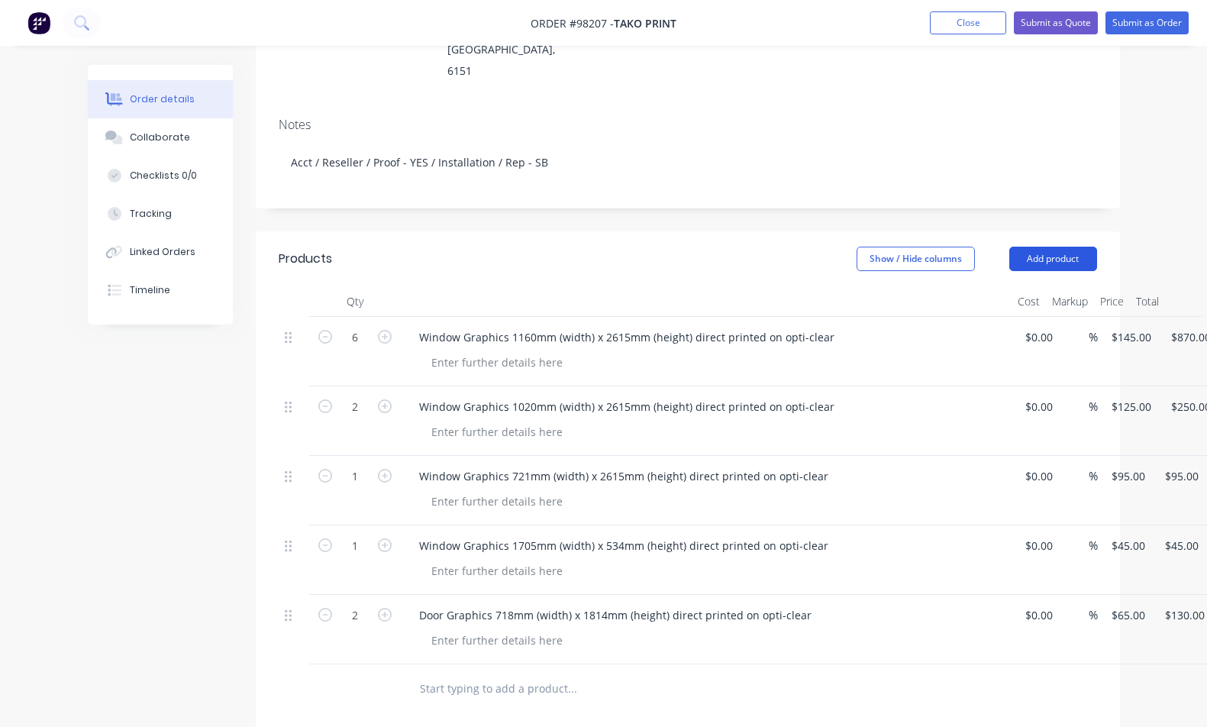
click at [1031, 247] on button "Add product" at bounding box center [1054, 259] width 88 height 24
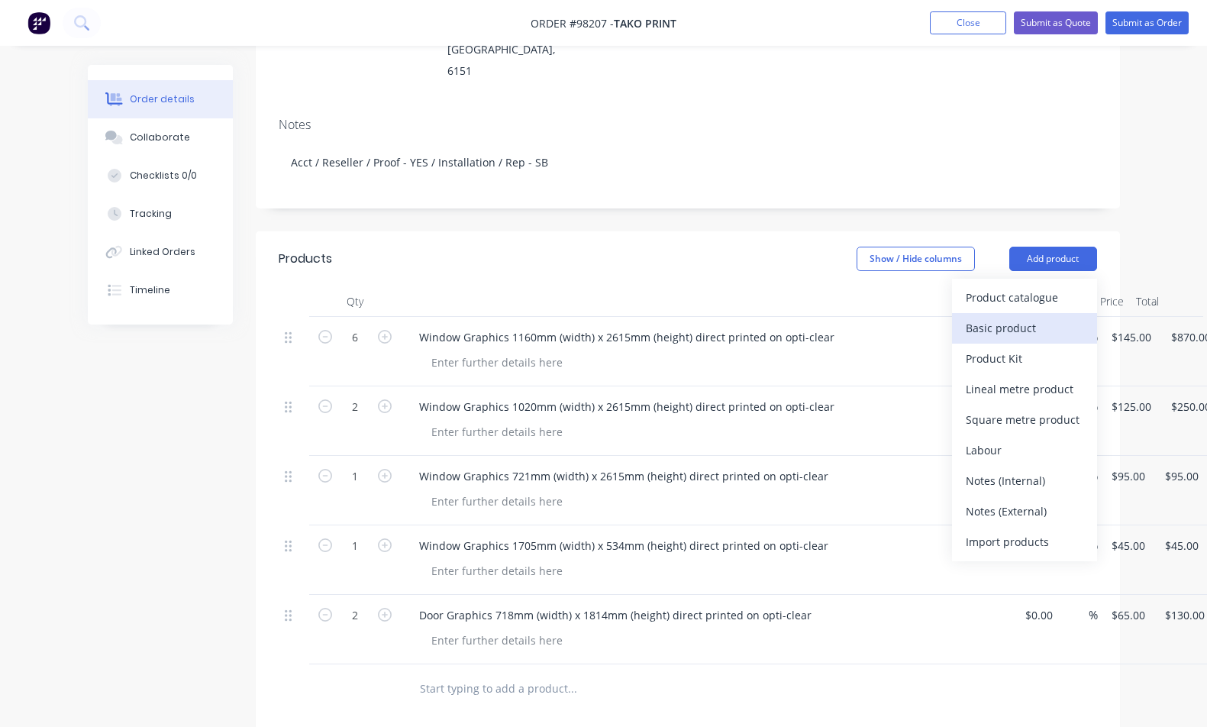
click at [1054, 317] on div "Basic product" at bounding box center [1025, 328] width 118 height 22
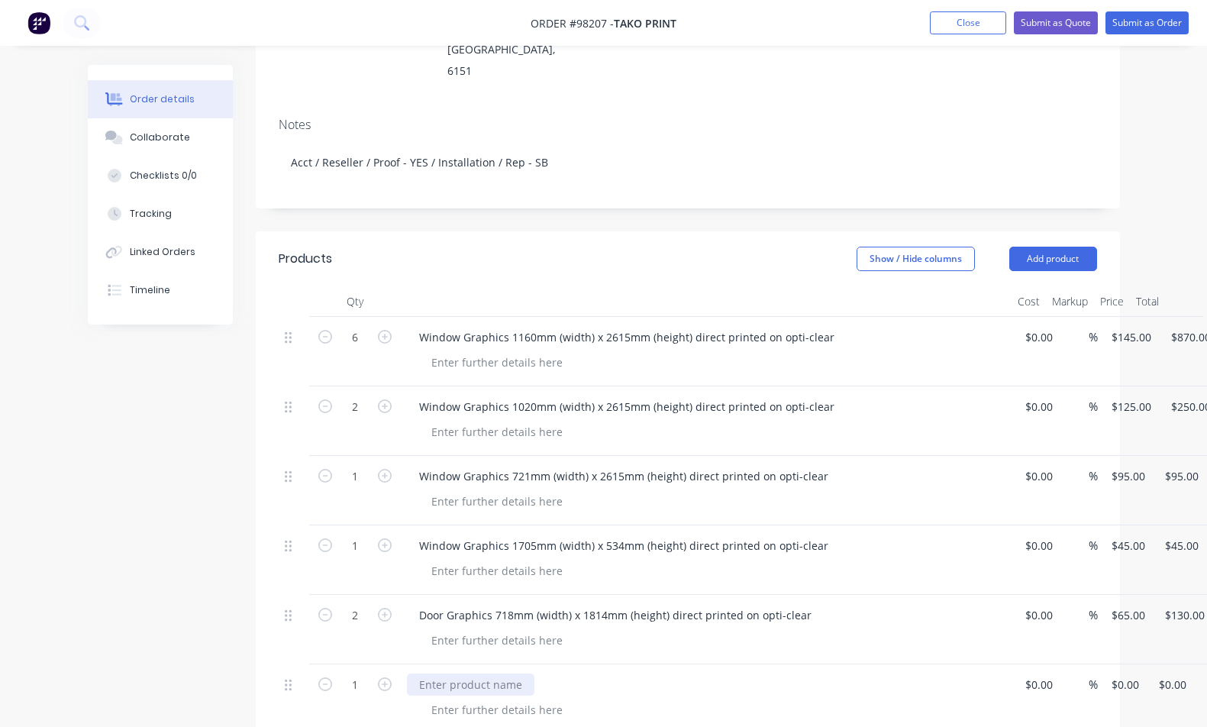
click at [504, 674] on div at bounding box center [471, 685] width 128 height 22
click at [476, 699] on div at bounding box center [497, 710] width 156 height 22
click at [1097, 664] on div "1 Installation Belmont $0.00 $0.00 % 0 $0.00 $0.00 $0.00" at bounding box center [688, 698] width 819 height 69
type input "$480.00"
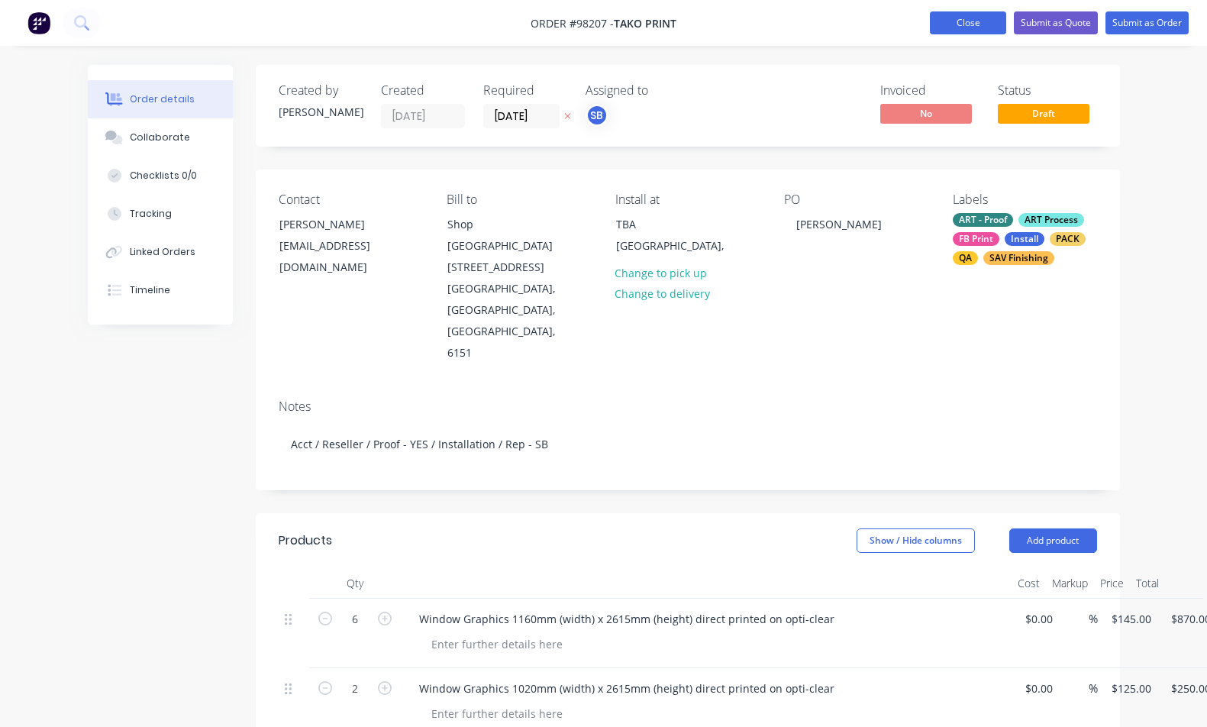
type input "$480.00"
click at [956, 20] on button "Close" at bounding box center [968, 22] width 76 height 23
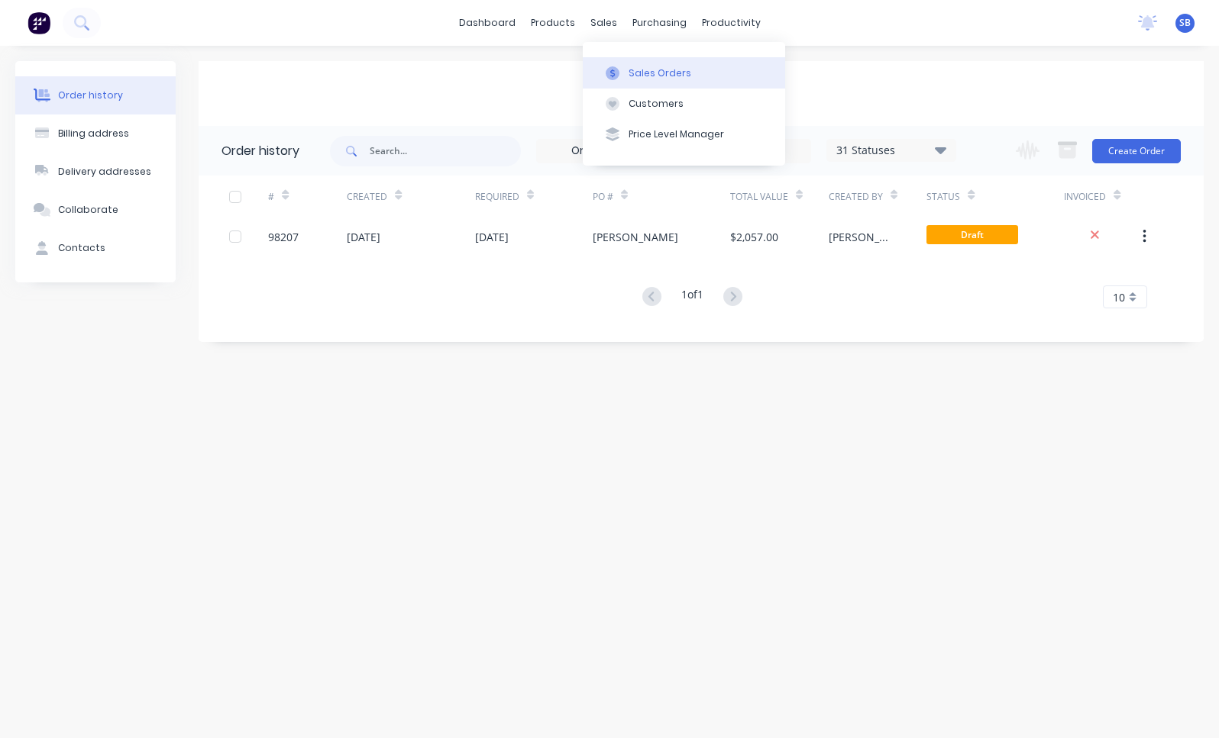
click at [623, 66] on div at bounding box center [612, 73] width 23 height 14
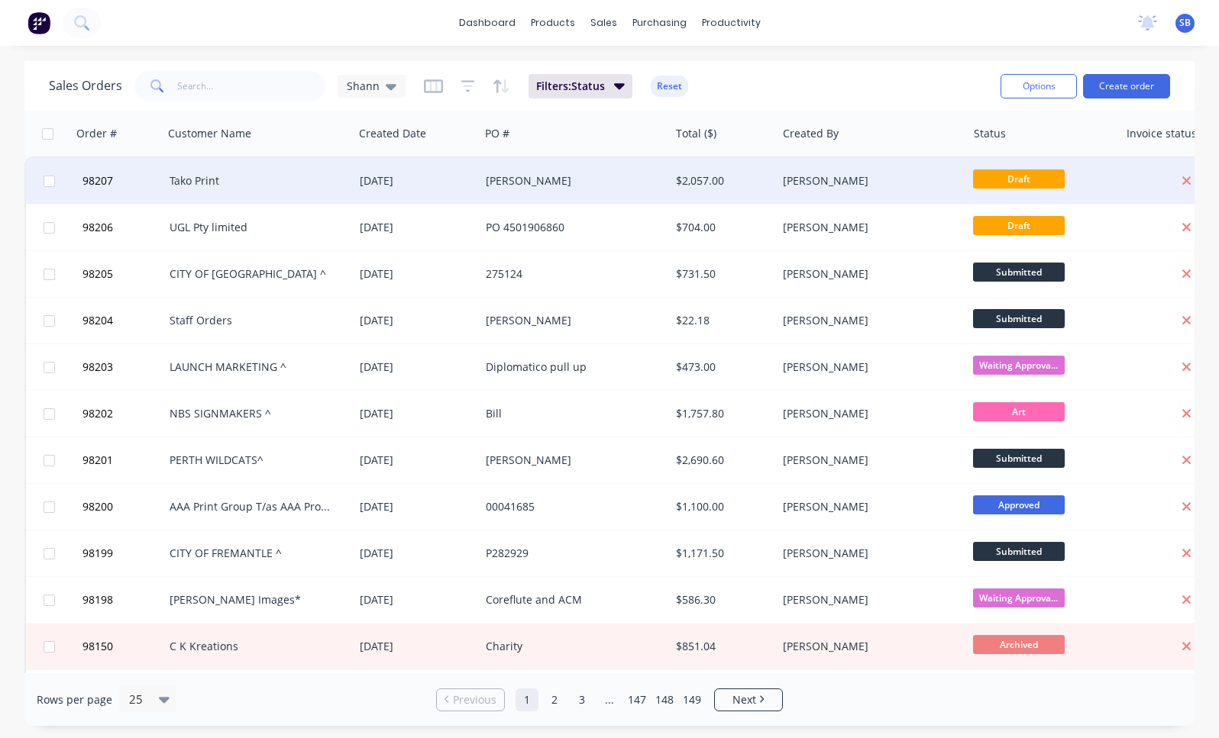
click at [522, 179] on div "[PERSON_NAME]" at bounding box center [570, 180] width 169 height 15
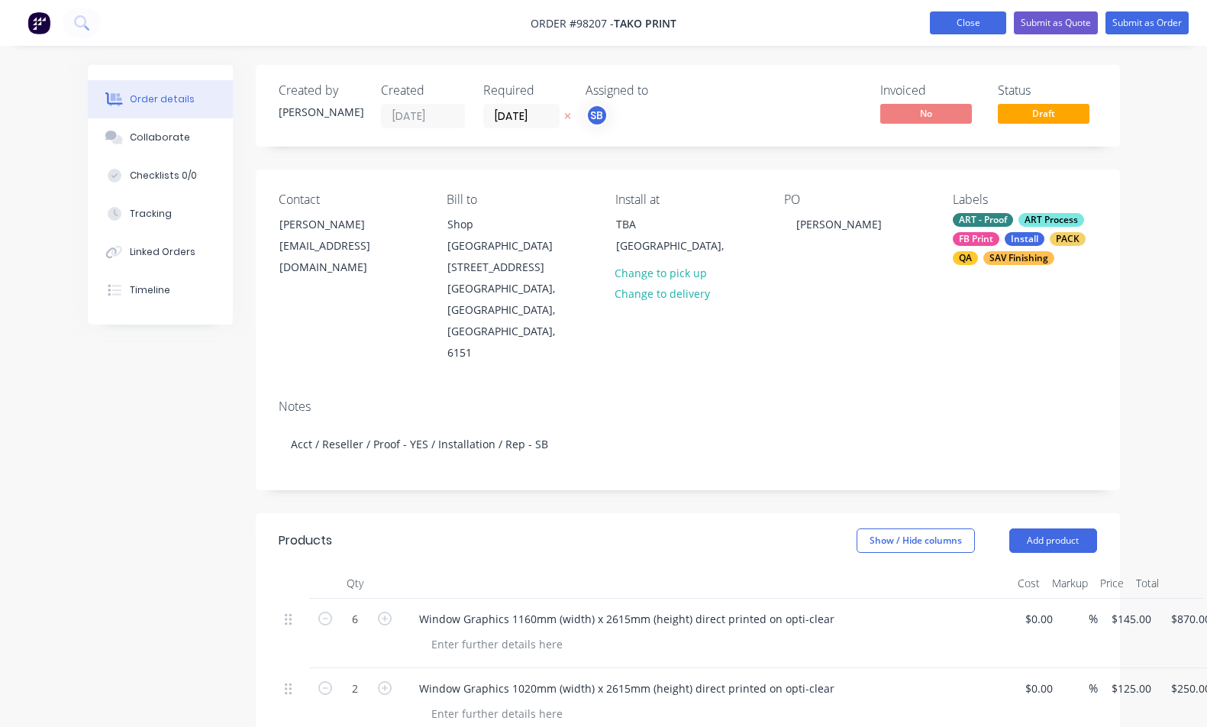
click at [944, 31] on button "Close" at bounding box center [968, 22] width 76 height 23
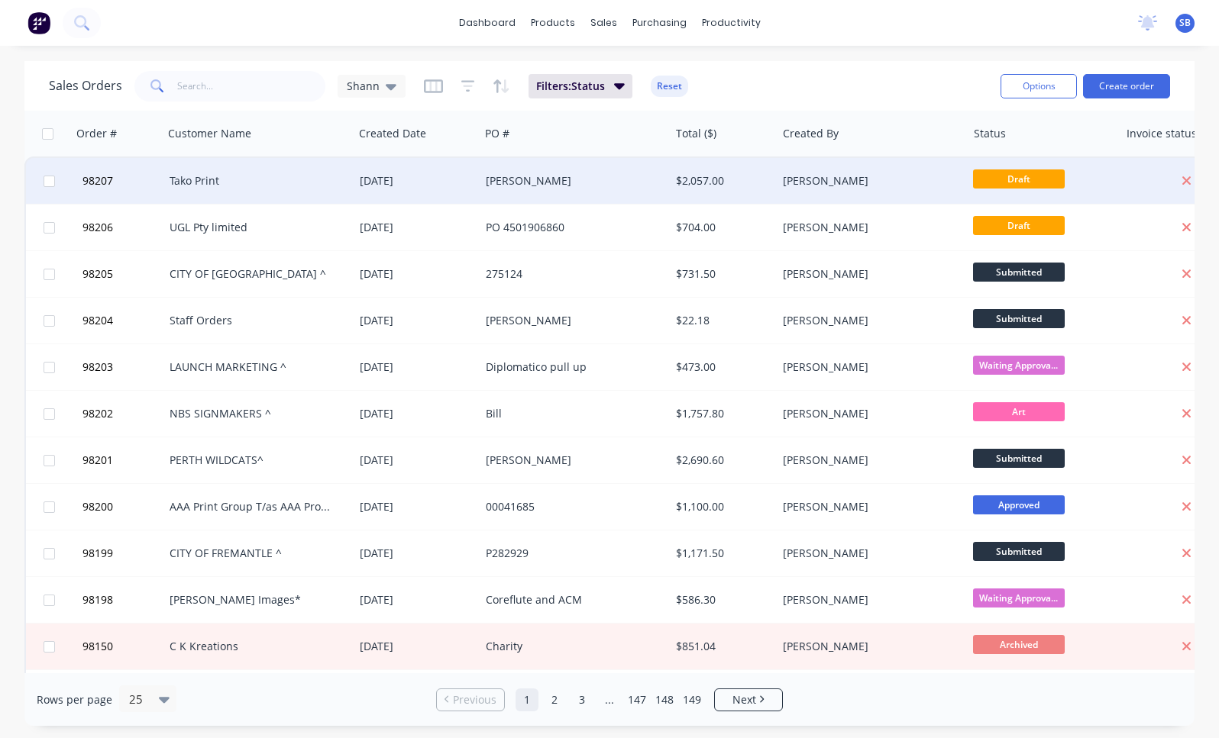
click at [414, 173] on div "[DATE]" at bounding box center [417, 181] width 126 height 46
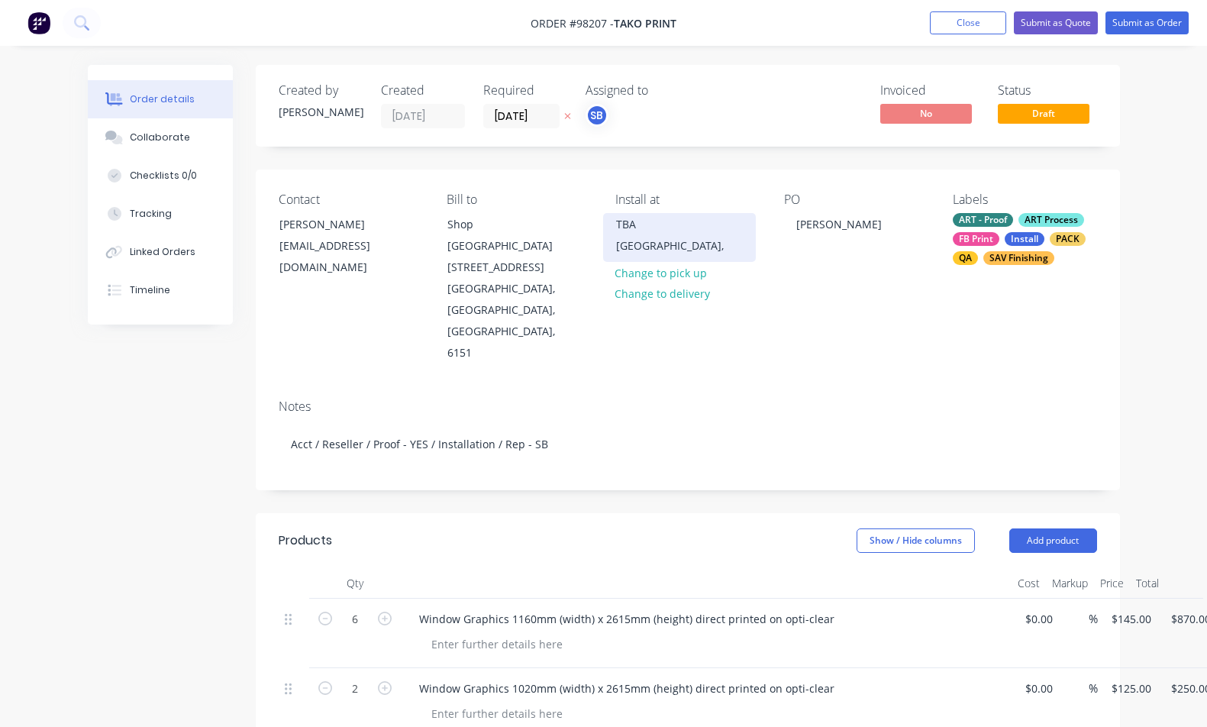
click at [637, 226] on div "TBA" at bounding box center [679, 224] width 127 height 21
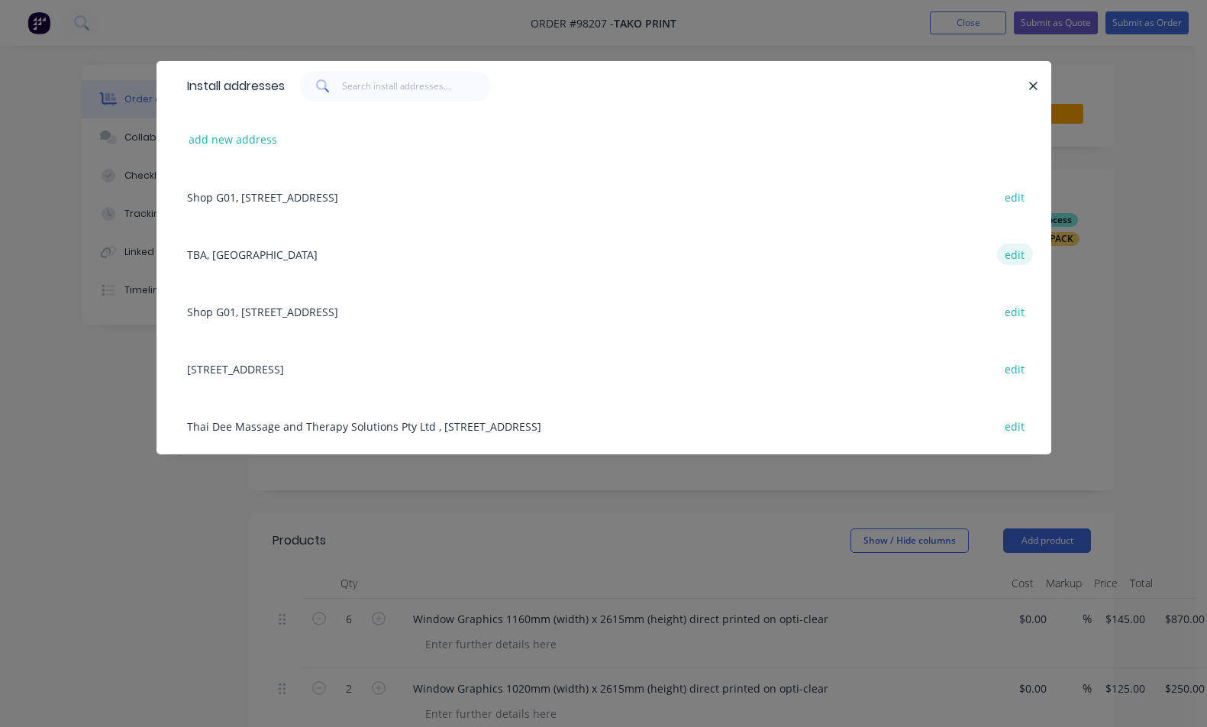
click at [1007, 257] on button "edit" at bounding box center [1015, 254] width 36 height 21
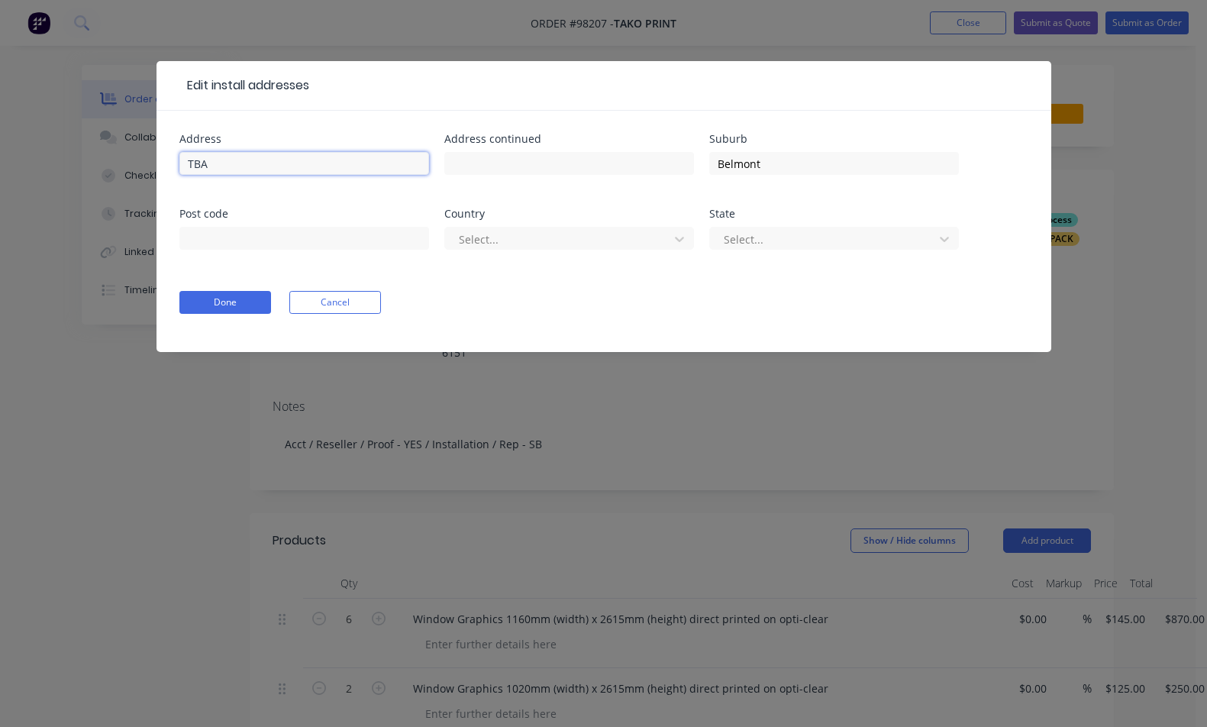
drag, startPoint x: 189, startPoint y: 163, endPoint x: 163, endPoint y: 162, distance: 26.8
click at [163, 162] on div "Address TBA Address continued Suburb Belmont Post code Country Select... State …" at bounding box center [604, 231] width 895 height 241
paste input "[STREET_ADDRESS]"
type input "[STREET_ADDRESS],"
type input "6104"
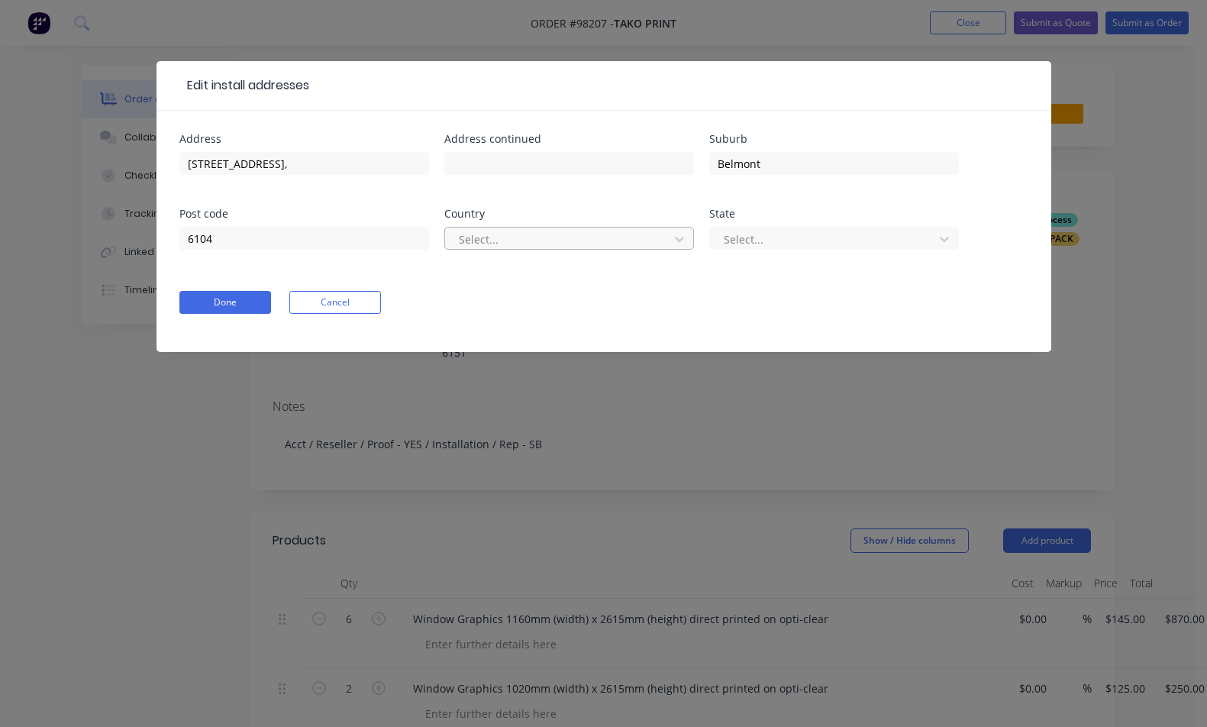
click at [541, 243] on div at bounding box center [559, 239] width 204 height 19
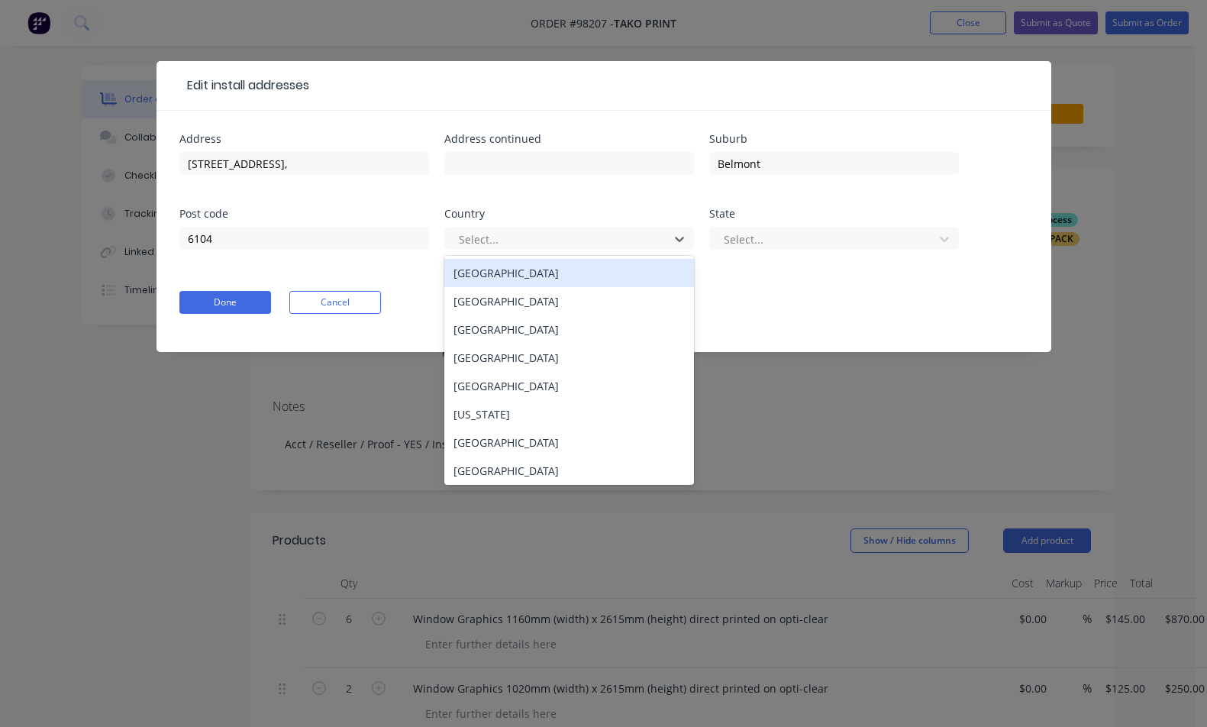
click at [544, 276] on div "[GEOGRAPHIC_DATA]" at bounding box center [569, 273] width 250 height 28
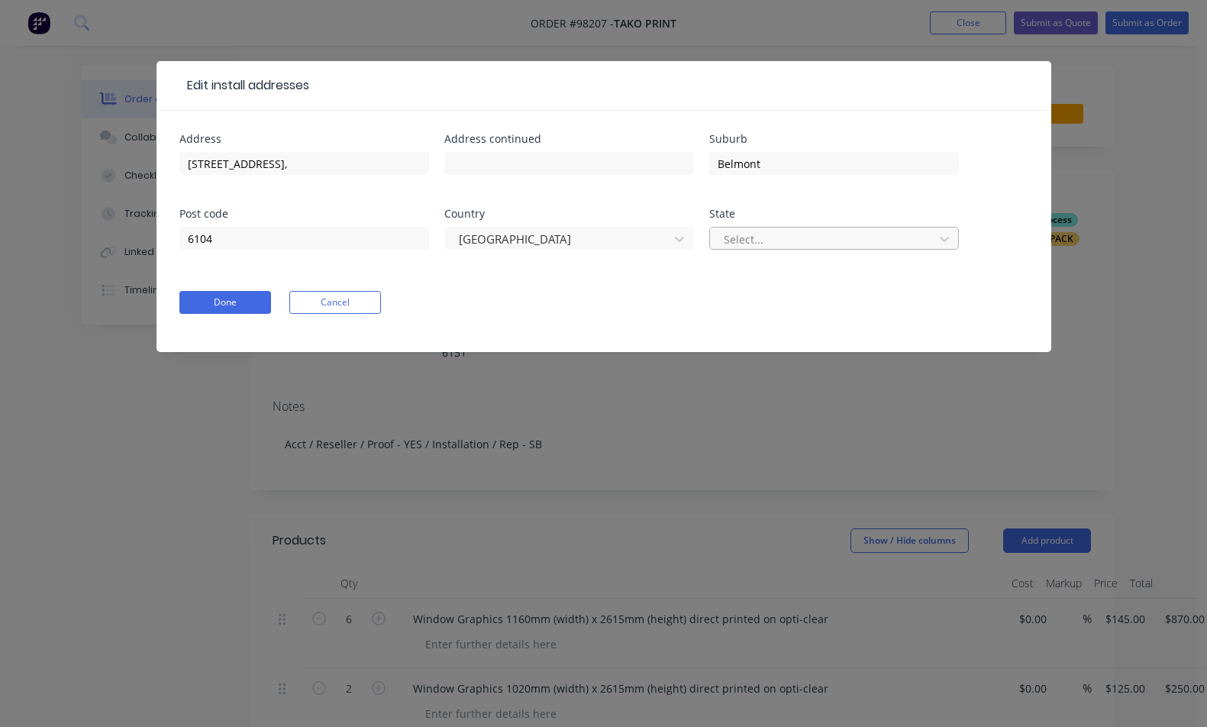
click at [787, 243] on div at bounding box center [824, 239] width 204 height 19
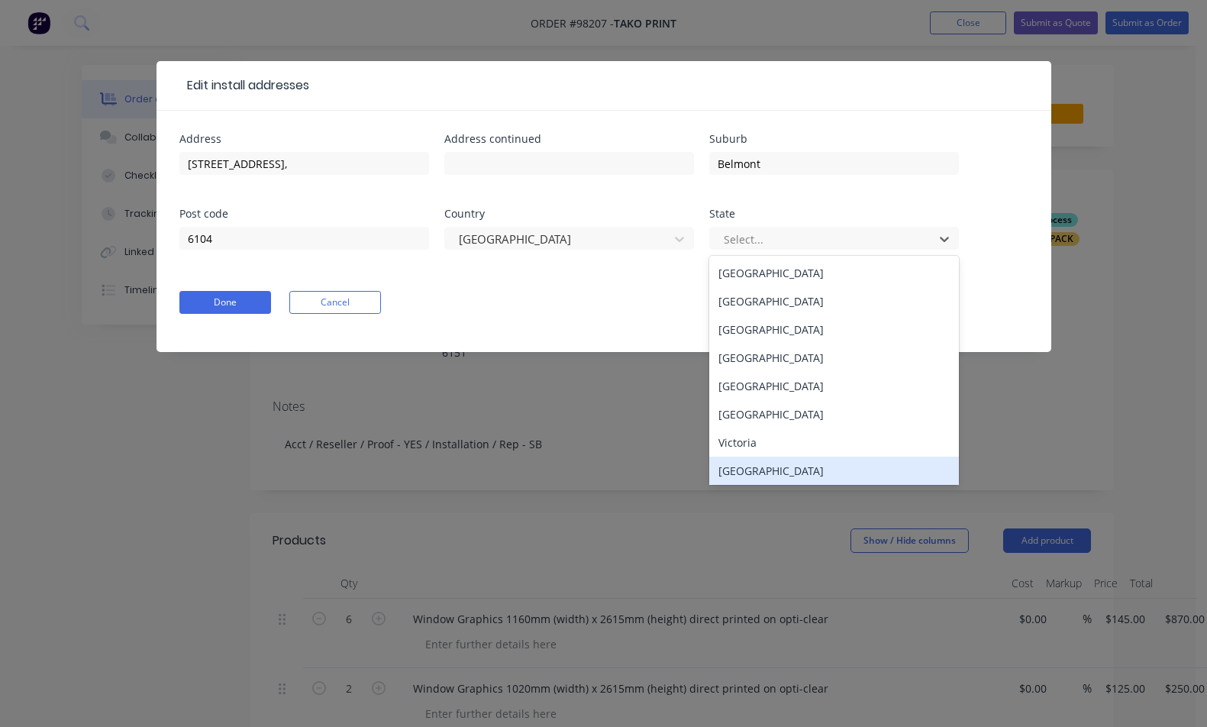
click at [810, 477] on div "[GEOGRAPHIC_DATA]" at bounding box center [834, 471] width 250 height 28
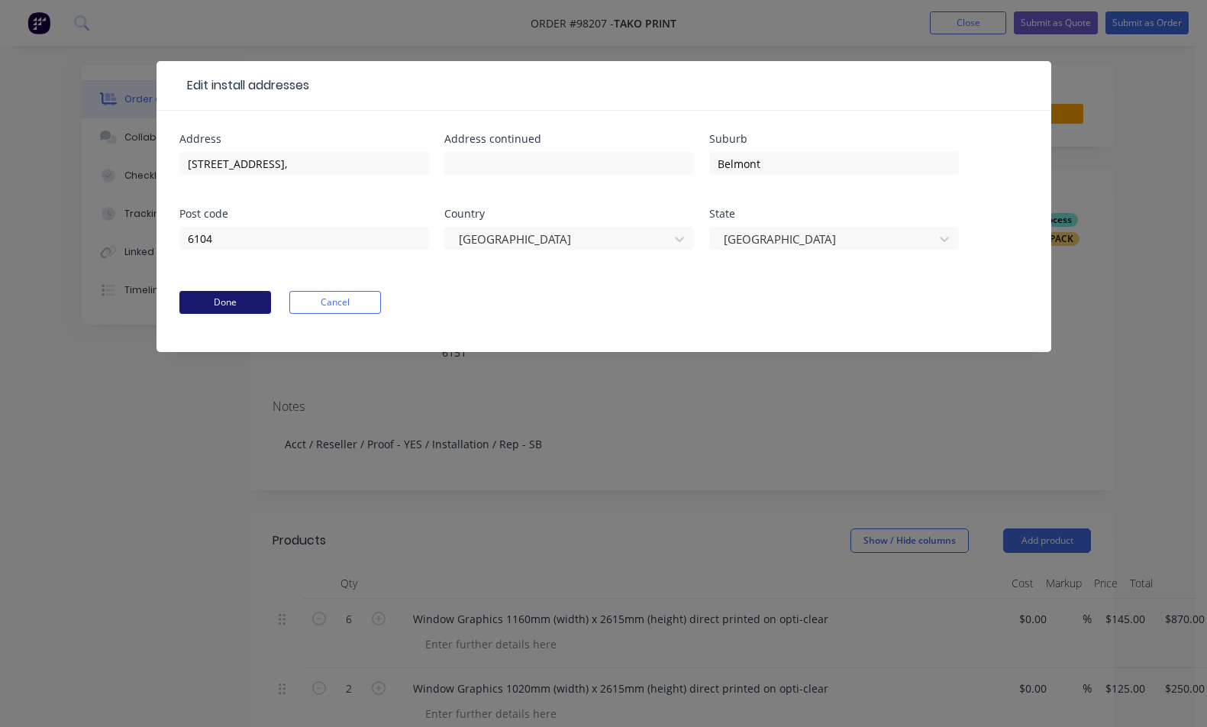
click at [205, 296] on button "Done" at bounding box center [225, 302] width 92 height 23
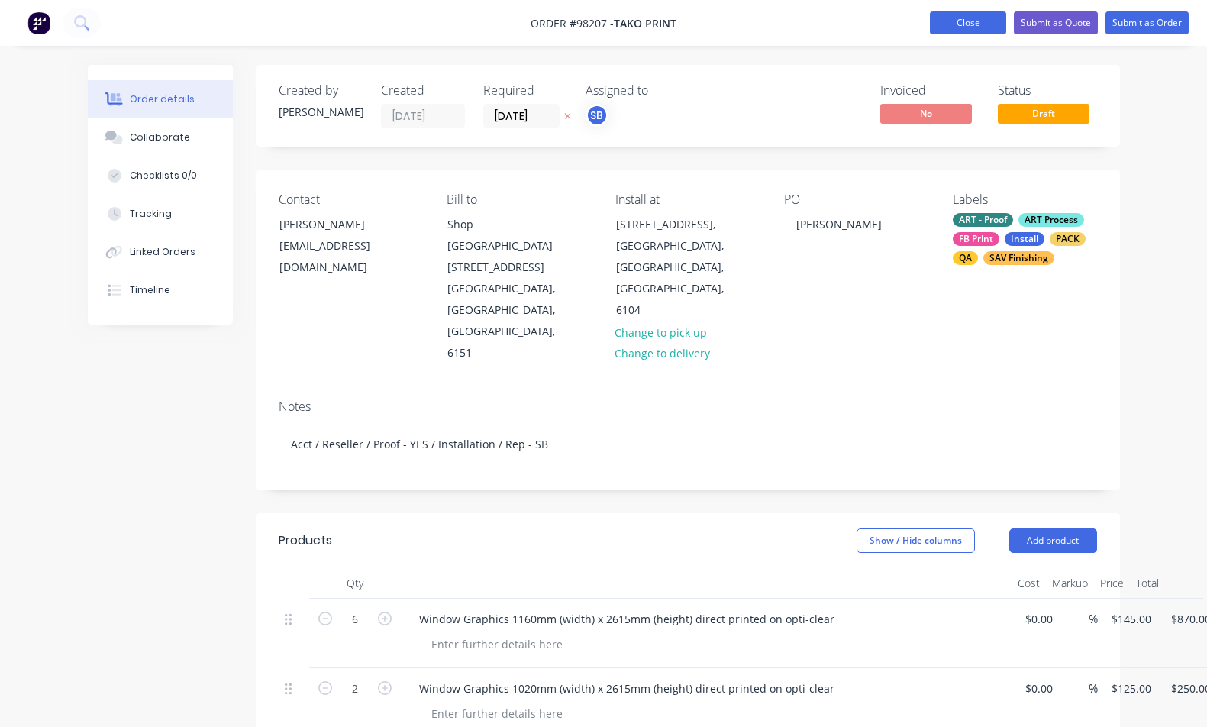
click at [962, 24] on button "Close" at bounding box center [968, 22] width 76 height 23
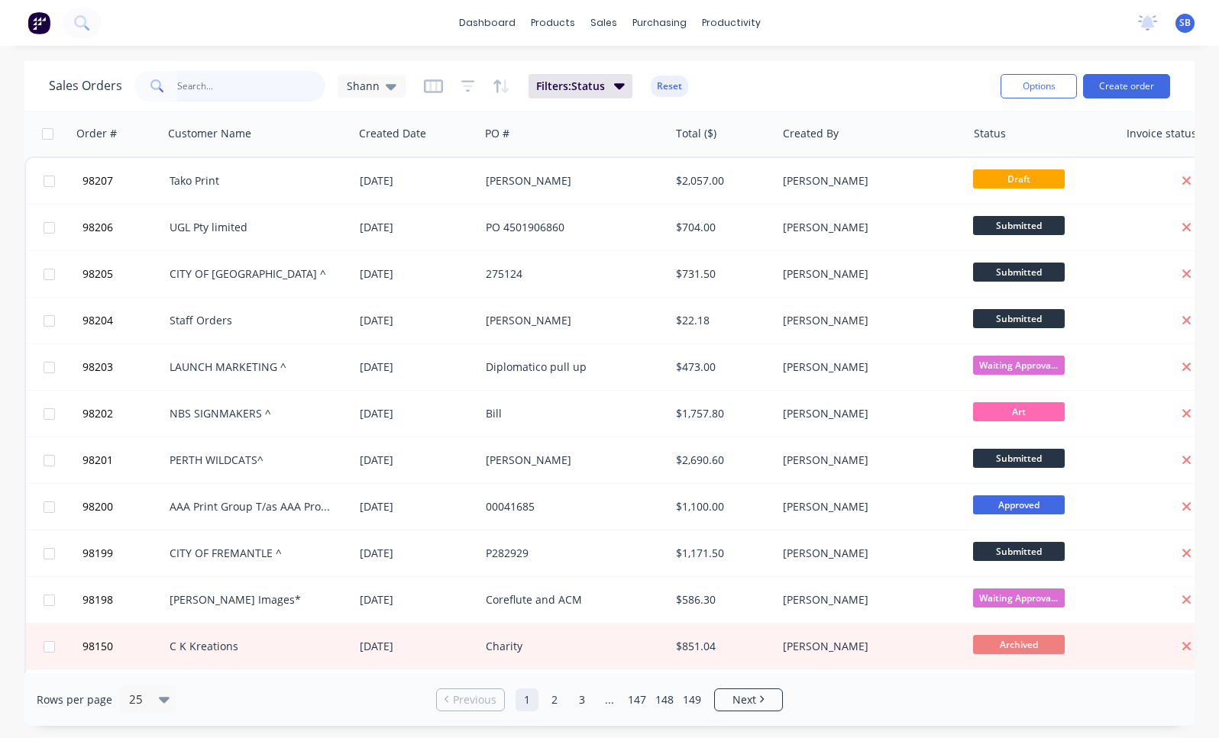
click at [305, 88] on input "text" at bounding box center [251, 86] width 149 height 31
type input "waterfall"
